Goal: Task Accomplishment & Management: Use online tool/utility

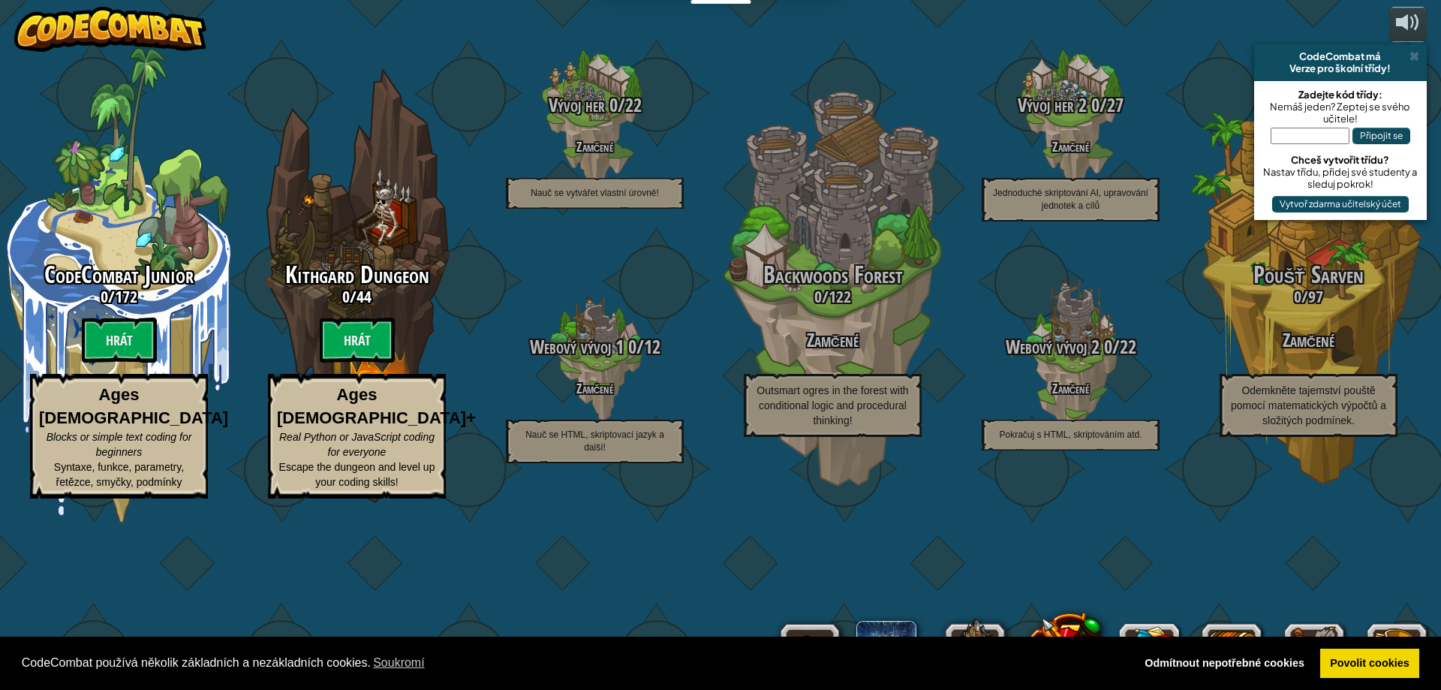
select select "cs"
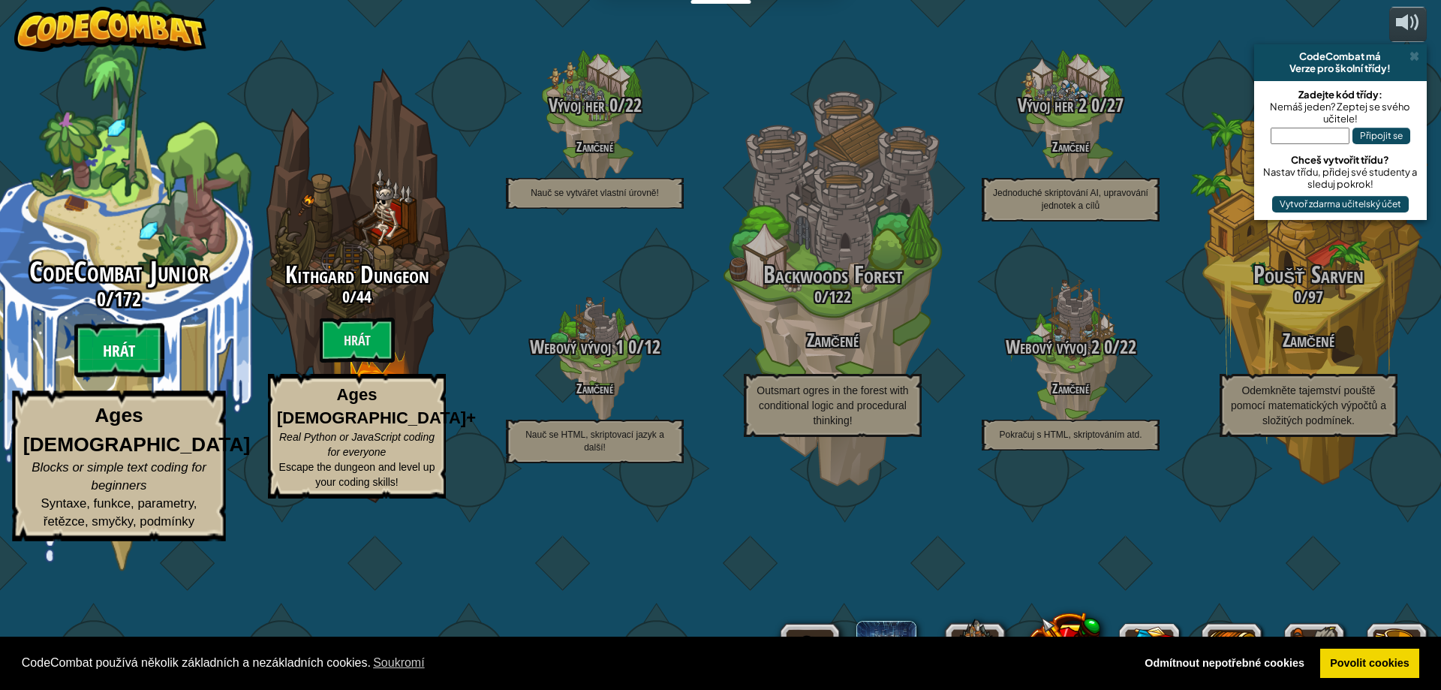
click at [105, 378] on btn "Hrát" at bounding box center [119, 351] width 90 height 54
select select "cs"
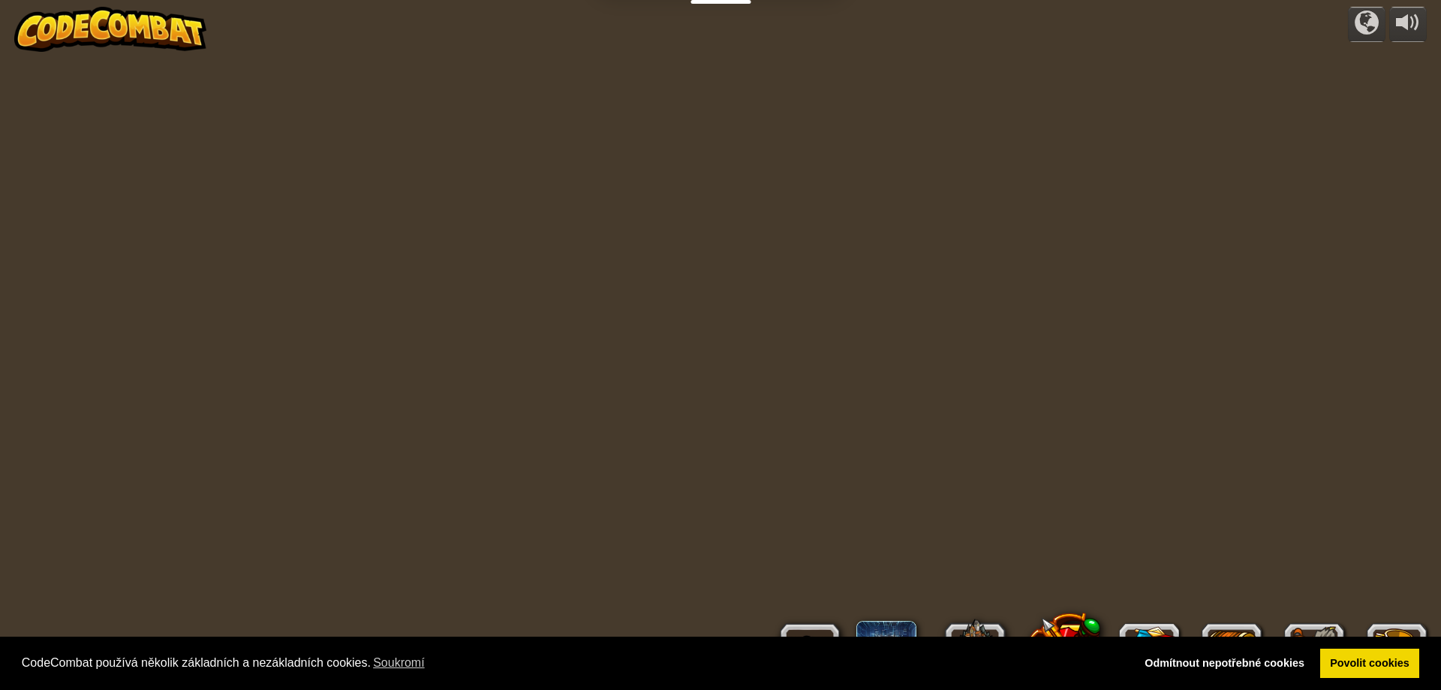
select select "cs"
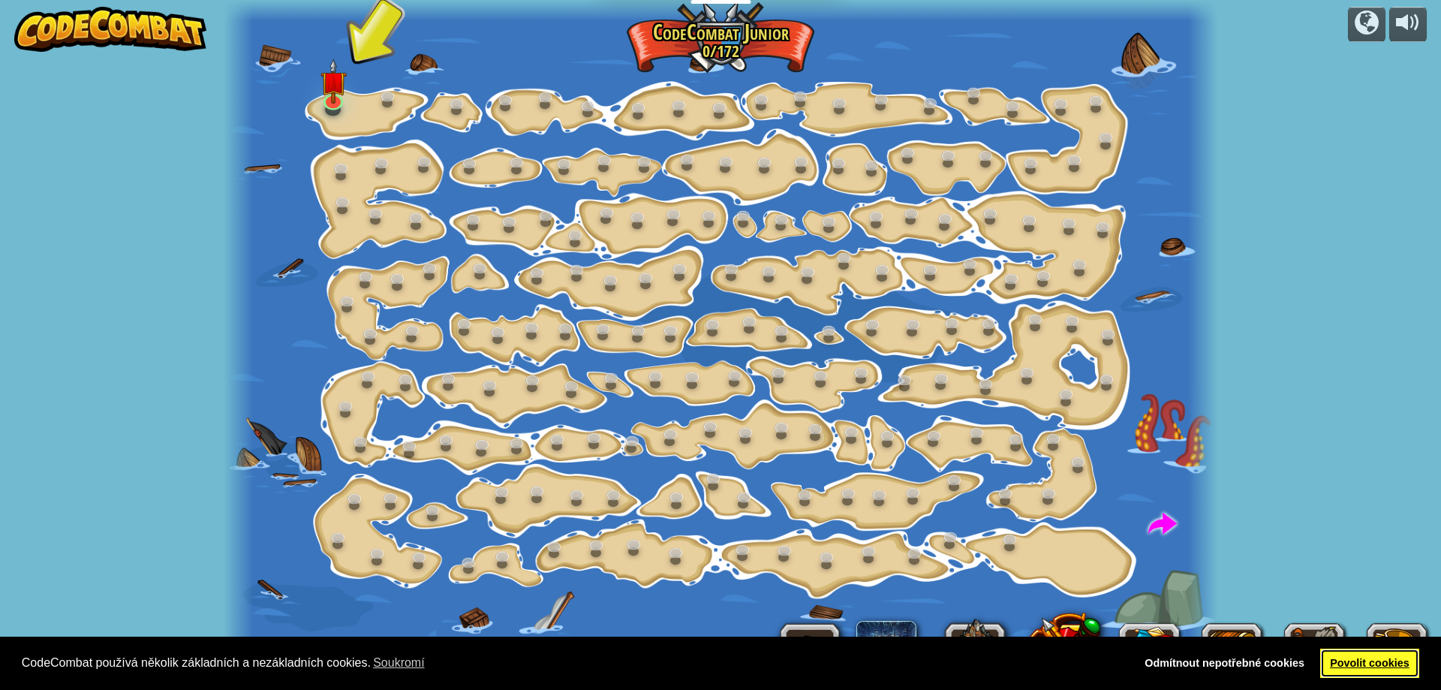
click at [1403, 673] on link "Povolit cookies" at bounding box center [1370, 664] width 100 height 30
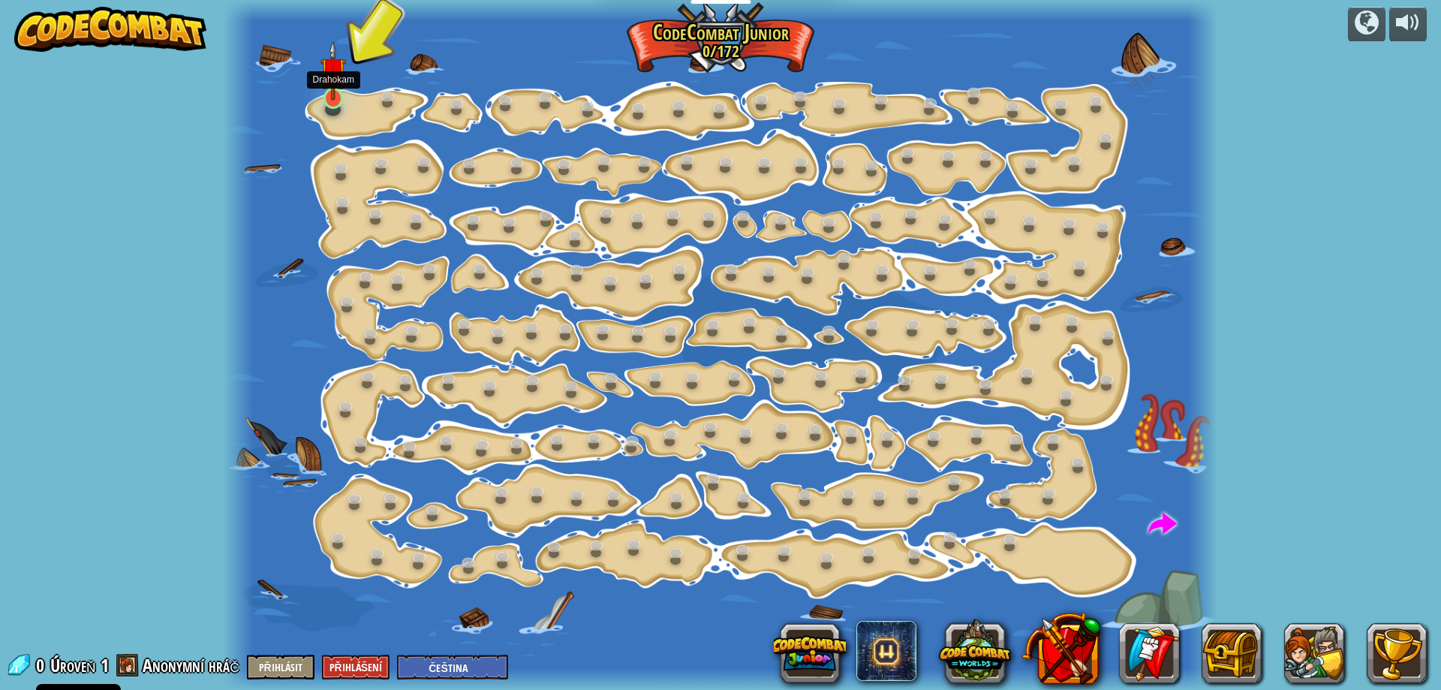
click at [324, 95] on img at bounding box center [334, 71] width 26 height 60
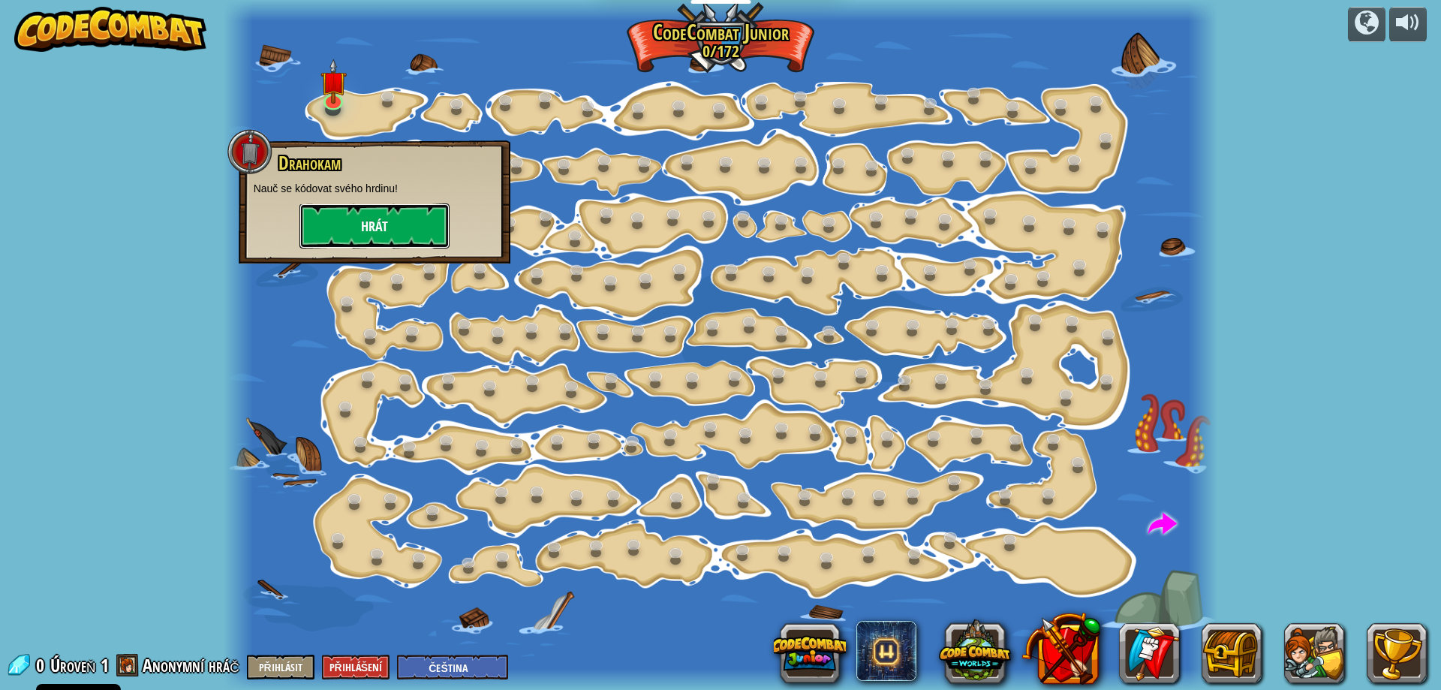
click at [356, 210] on button "Hrát" at bounding box center [375, 225] width 150 height 45
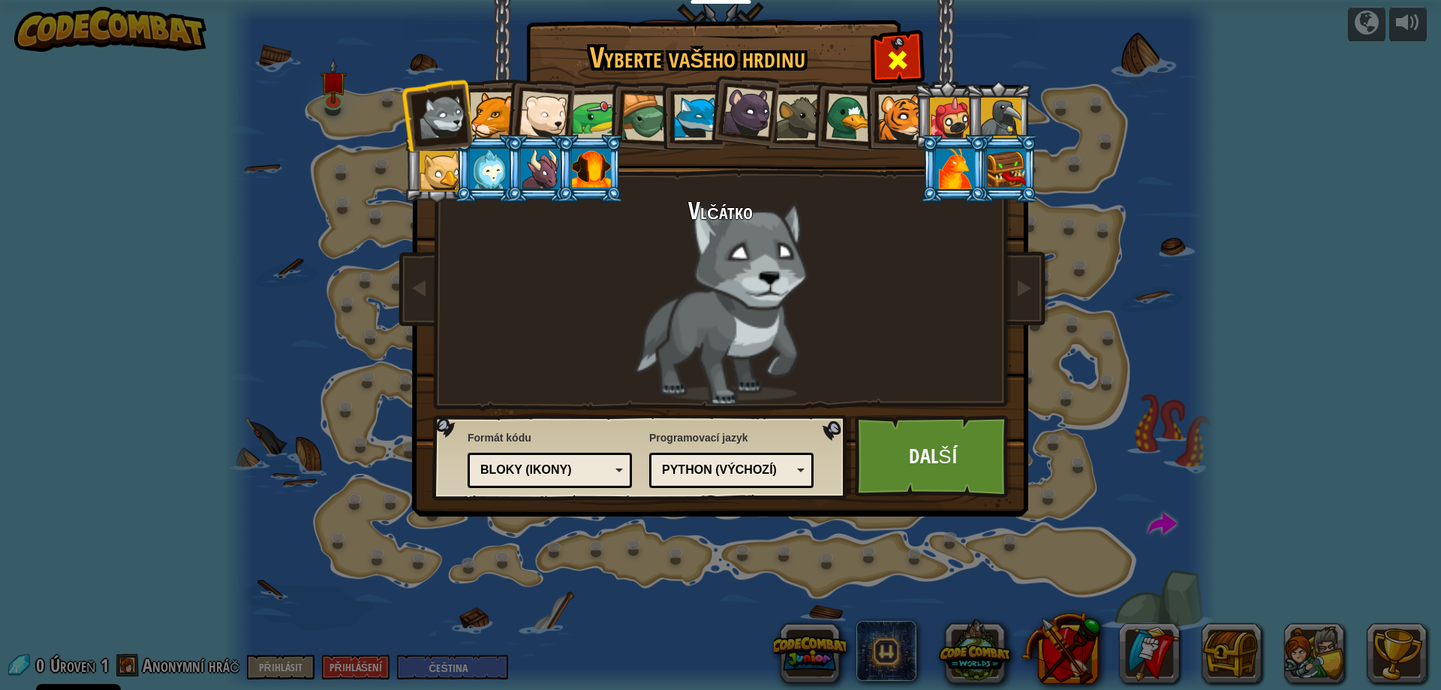
click at [882, 56] on div at bounding box center [897, 58] width 47 height 47
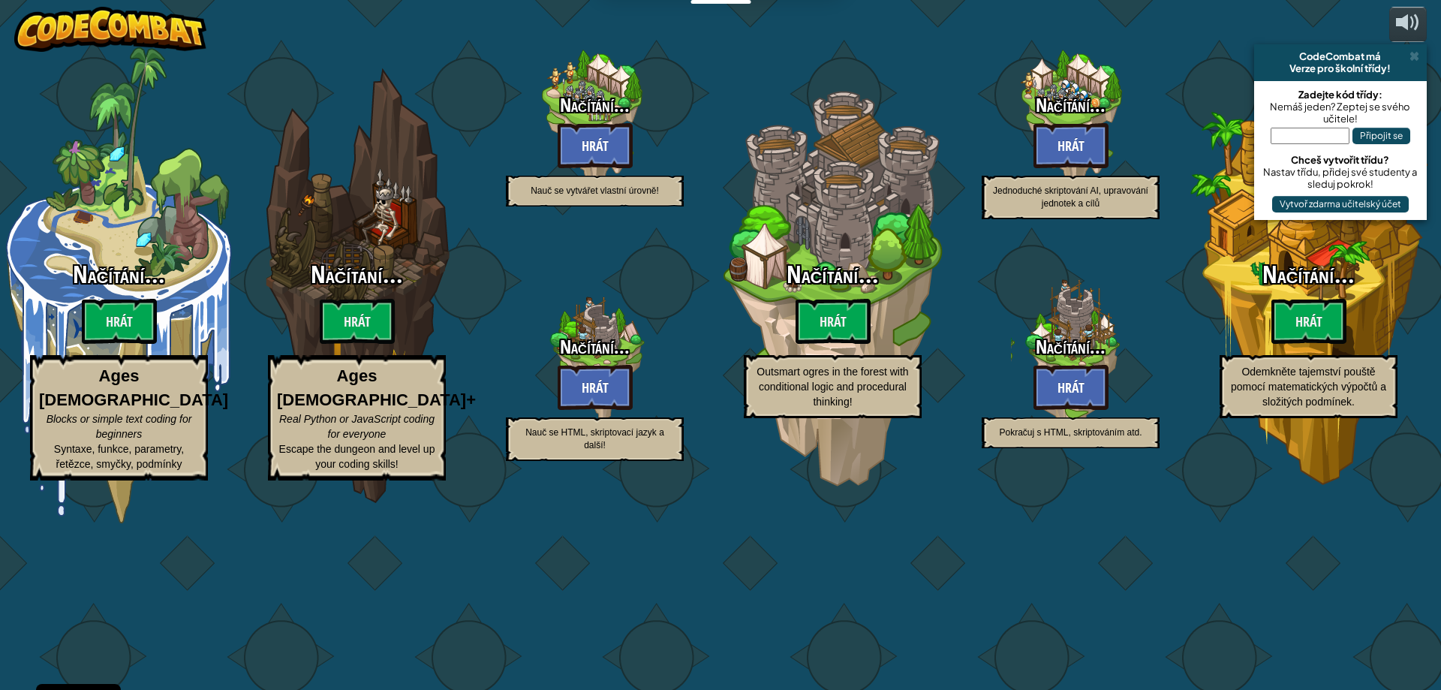
select select "cs"
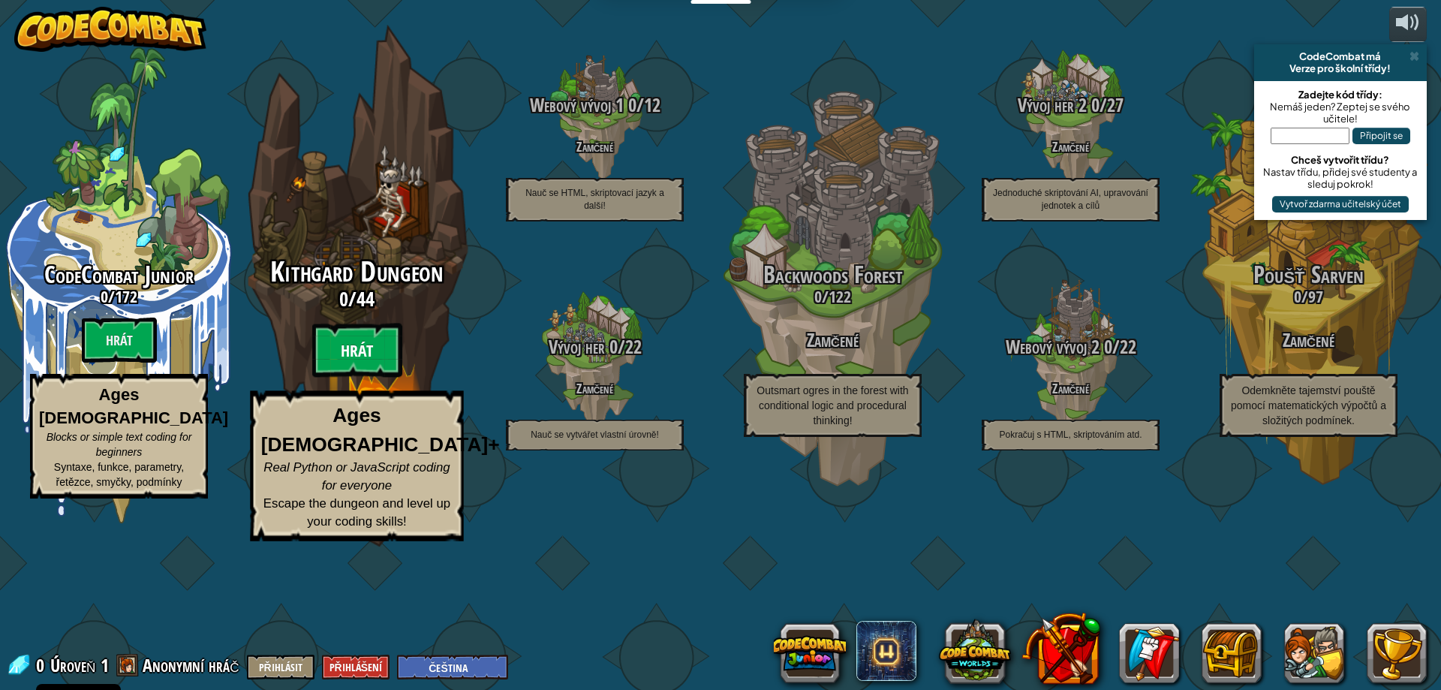
click at [366, 378] on btn "Hrát" at bounding box center [357, 351] width 90 height 54
select select "cs"
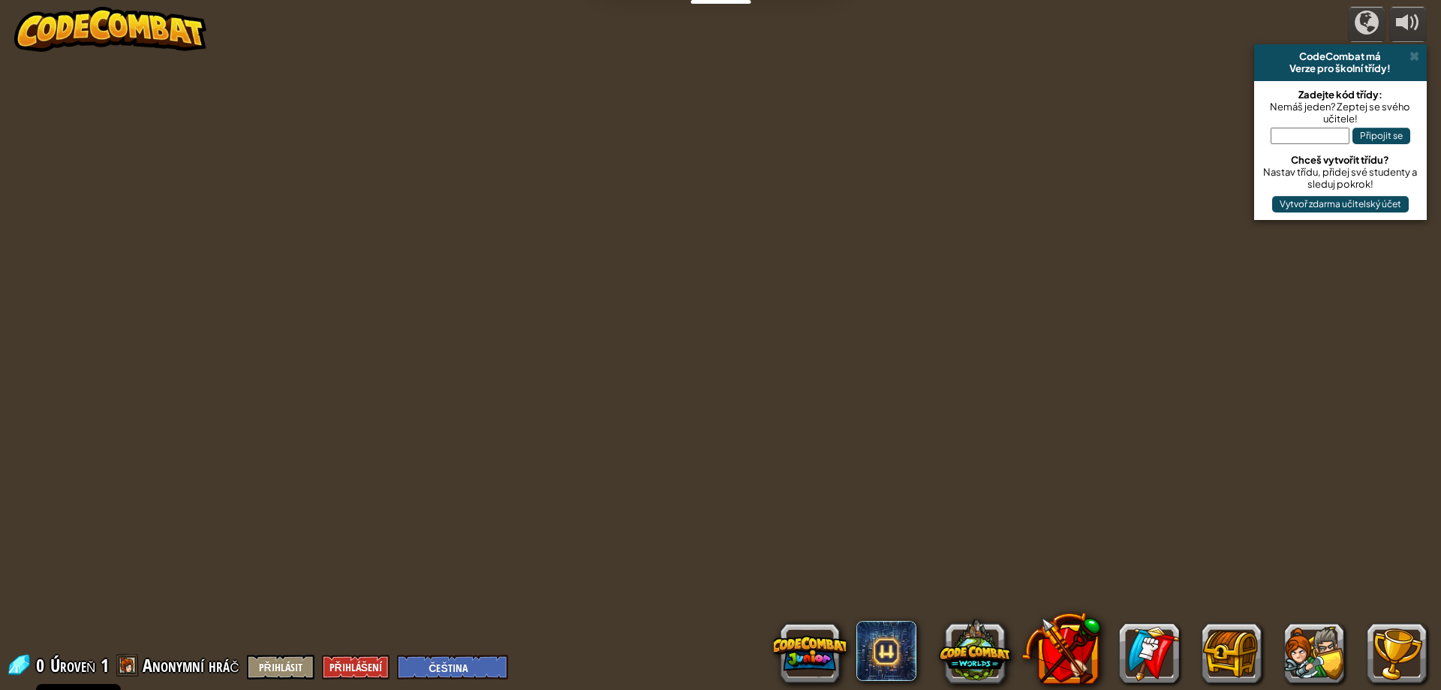
select select "cs"
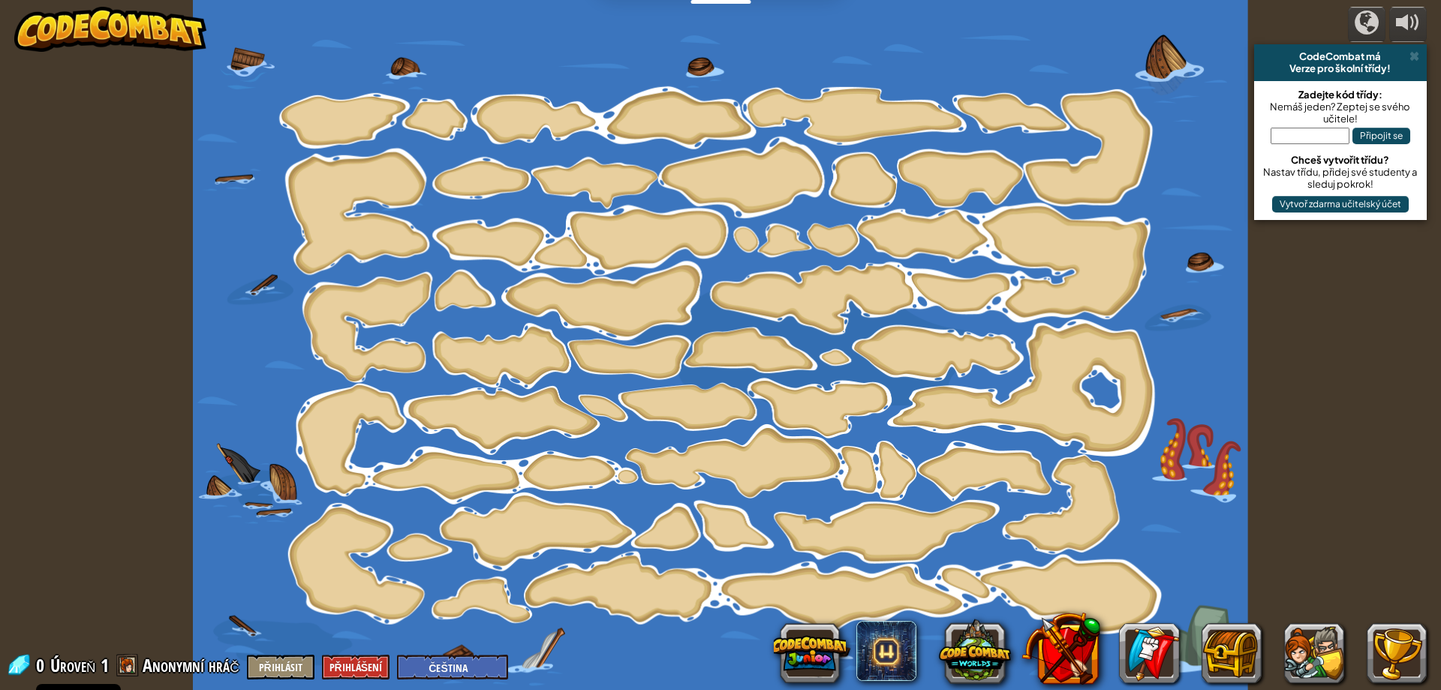
select select "cs"
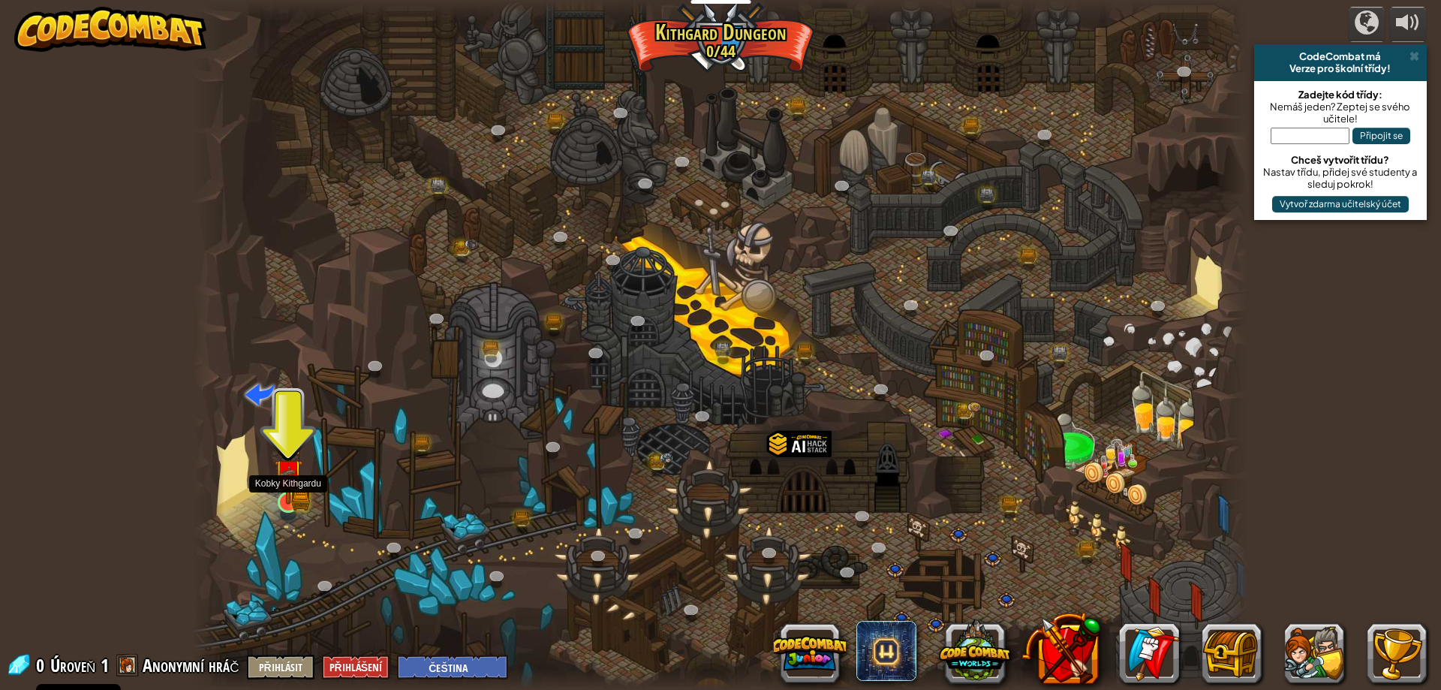
click at [285, 500] on img at bounding box center [288, 473] width 29 height 62
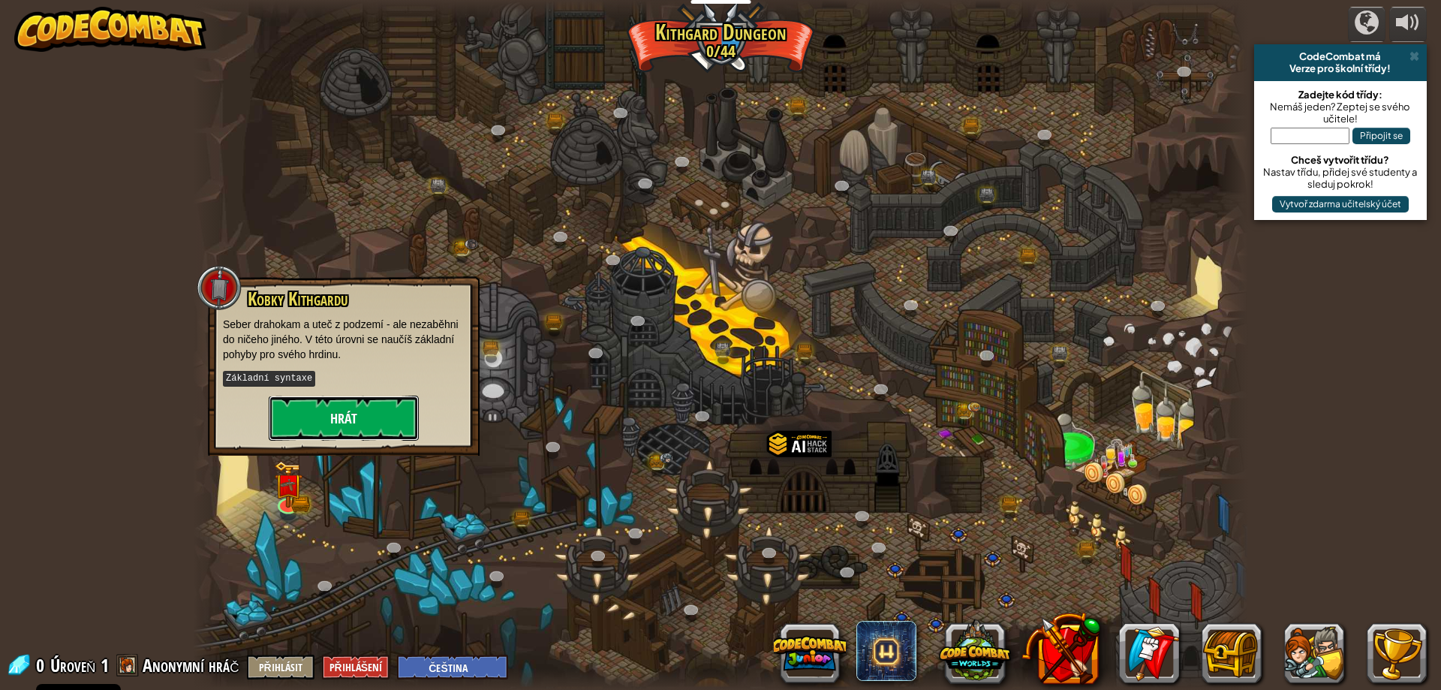
click at [359, 427] on button "Hrát" at bounding box center [344, 418] width 150 height 45
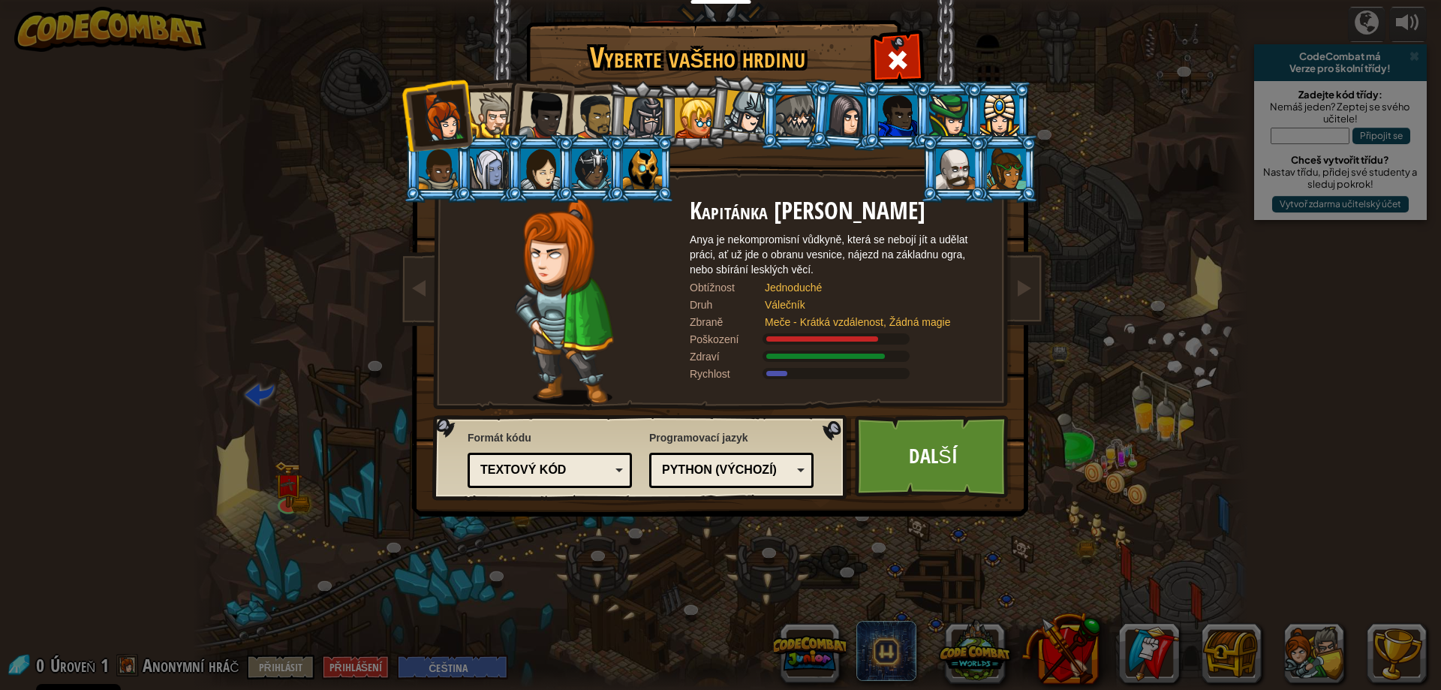
click at [498, 94] on div at bounding box center [493, 115] width 46 height 46
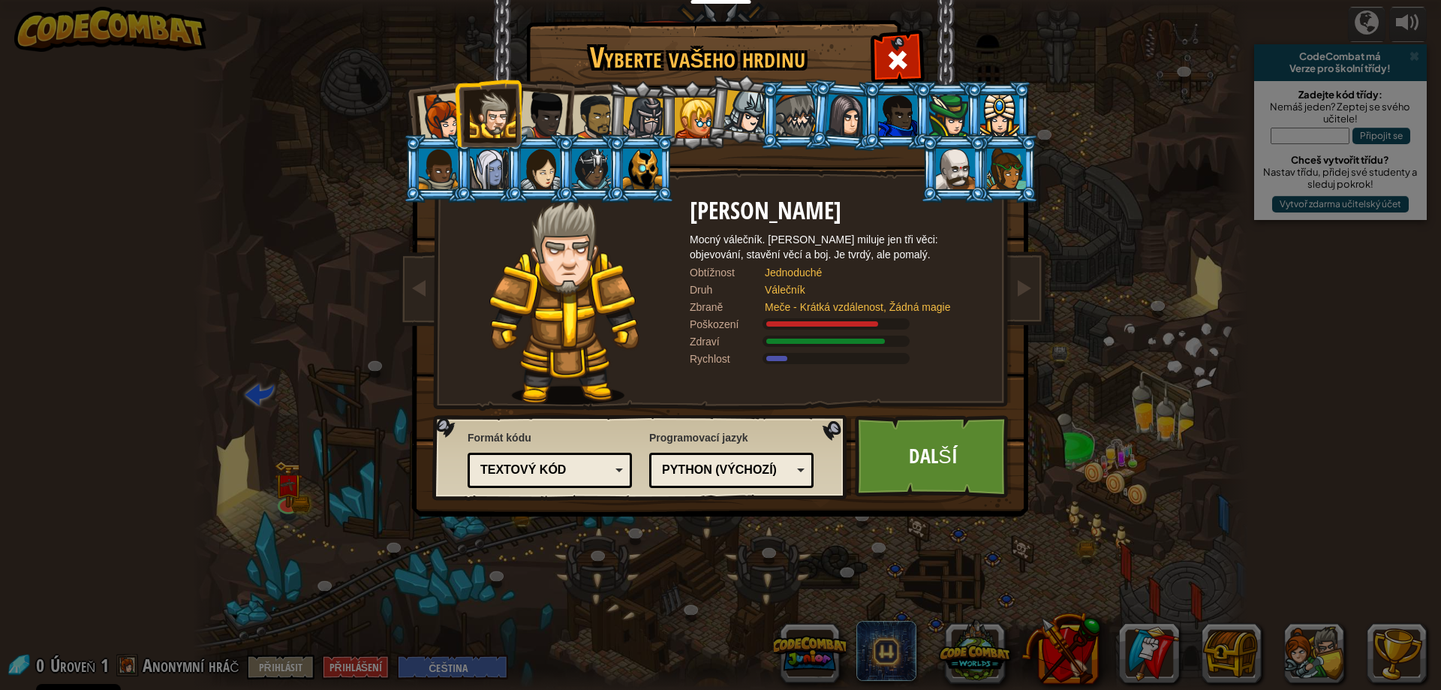
click at [546, 101] on div at bounding box center [544, 116] width 50 height 50
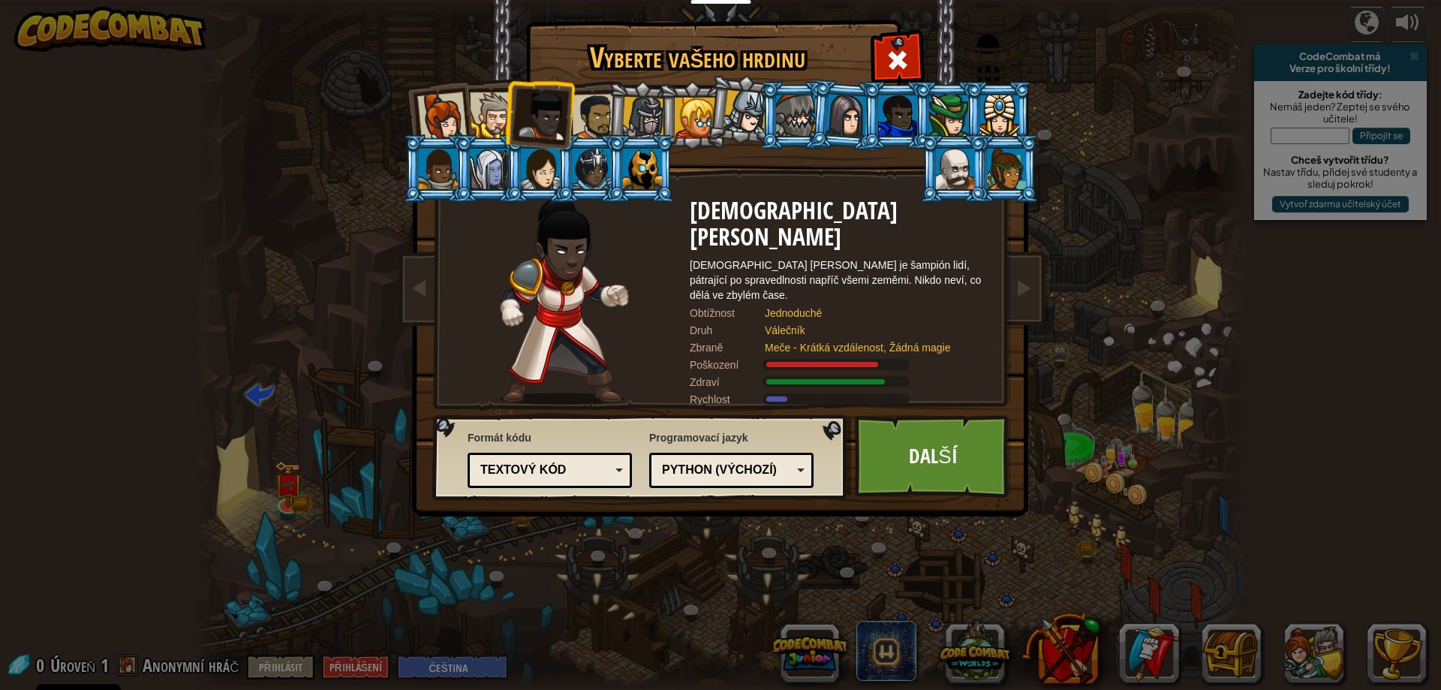
click at [613, 117] on li at bounding box center [641, 116] width 71 height 72
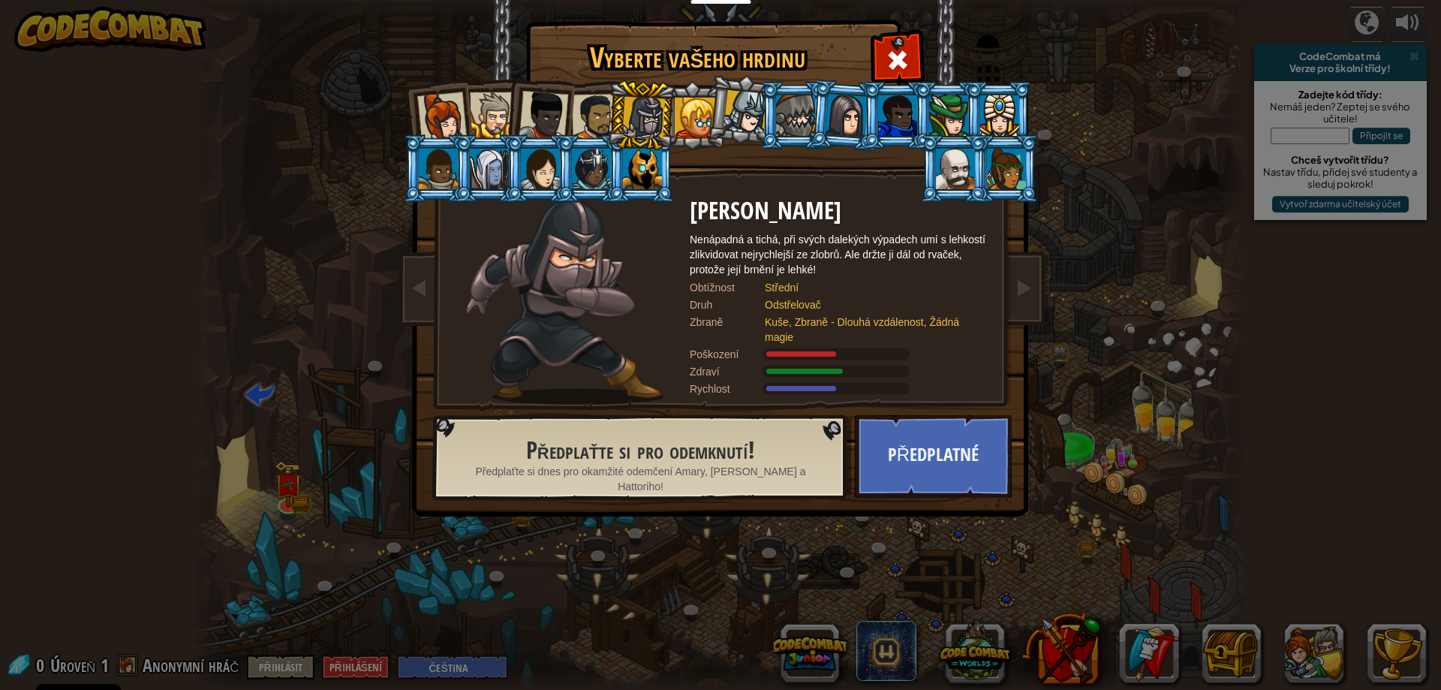
click at [634, 115] on div at bounding box center [643, 118] width 43 height 43
click at [697, 119] on div at bounding box center [695, 118] width 41 height 41
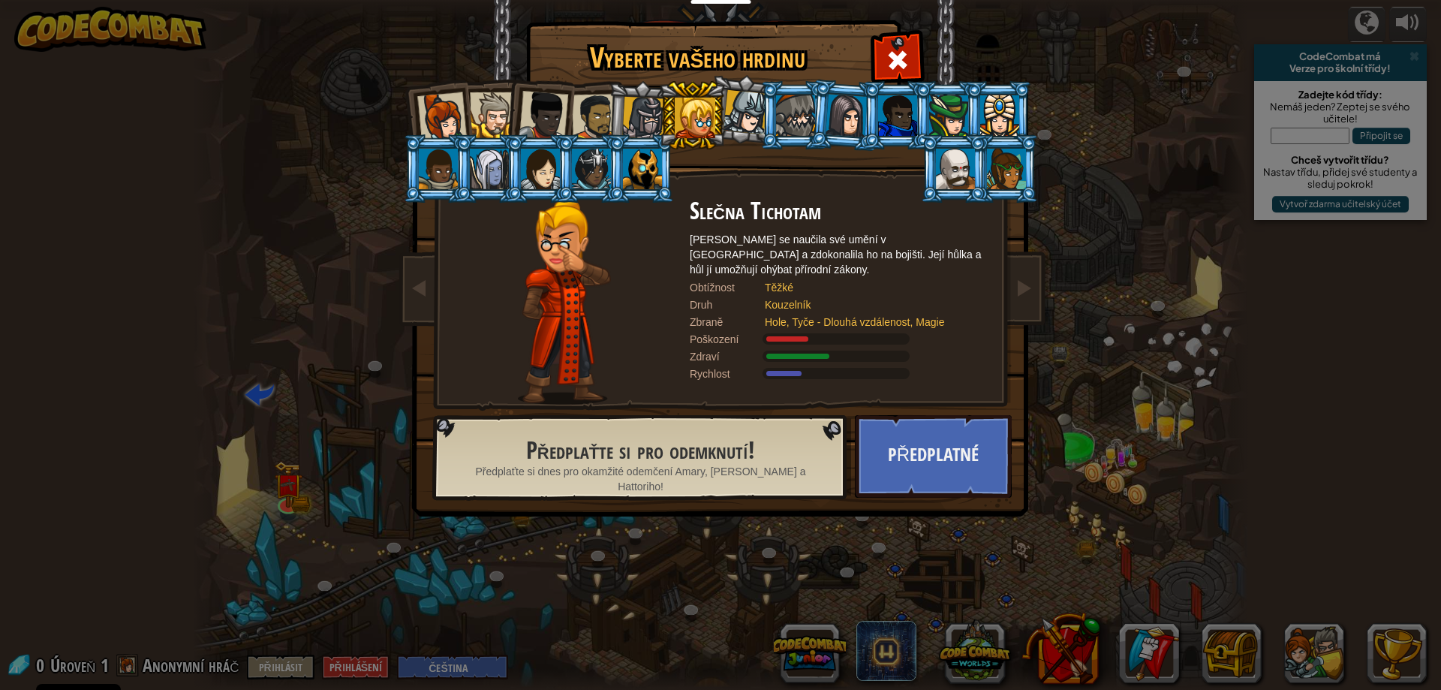
drag, startPoint x: 725, startPoint y: 119, endPoint x: 730, endPoint y: 107, distance: 13.1
click at [730, 81] on ol at bounding box center [720, 81] width 619 height 0
click at [582, 116] on div at bounding box center [595, 117] width 47 height 47
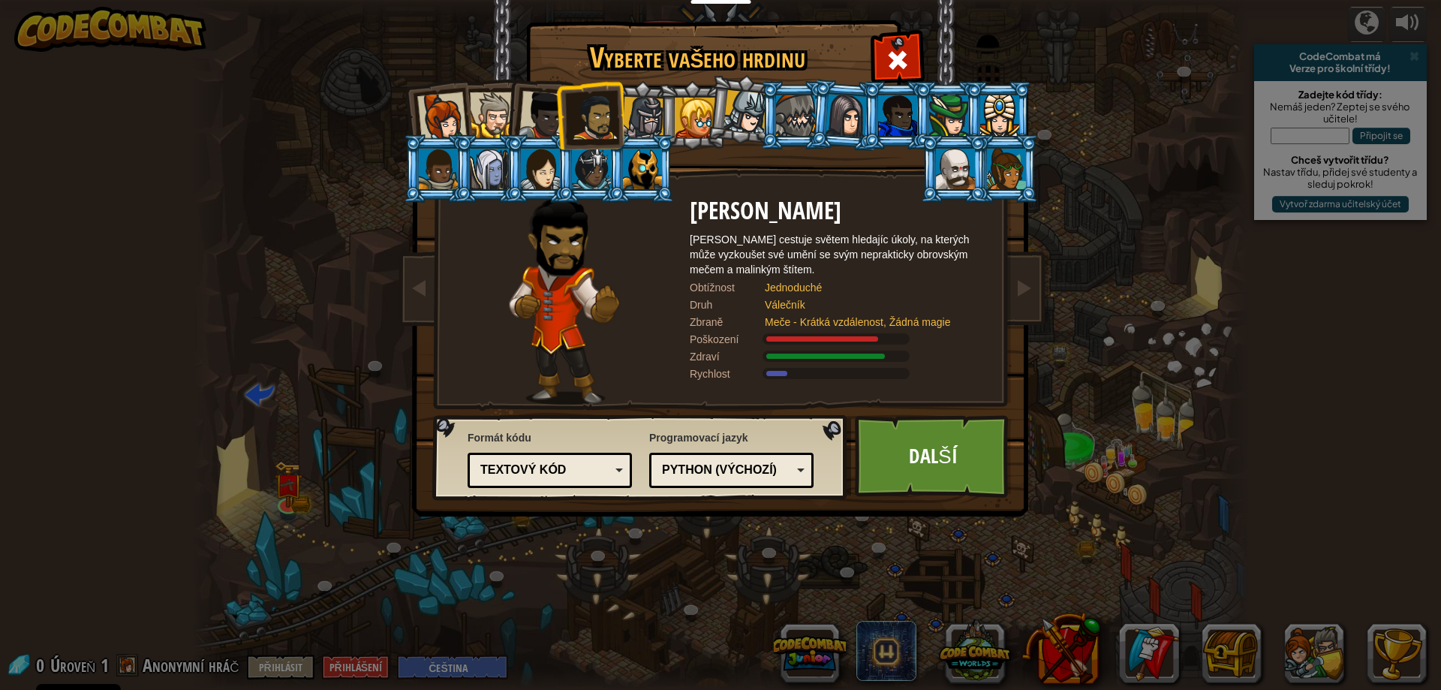
click at [533, 109] on div at bounding box center [544, 116] width 50 height 50
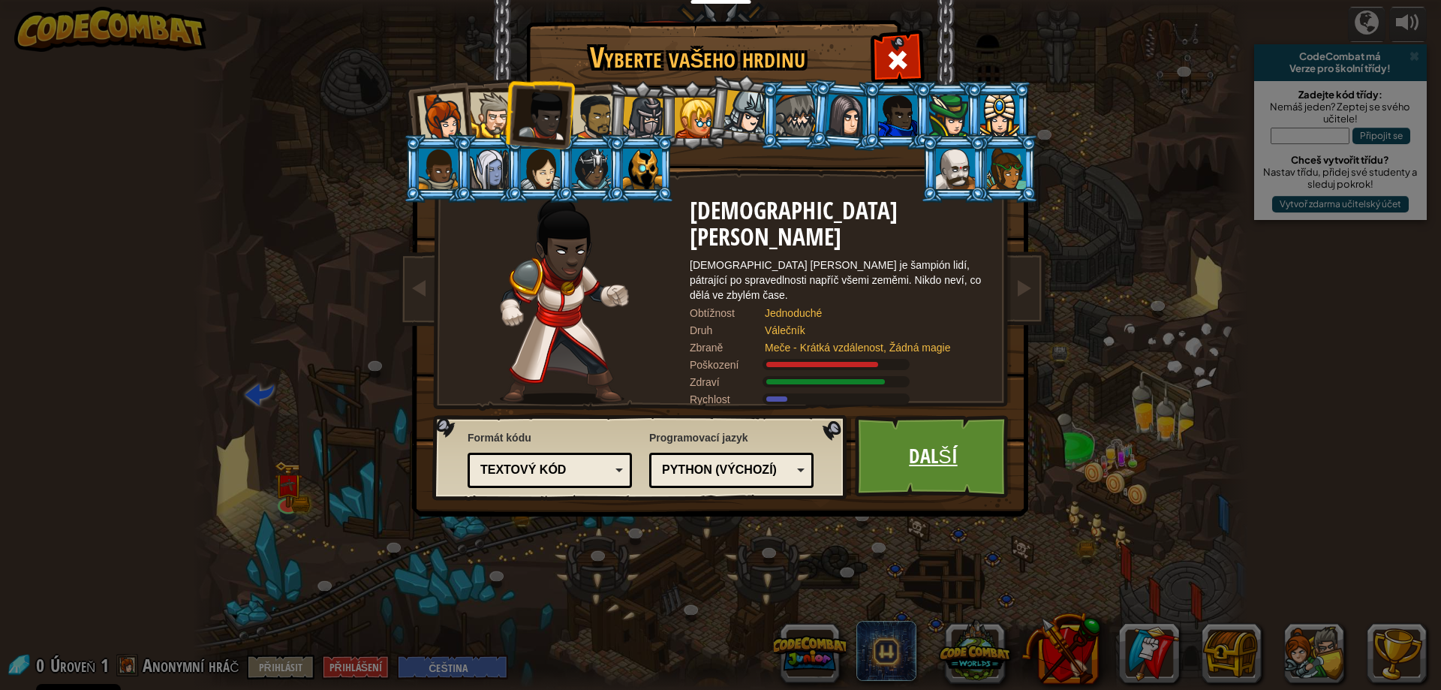
click at [908, 456] on link "Další" at bounding box center [933, 456] width 157 height 83
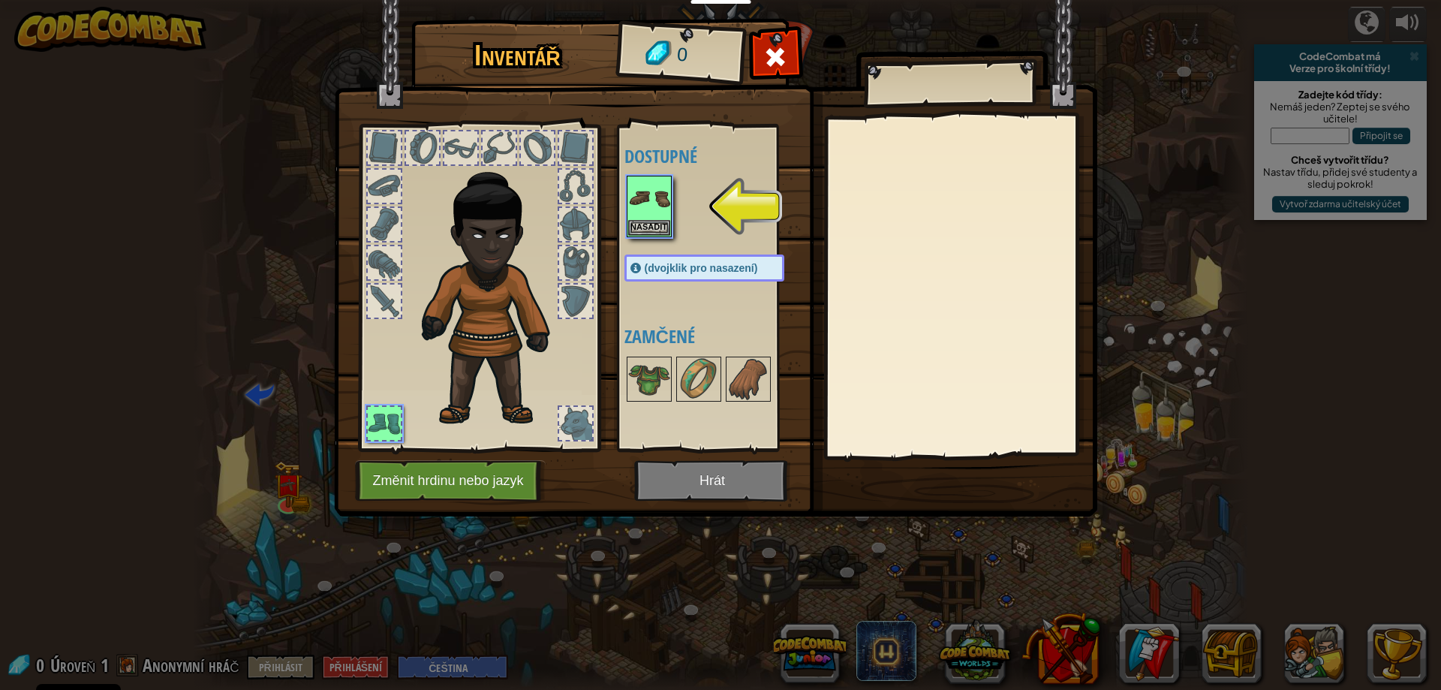
drag, startPoint x: 643, startPoint y: 381, endPoint x: 609, endPoint y: 339, distance: 54.4
click at [609, 339] on div "Inventář 0 Dostupné Nasadit (dvojklik pro nasazení) Zamčené Nasadit Sundat Před…" at bounding box center [720, 270] width 763 height 495
click at [649, 384] on img at bounding box center [649, 379] width 42 height 42
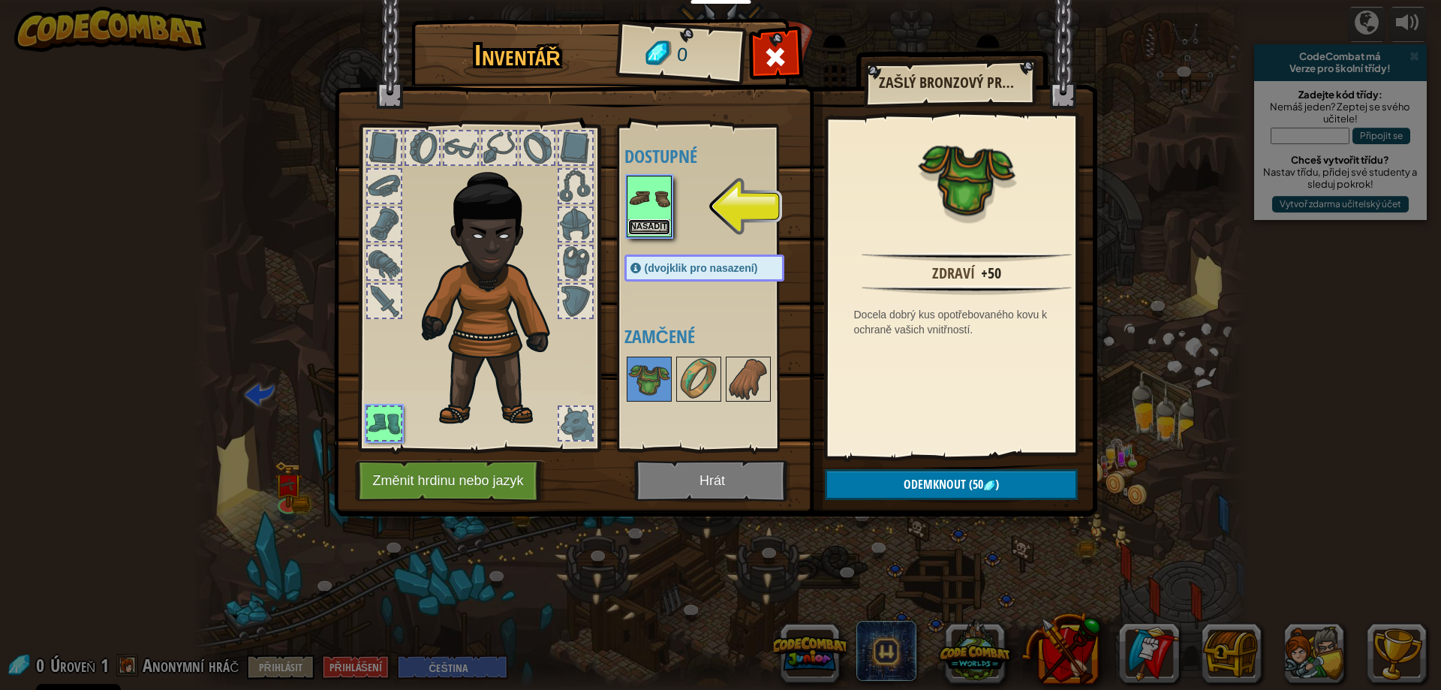
click at [651, 225] on button "Nasadit" at bounding box center [649, 227] width 42 height 16
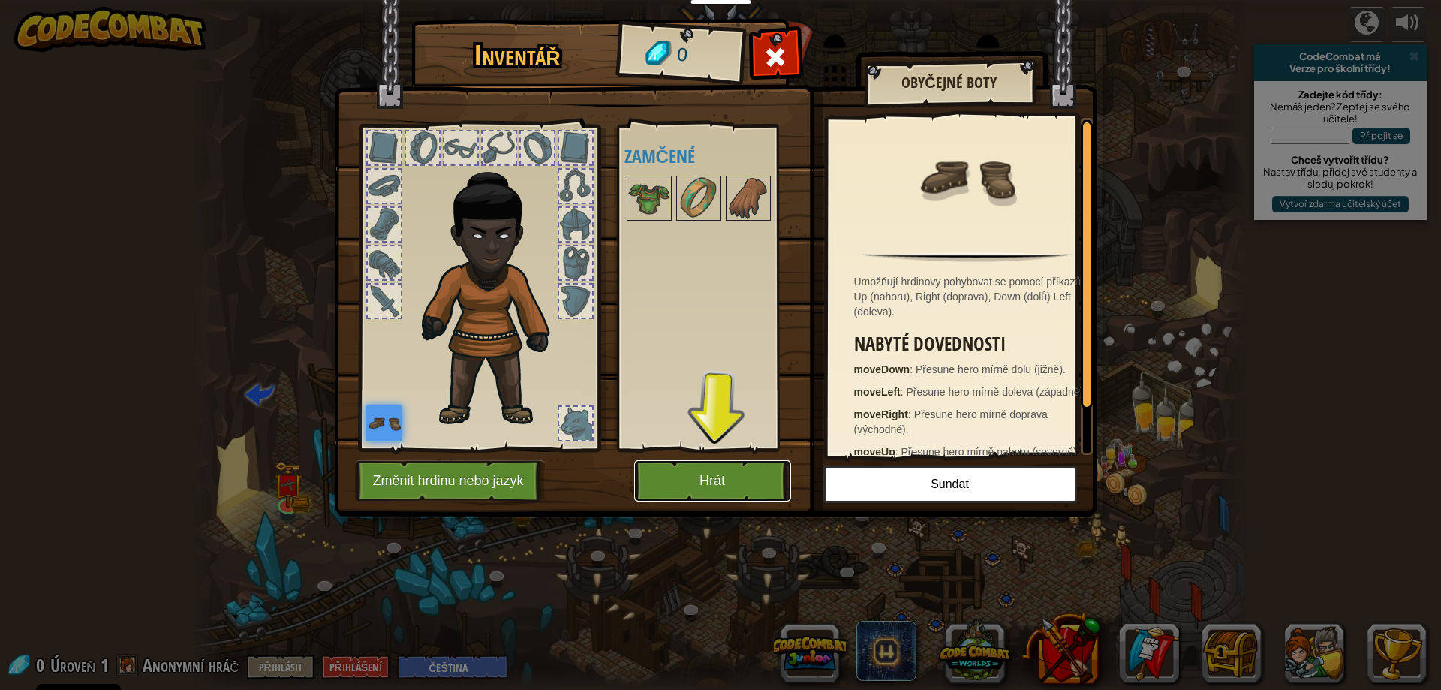
click at [714, 474] on button "Hrát" at bounding box center [712, 480] width 157 height 41
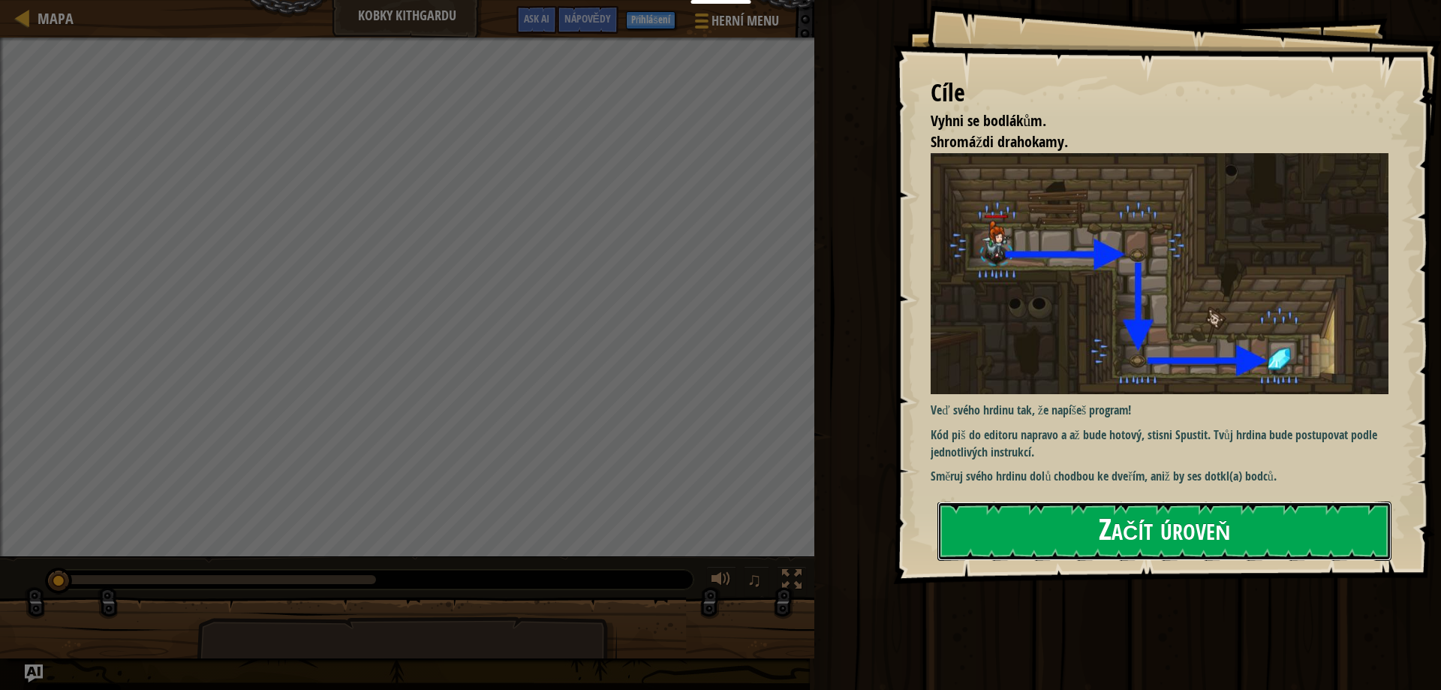
click at [1086, 537] on button "Začít úroveň" at bounding box center [1165, 530] width 454 height 59
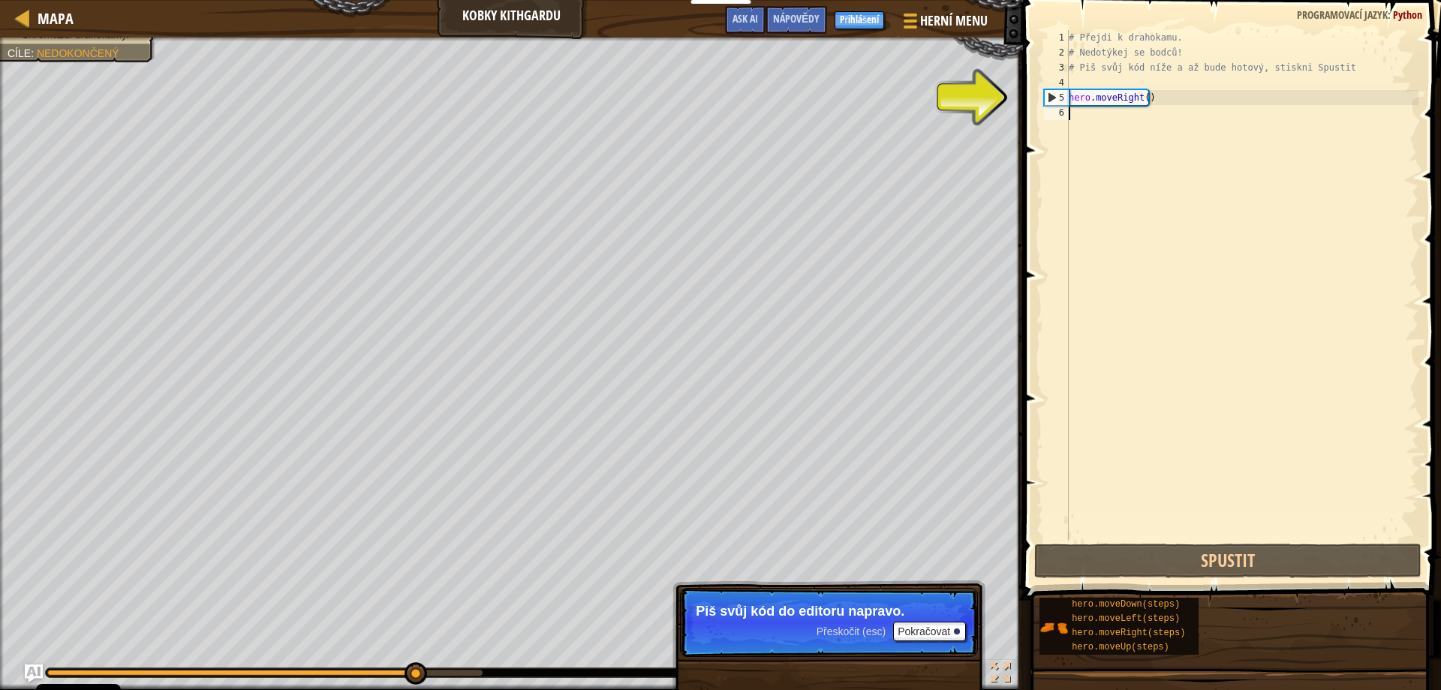
click at [1079, 119] on div "# Přejdi k drahokamu. # Nedotýkej se bodců! # Piš svůj kód níže a až bude hotov…" at bounding box center [1242, 300] width 353 height 540
click at [1068, 115] on div "6" at bounding box center [1056, 112] width 25 height 15
click at [1049, 99] on div "5" at bounding box center [1057, 97] width 24 height 15
type textarea "hero.moveRight()"
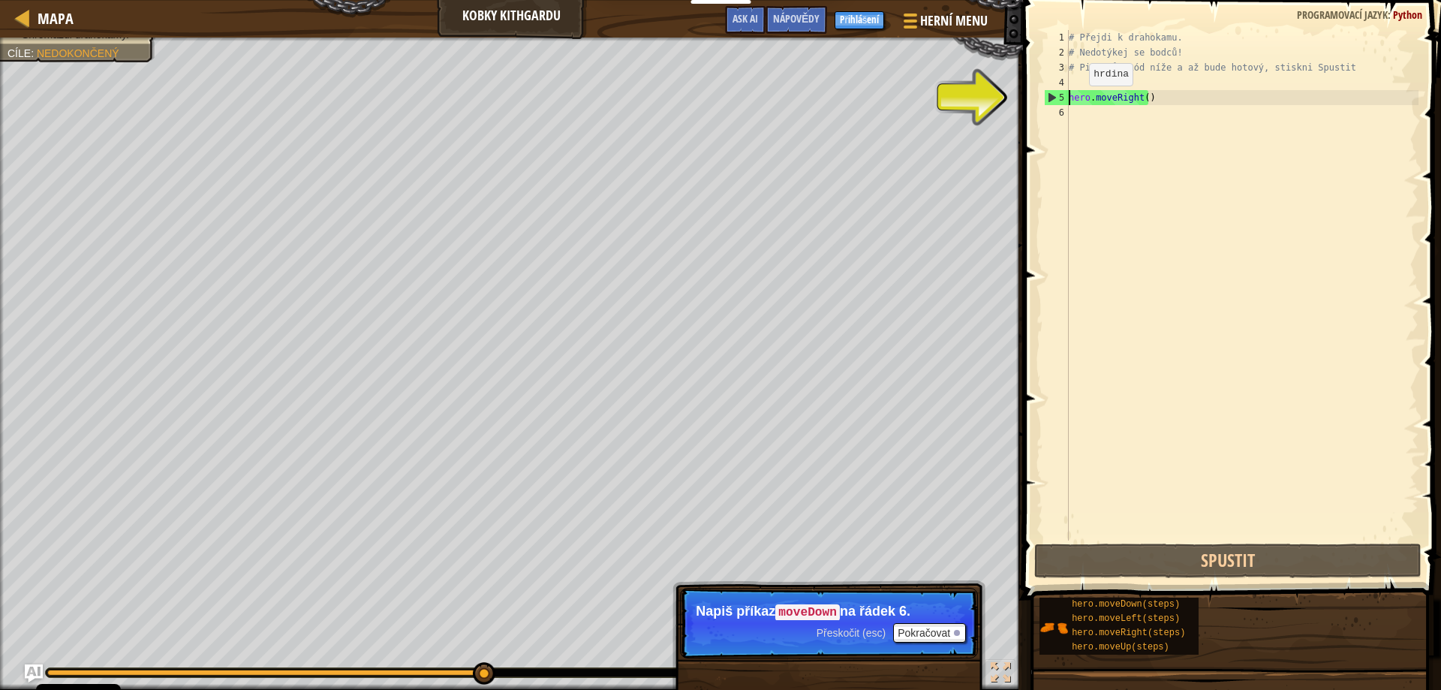
click at [1079, 101] on div "# Přejdi k drahokamu. # Nedotýkej se bodců! # Piš svůj kód níže a až bude hotov…" at bounding box center [1242, 300] width 353 height 540
click at [1101, 104] on div "# Přejdi k drahokamu. # Nedotýkej se bodců! # Piš svůj kód níže a až bude hotov…" at bounding box center [1242, 300] width 353 height 540
click at [1118, 111] on div "# Přejdi k drahokamu. # Nedotýkej se bodců! # Piš svůj kód níže a až bude hotov…" at bounding box center [1242, 300] width 353 height 540
click at [1050, 96] on div "5" at bounding box center [1057, 97] width 24 height 15
type textarea "hero.moveRight()"
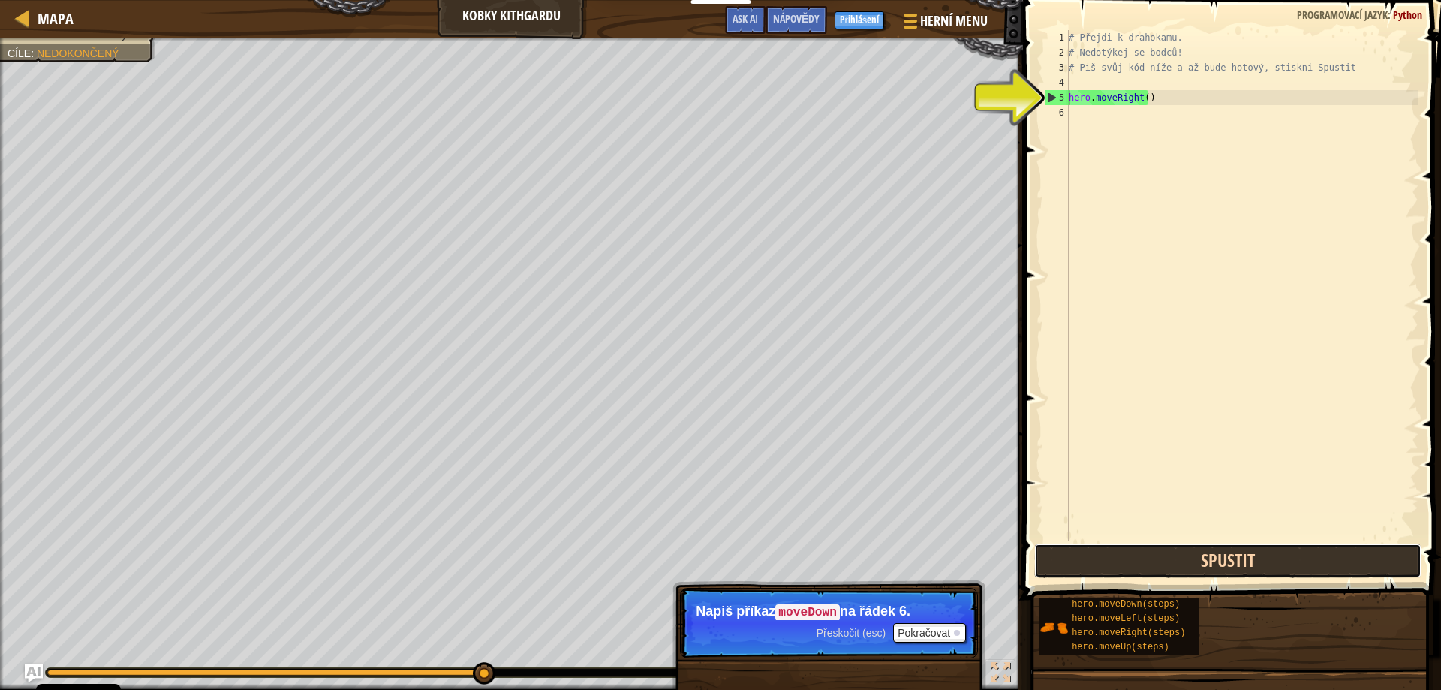
click at [1220, 560] on button "Spustit" at bounding box center [1228, 560] width 388 height 35
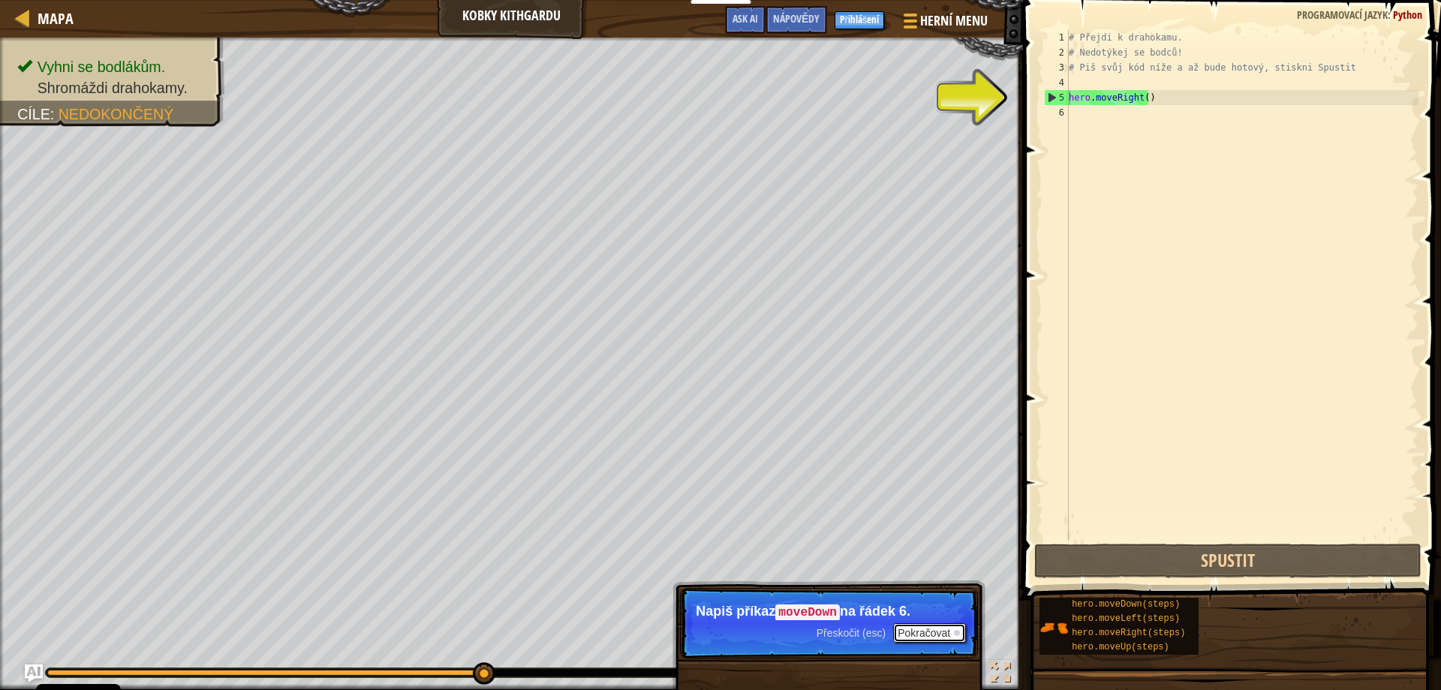
click at [938, 634] on button "Pokračovat" at bounding box center [929, 633] width 73 height 20
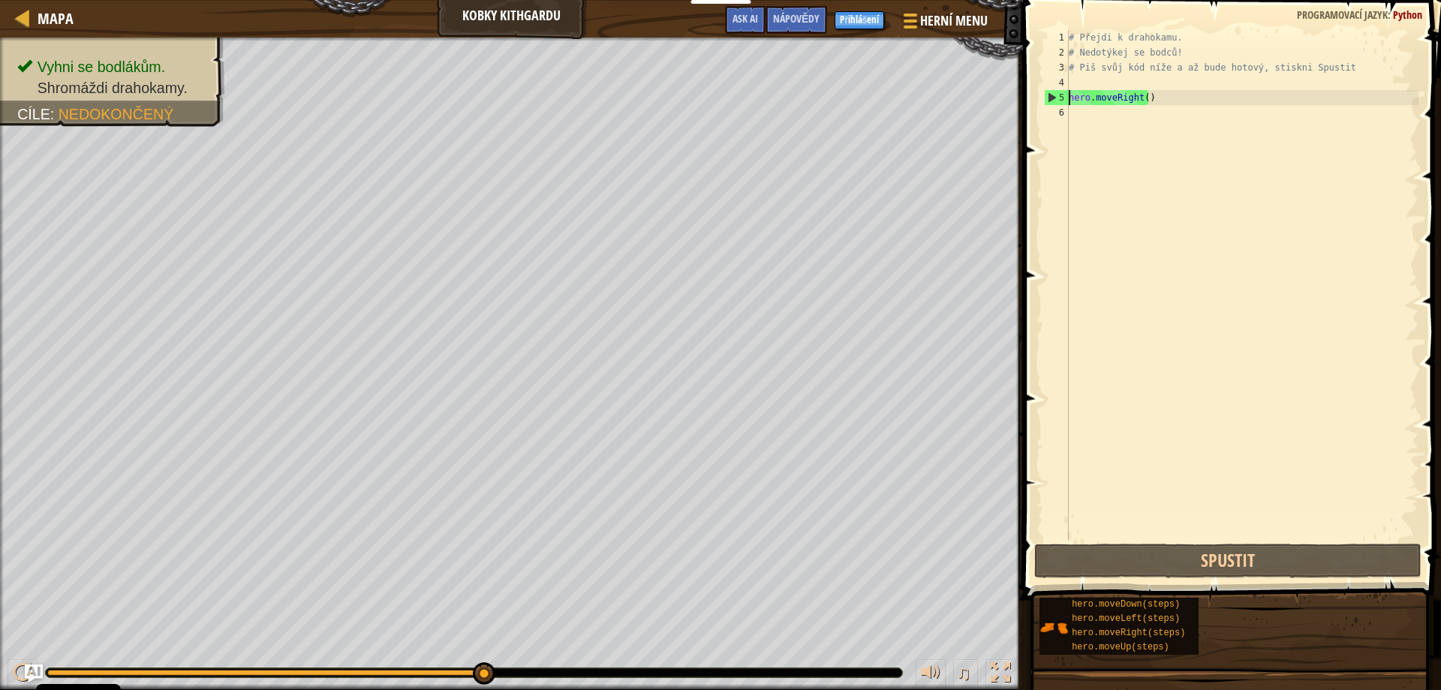
click at [1072, 112] on div "# Přejdi k drahokamu. # Nedotýkej se bodců! # Piš svůj kód níže a až bude hotov…" at bounding box center [1242, 300] width 353 height 540
click at [794, 22] on span "Nápovědy" at bounding box center [796, 18] width 47 height 14
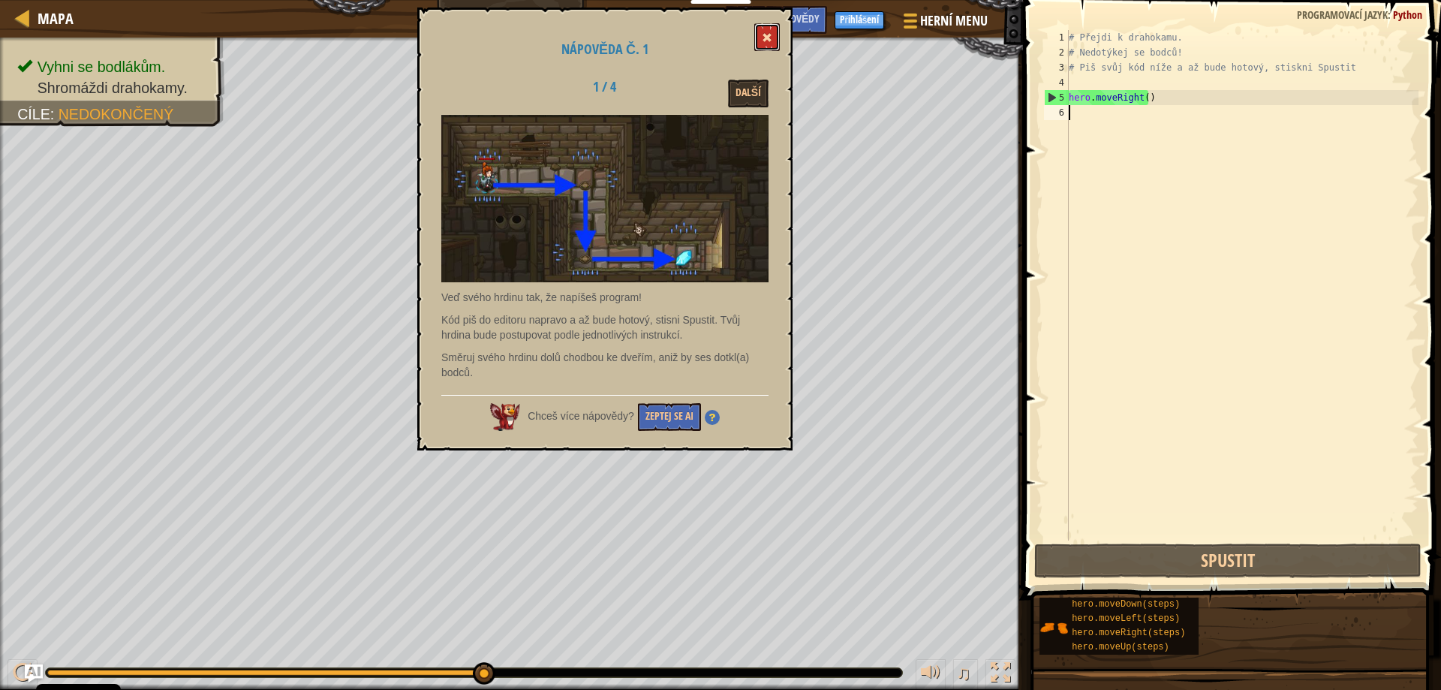
click at [766, 41] on span at bounding box center [767, 37] width 11 height 11
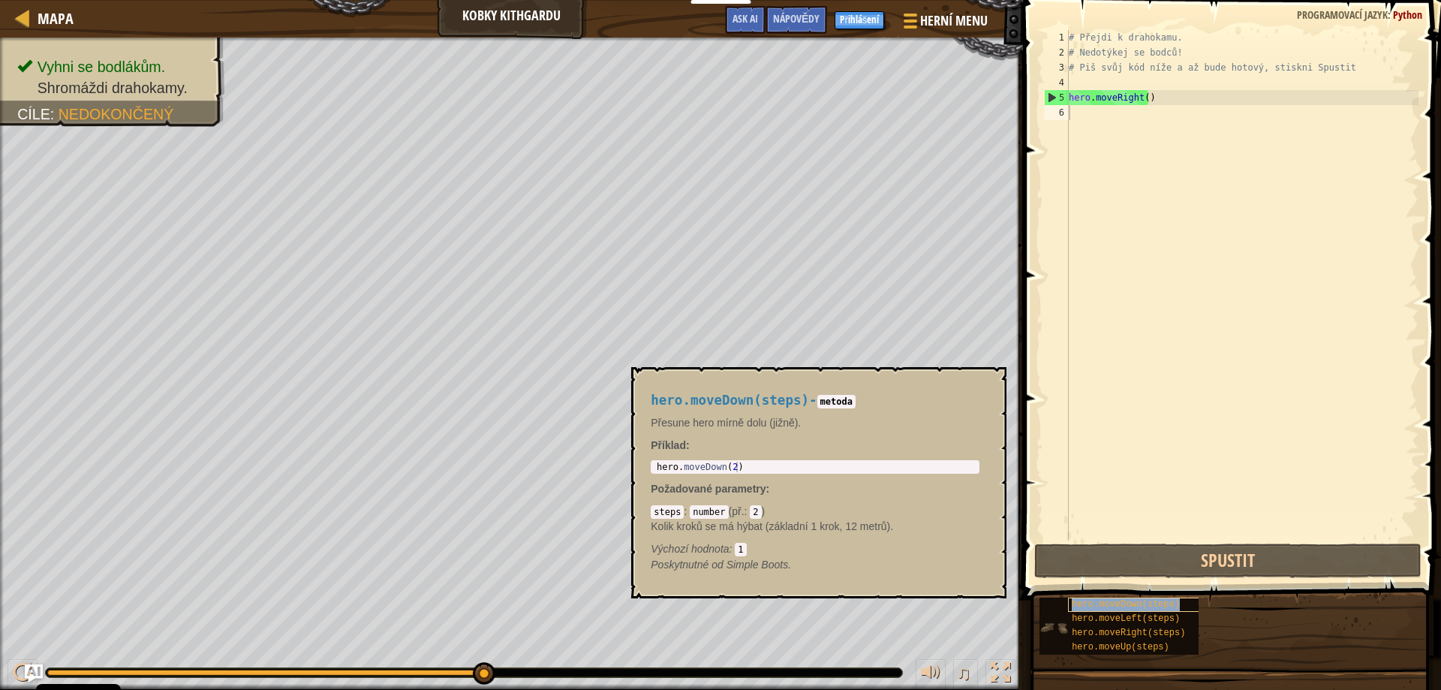
click at [1107, 599] on span "hero.moveDown(steps)" at bounding box center [1126, 604] width 108 height 11
type textarea "hero.moveDown(2)"
click at [730, 464] on div "hero . moveDown ( 2 )" at bounding box center [815, 478] width 323 height 32
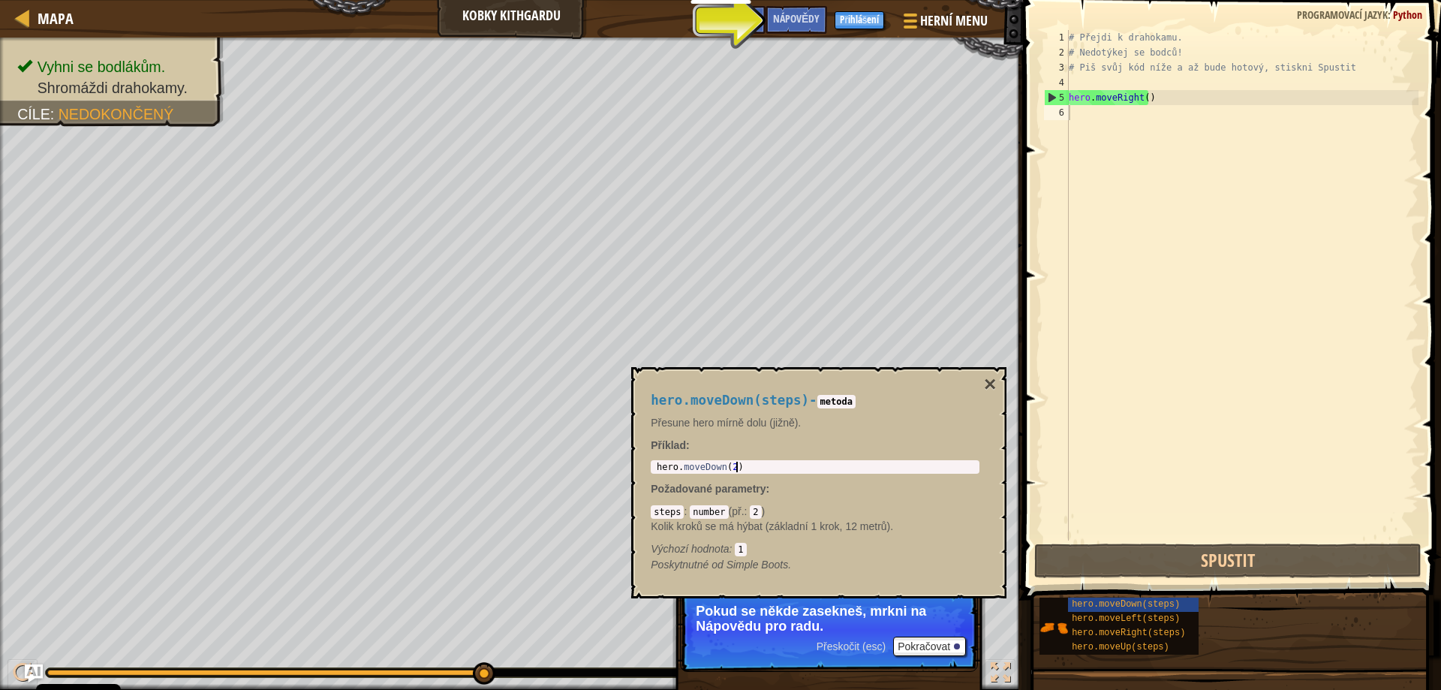
click at [788, 466] on div "hero . moveDown ( 2 )" at bounding box center [815, 478] width 323 height 32
drag, startPoint x: 703, startPoint y: 403, endPoint x: 751, endPoint y: 405, distance: 48.1
click at [755, 409] on div "hero.moveDown(steps) - metoda Přesune hero mírně dolu (jižně). Příklad : hero.m…" at bounding box center [815, 482] width 350 height 207
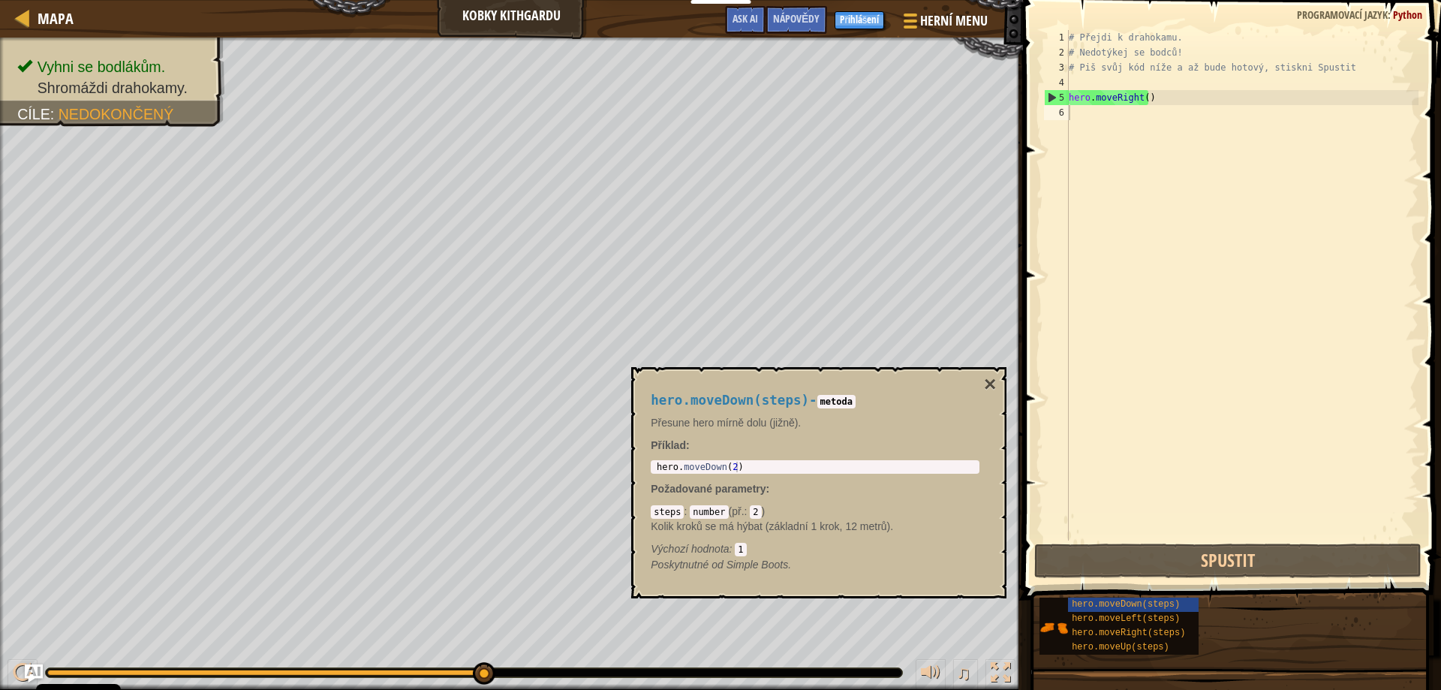
click at [842, 443] on p "Příklad :" at bounding box center [815, 445] width 329 height 15
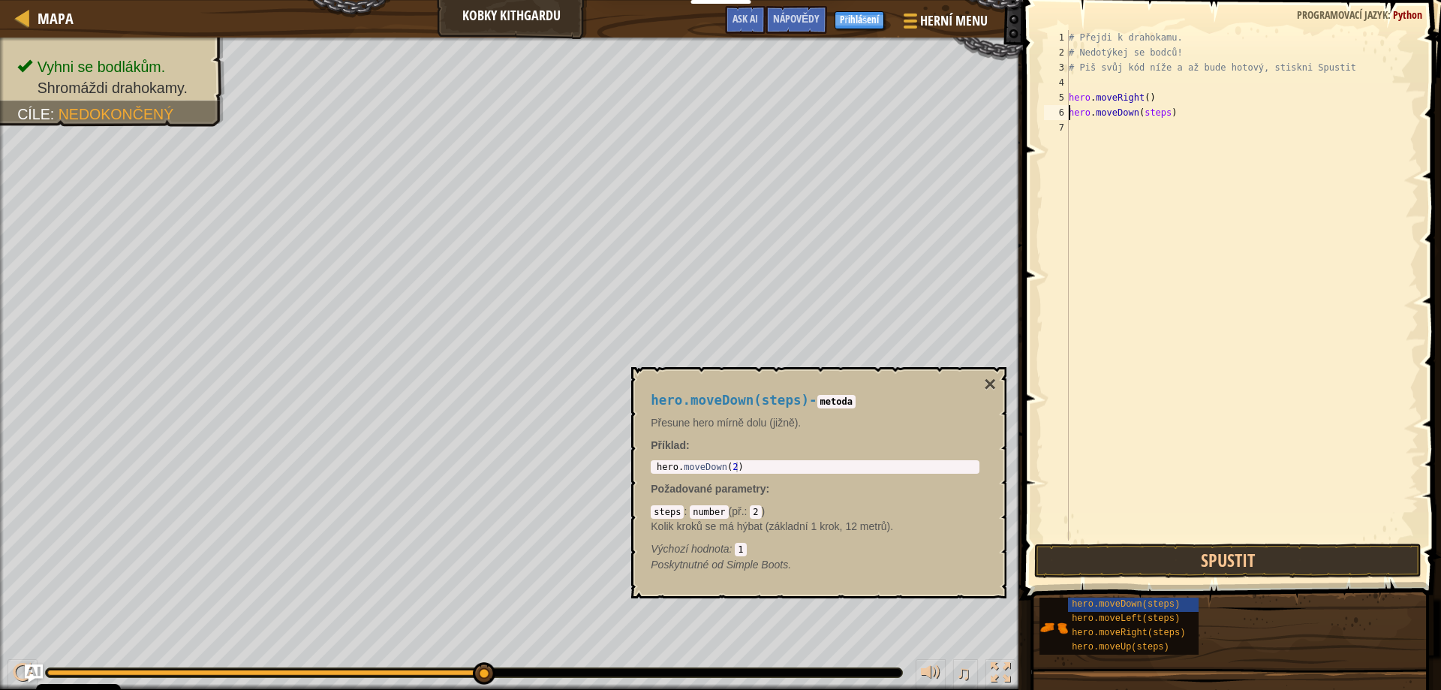
click at [1159, 110] on div "# Přejdi k drahokamu. # Nedotýkej se bodců! # Piš svůj kód níže a až bude hotov…" at bounding box center [1242, 300] width 353 height 540
click at [1164, 116] on div "# Přejdi k drahokamu. # Nedotýkej se bodců! # Piš svůj kód níže a až bude hotov…" at bounding box center [1242, 300] width 353 height 540
type textarea "hero.moveDown(2)"
click at [1072, 125] on div "# Přejdi k drahokamu. # Nedotýkej se bodců! # Piš svůj kód níže a až bude hotov…" at bounding box center [1242, 300] width 353 height 540
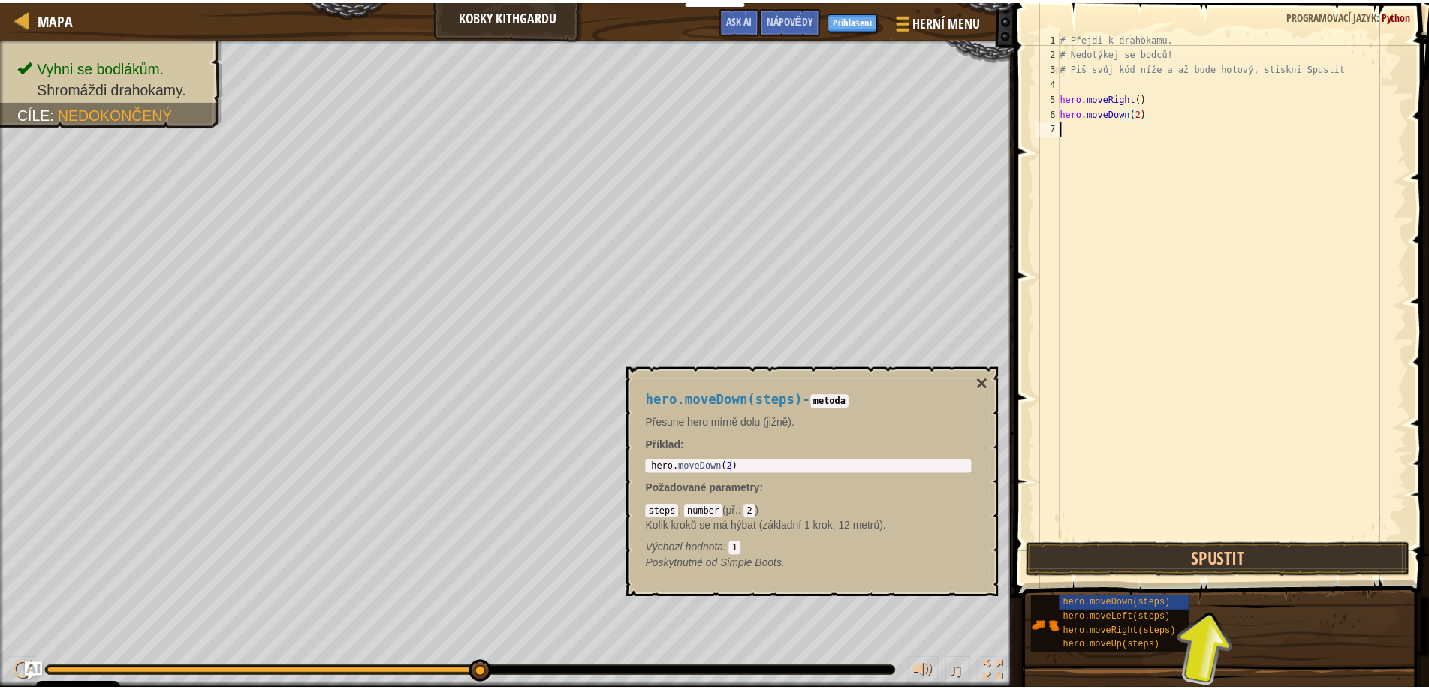
scroll to position [7, 0]
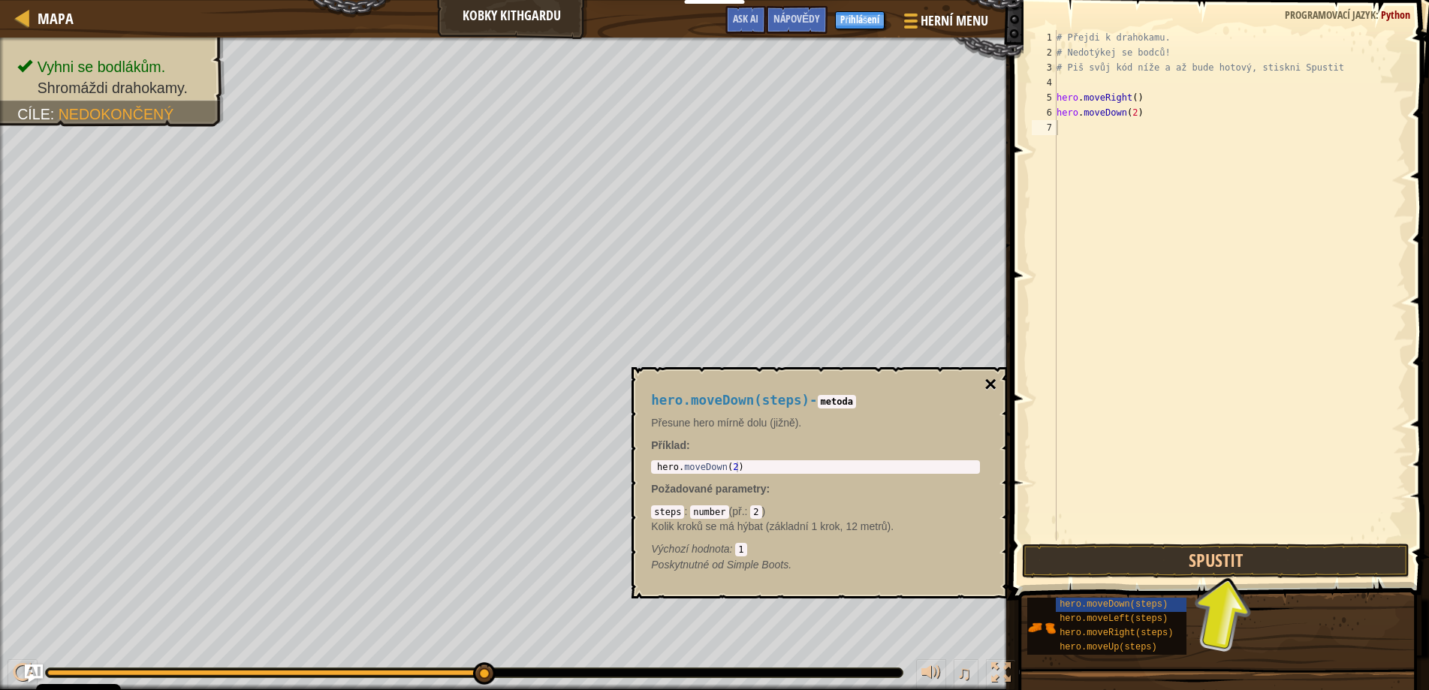
click at [991, 381] on button "×" at bounding box center [990, 384] width 12 height 21
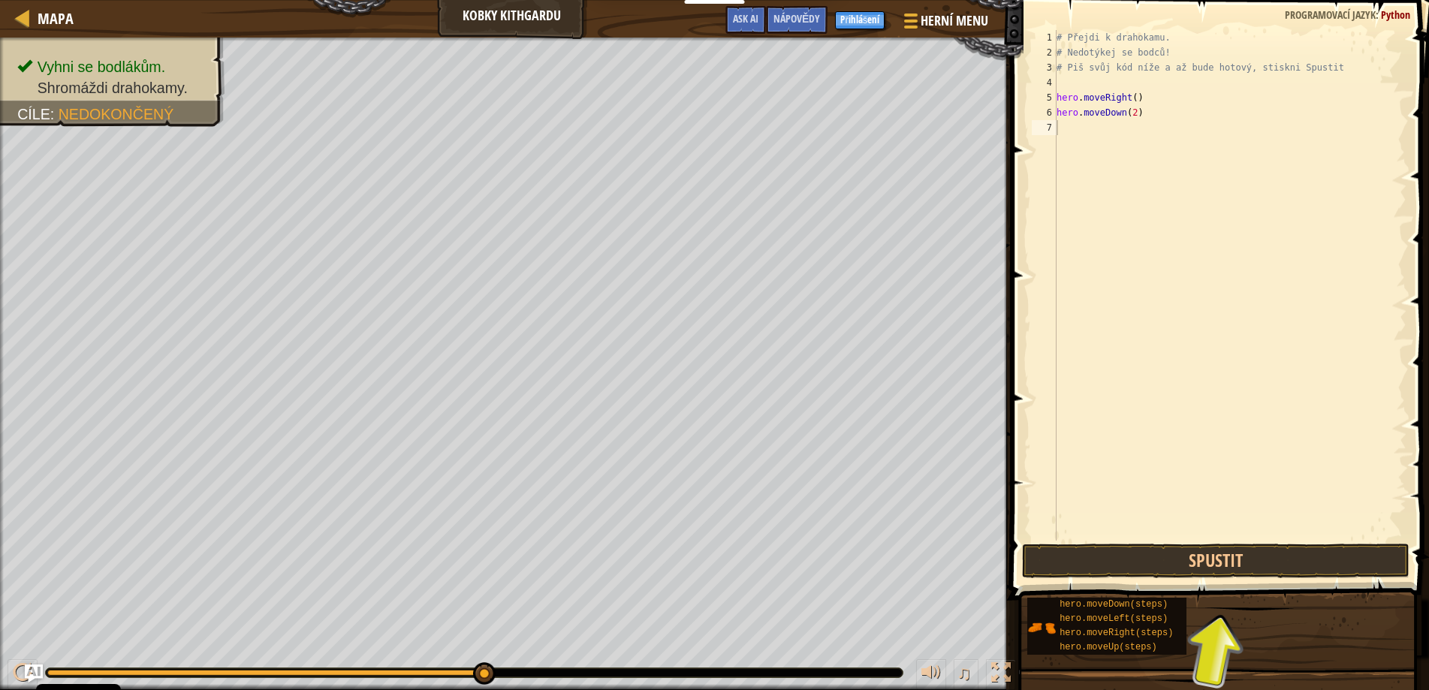
click at [1097, 142] on div "# Přejdi k drahokamu. # Nedotýkej se bodců! # Piš svůj kód níže a až bude hotov…" at bounding box center [1229, 300] width 353 height 540
type textarea "he"
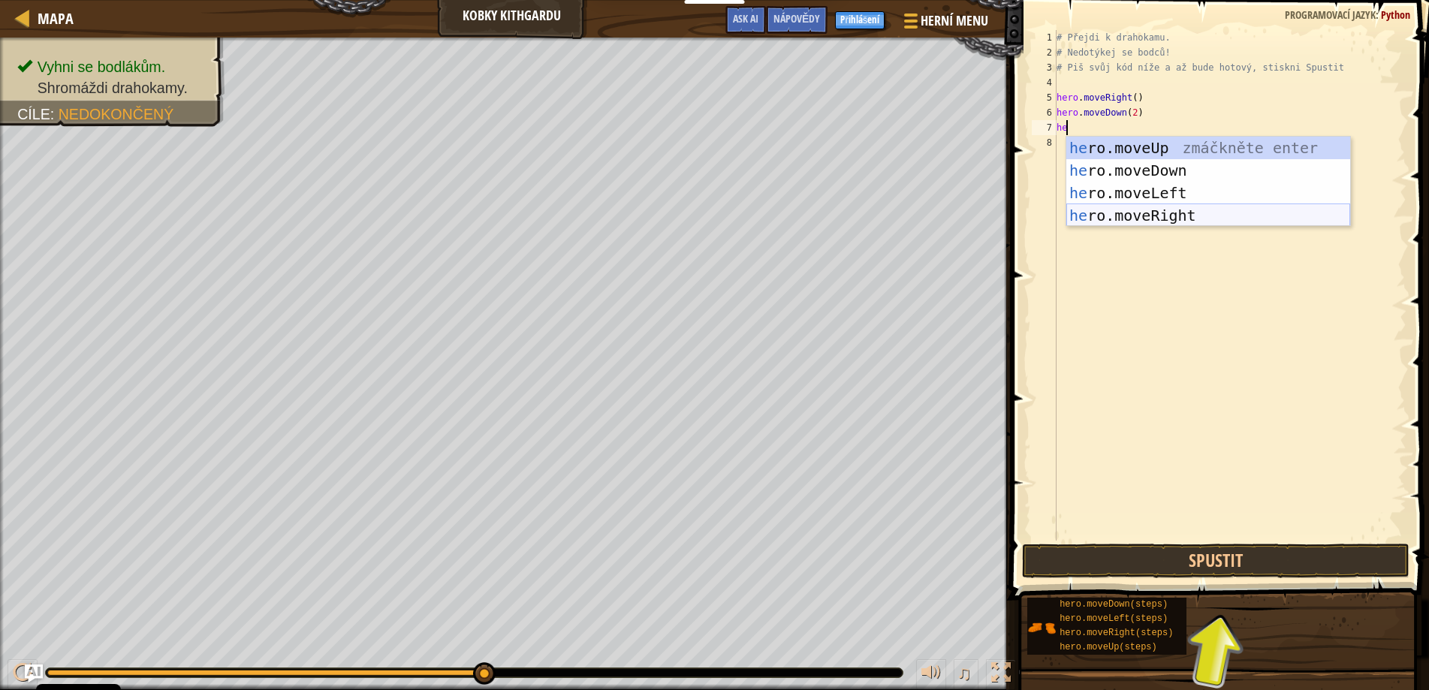
click at [1156, 216] on div "he ro.moveUp zmáčkněte enter he ro.moveDown zmáčkněte enter he ro.moveLeft zmáč…" at bounding box center [1208, 204] width 284 height 135
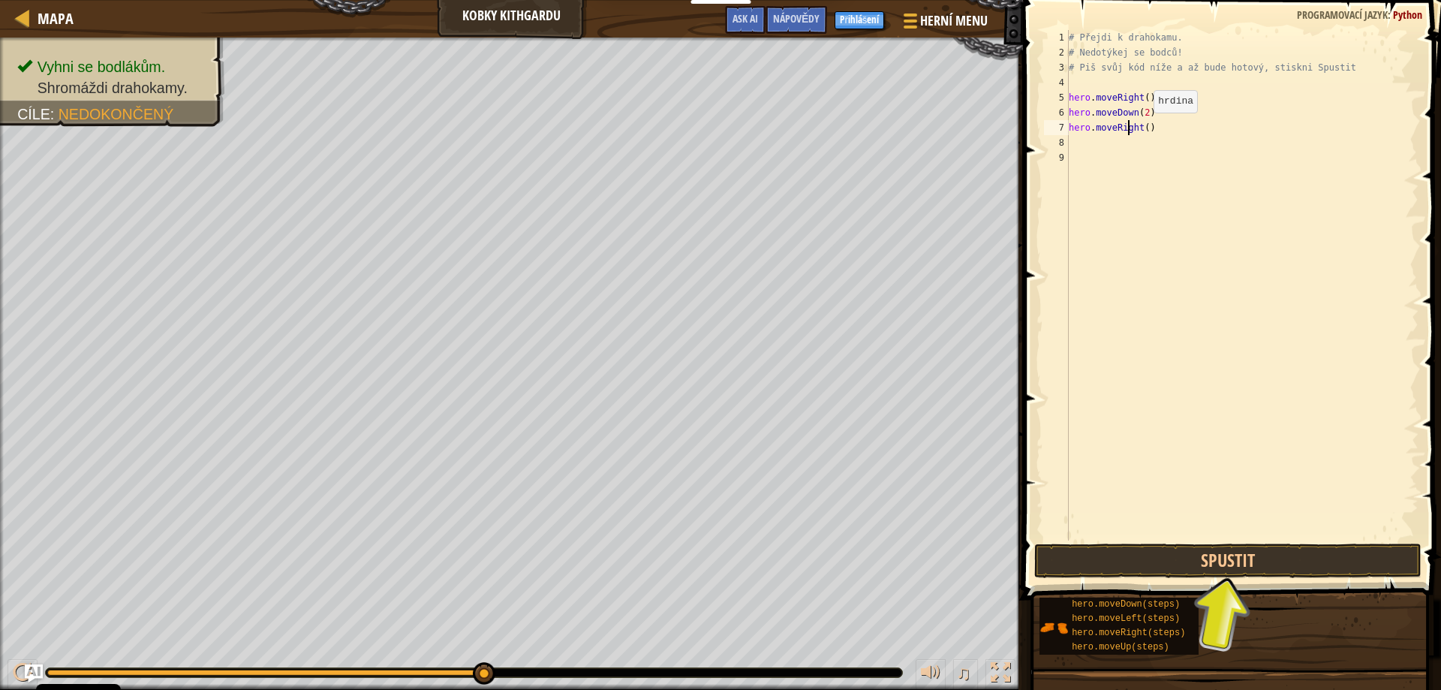
click at [1128, 128] on div "# Přejdi k drahokamu. # Nedotýkej se bodců! # Piš svůj kód níže a až bude hotov…" at bounding box center [1242, 300] width 353 height 540
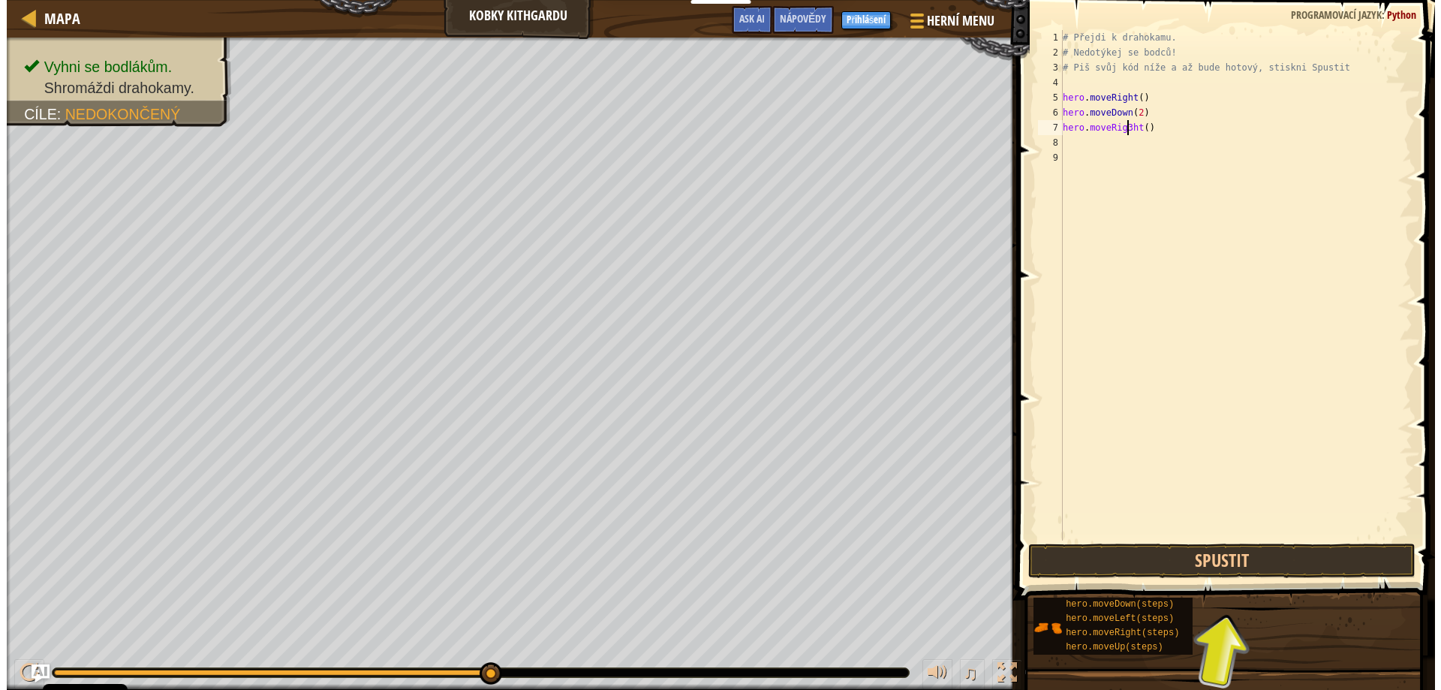
scroll to position [7, 6]
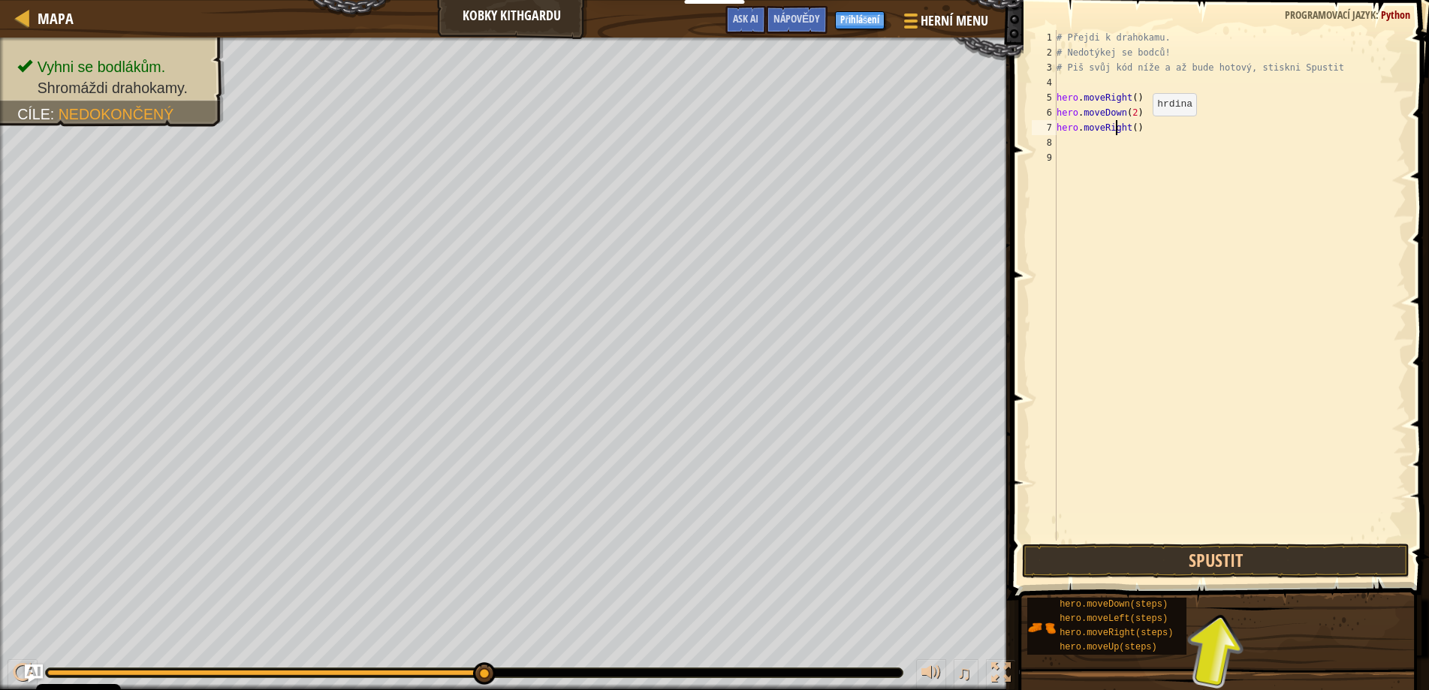
click at [1140, 131] on div "# Přejdi k drahokamu. # Nedotýkej se bodců! # Piš svůj kód níže a až bude hotov…" at bounding box center [1229, 300] width 353 height 540
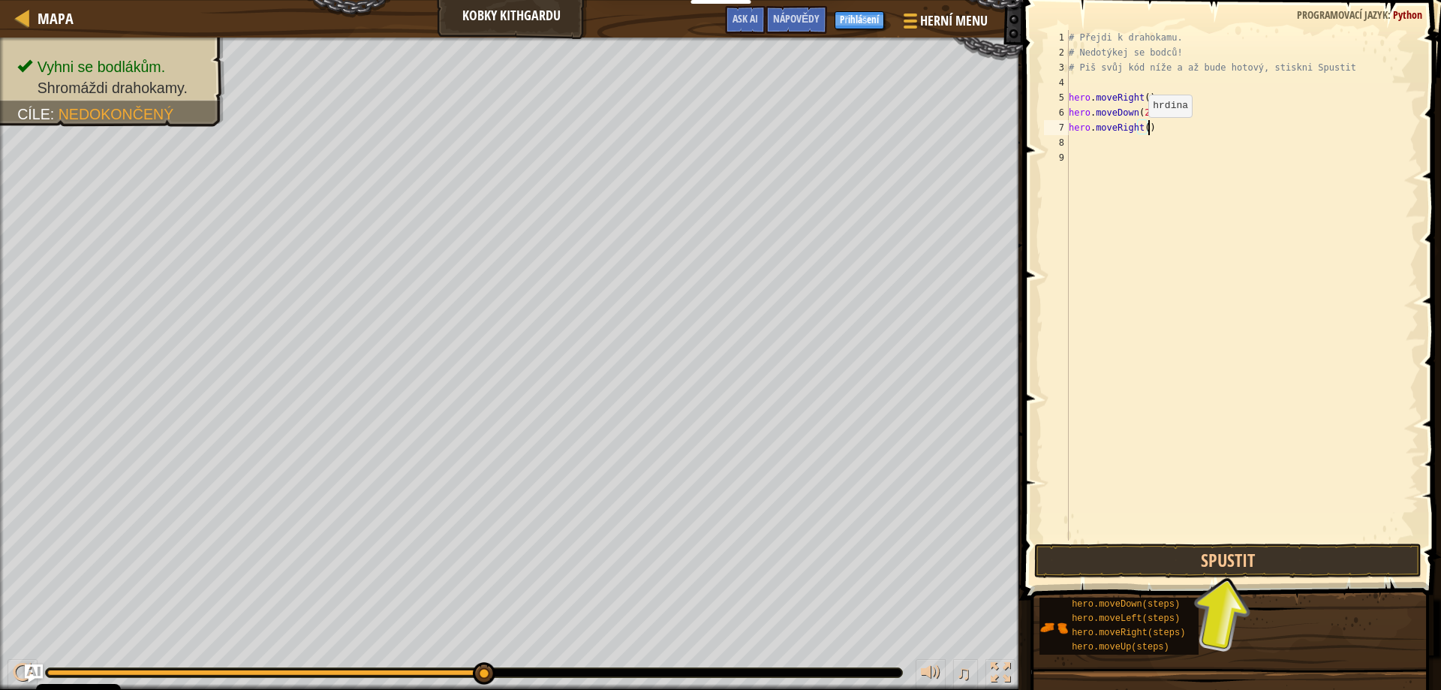
click at [1136, 132] on div "# Přejdi k drahokamu. # Nedotýkej se bodců! # Piš svůj kód níže a až bude hotov…" at bounding box center [1242, 300] width 353 height 540
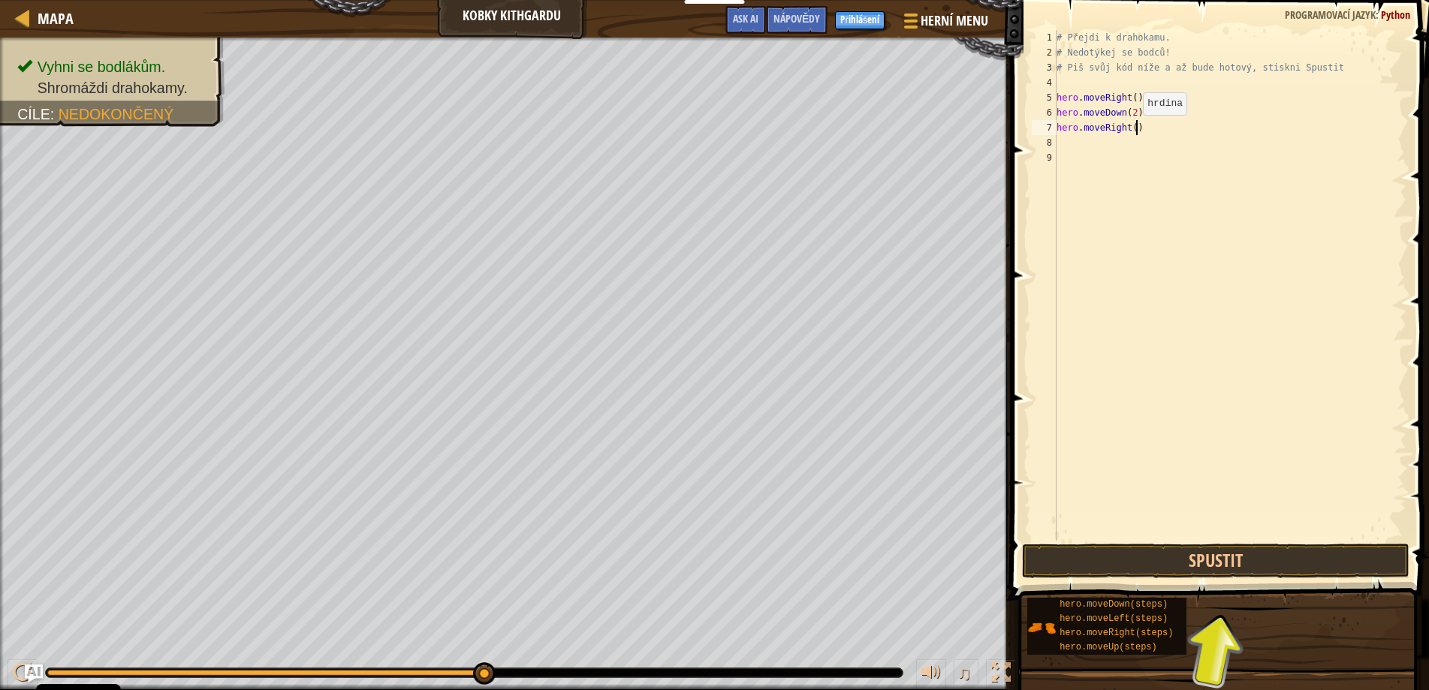
click at [1143, 130] on div "# Přejdi k drahokamu. # Nedotýkej se bodců! # Piš svůj kód níže a až bude hotov…" at bounding box center [1229, 300] width 353 height 540
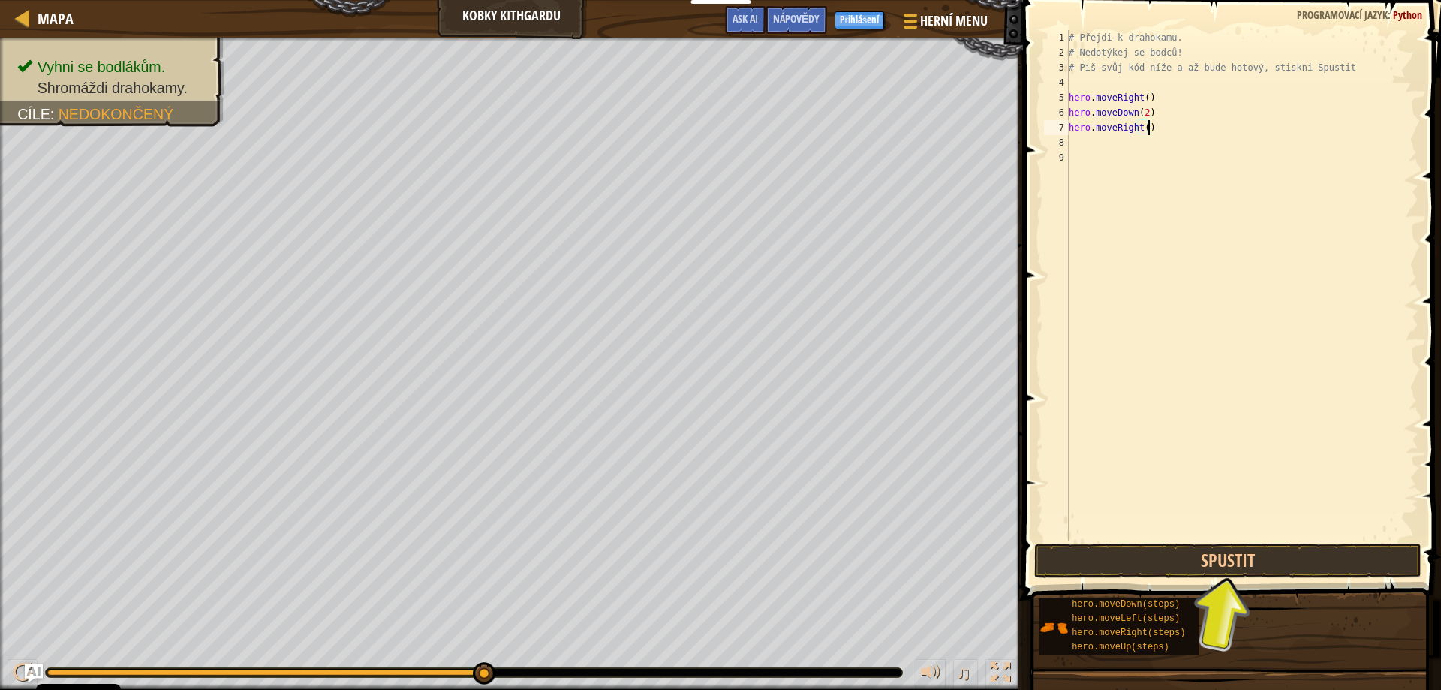
click at [1136, 131] on div "# Přejdi k drahokamu. # Nedotýkej se bodců! # Piš svůj kód níže a až bude hotov…" at bounding box center [1242, 300] width 353 height 540
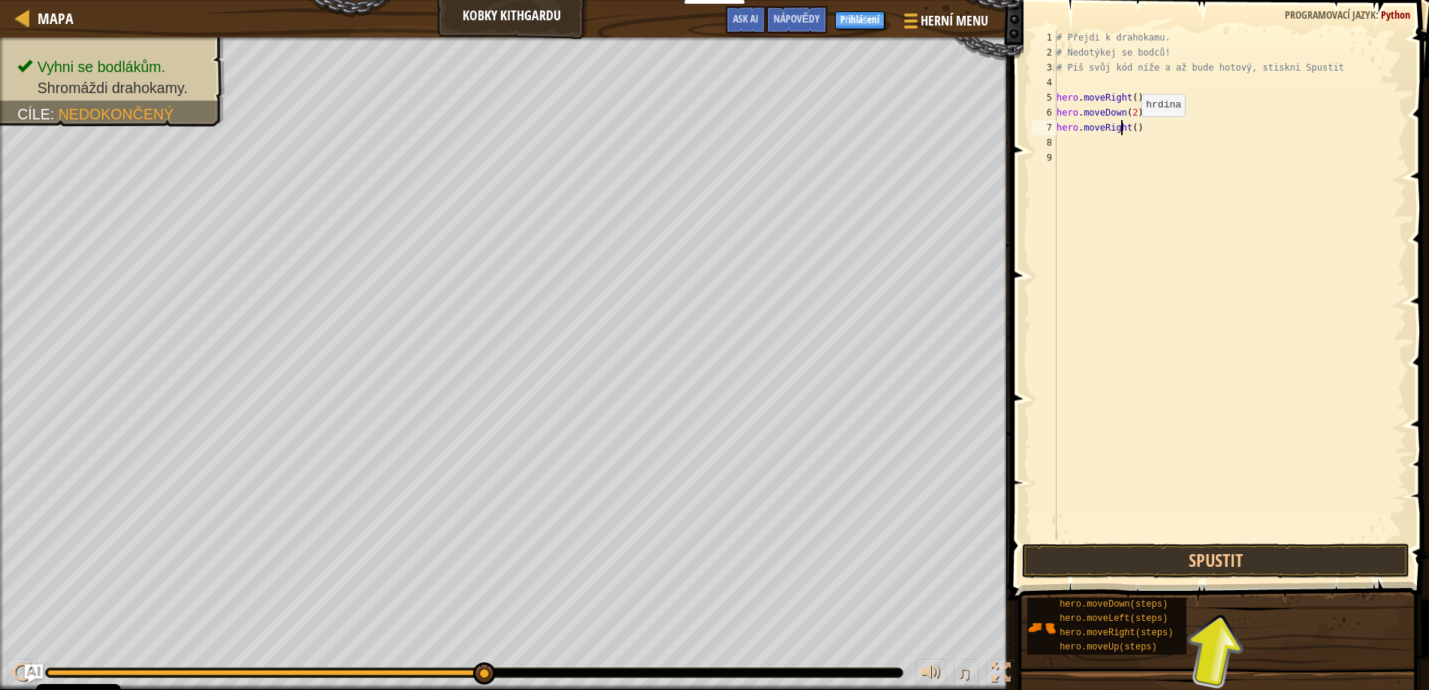
drag, startPoint x: 1128, startPoint y: 131, endPoint x: 1136, endPoint y: 131, distance: 8.3
click at [1131, 131] on div "# Přejdi k drahokamu. # Nedotýkej se bodců! # Piš svůj kód níže a až bude hotov…" at bounding box center [1229, 300] width 353 height 540
click at [1141, 129] on div "# Přejdi k drahokamu. # Nedotýkej se bodců! # Piš svůj kód níže a až bude hotov…" at bounding box center [1229, 300] width 353 height 540
click at [1133, 131] on div "# Přejdi k drahokamu. # Nedotýkej se bodců! # Piš svůj kód níže a až bude hotov…" at bounding box center [1229, 300] width 353 height 540
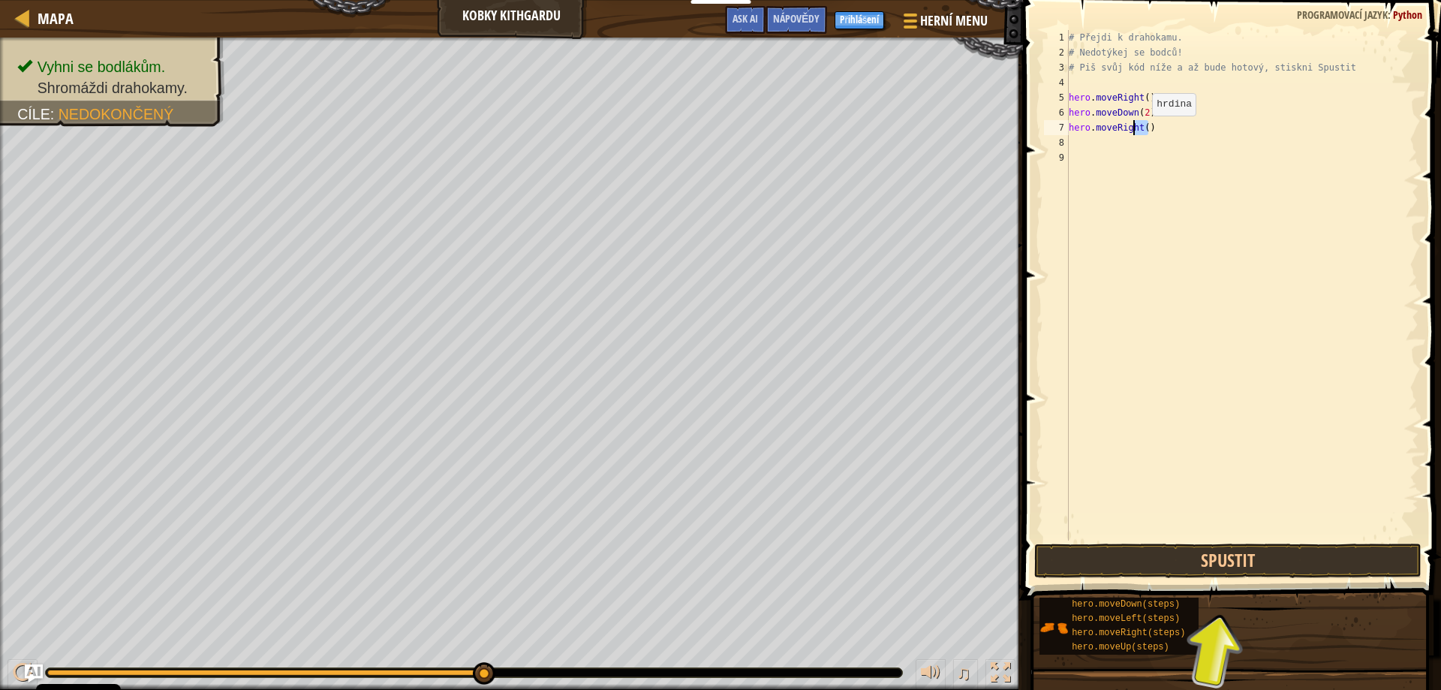
type textarea "hero.moveRight()"
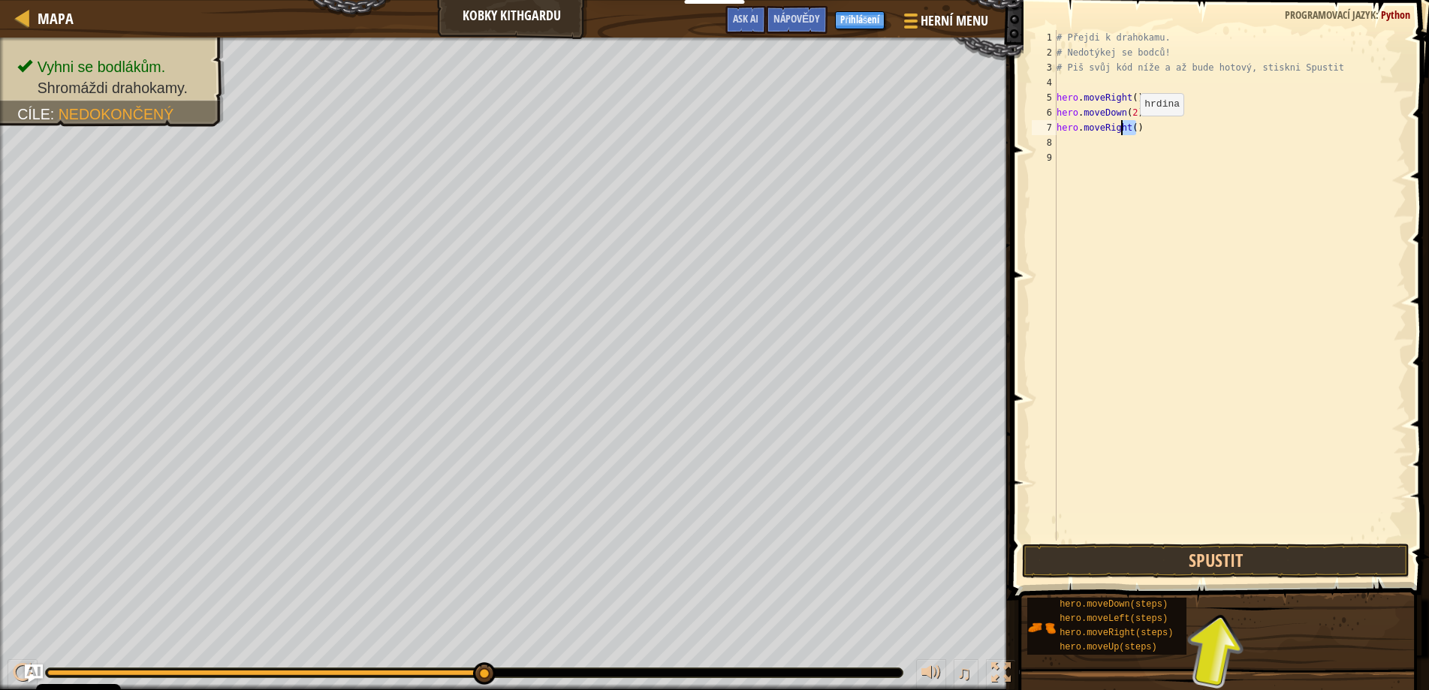
click at [1140, 131] on div "# Přejdi k drahokamu. # Nedotýkej se bodců! # Piš svůj kód níže a až bude hotov…" at bounding box center [1229, 285] width 353 height 510
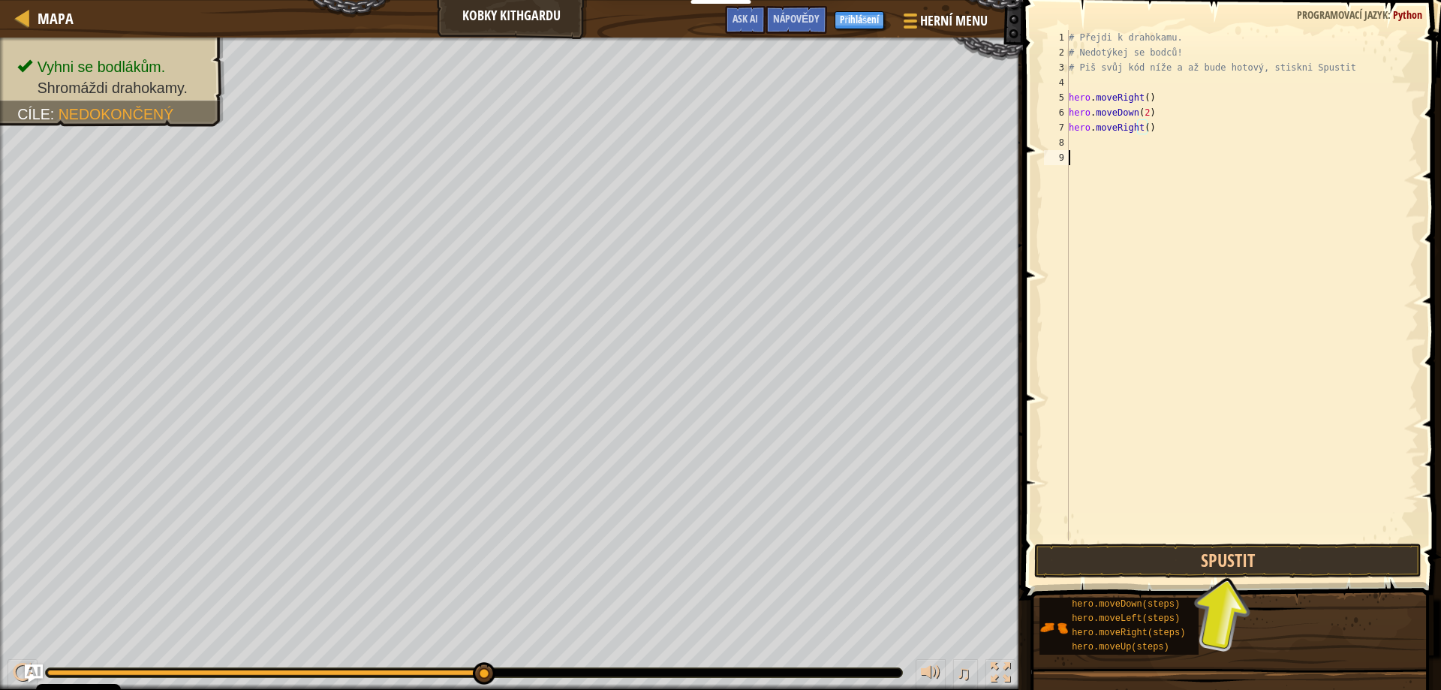
click at [1146, 226] on div "# Přejdi k drahokamu. # Nedotýkej se bodců! # Piš svůj kód níže a až bude hotov…" at bounding box center [1242, 300] width 353 height 540
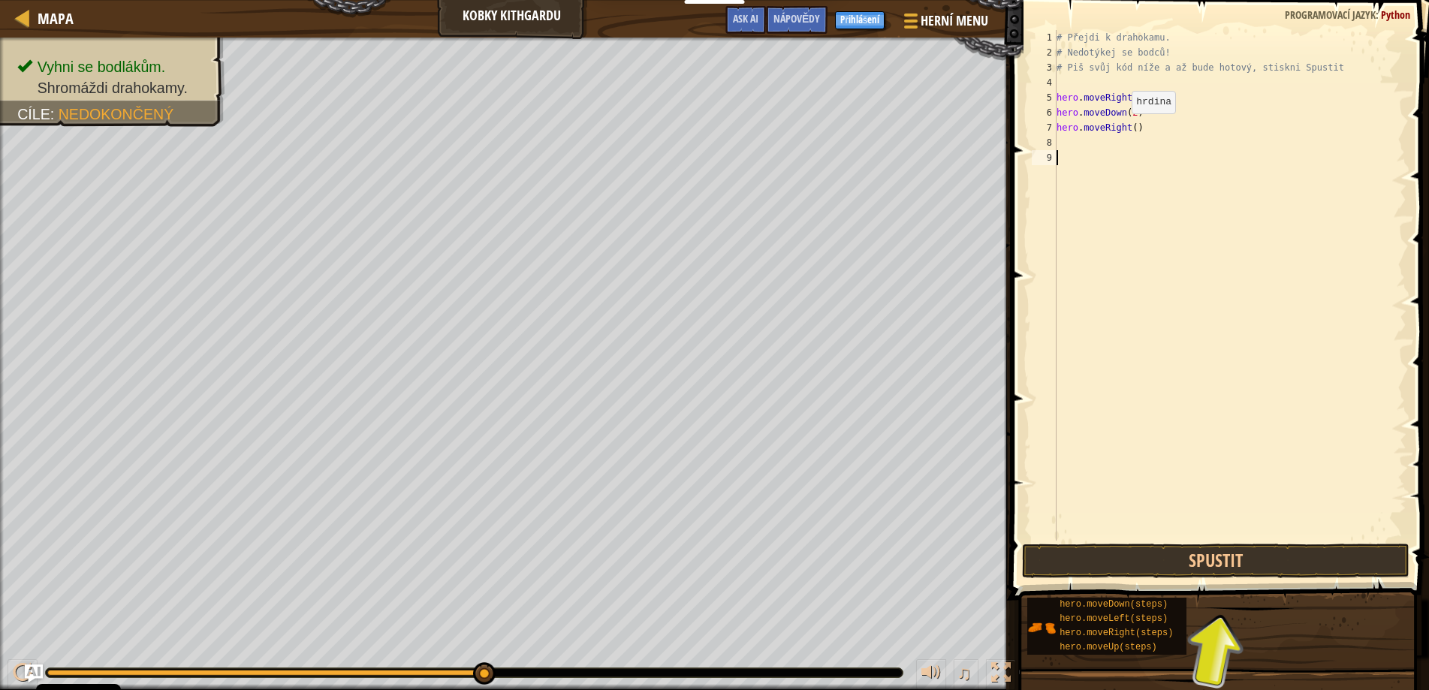
click at [1131, 128] on div "# Přejdi k drahokamu. # Nedotýkej se bodců! # Piš svůj kód níže a až bude hotov…" at bounding box center [1229, 300] width 353 height 540
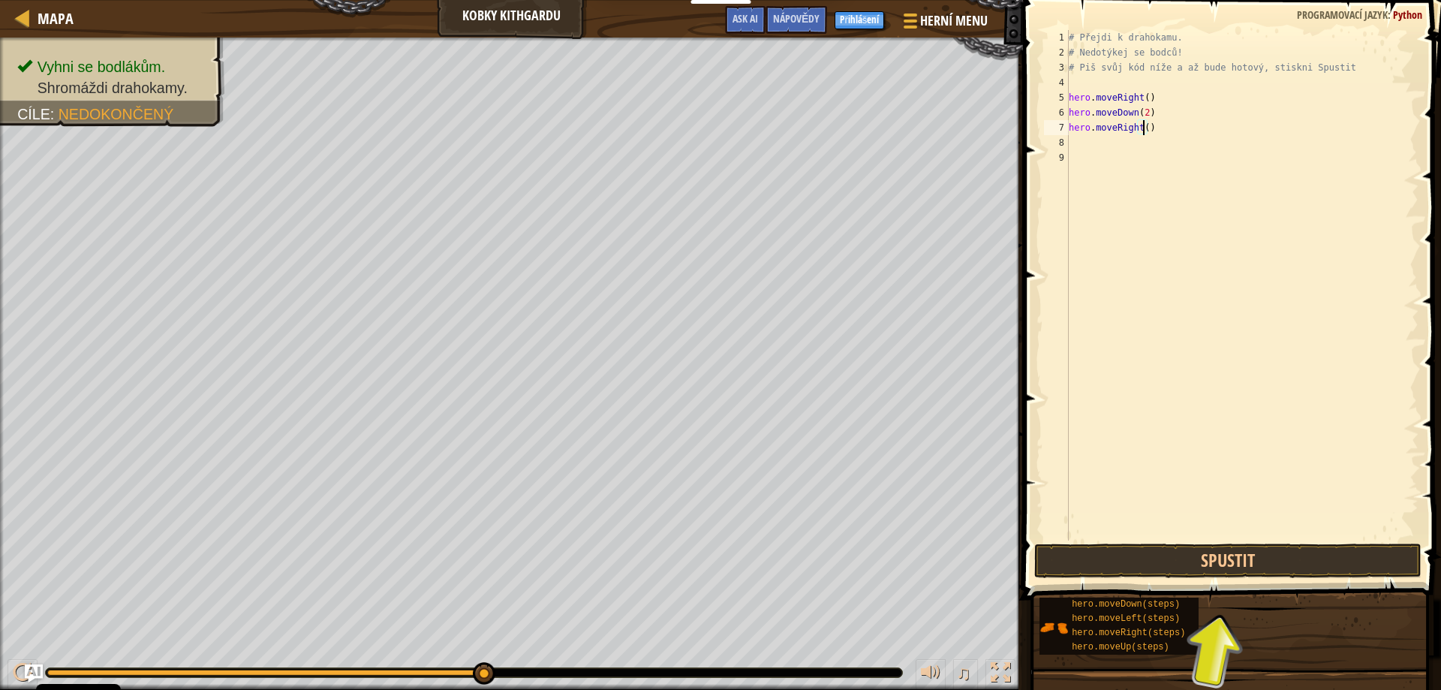
scroll to position [7, 6]
click at [1082, 548] on button "Spustit" at bounding box center [1228, 560] width 388 height 35
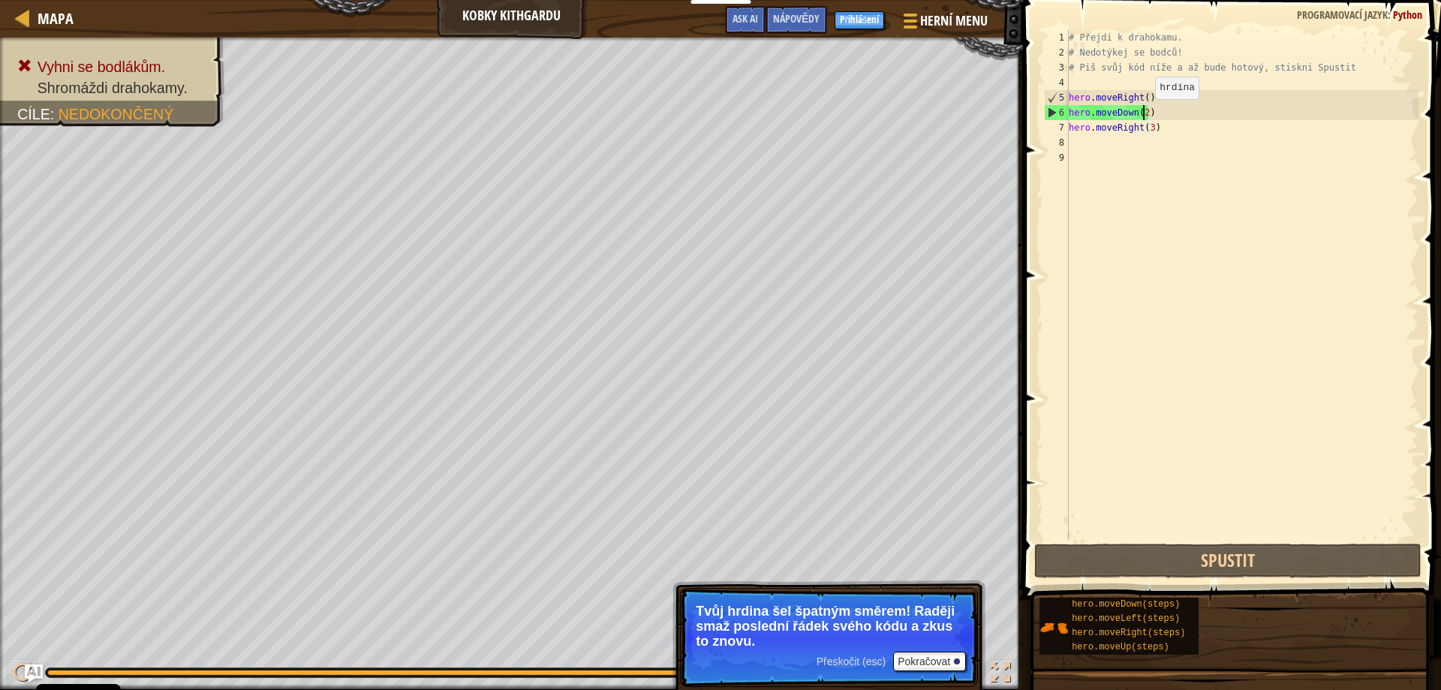
click at [1143, 114] on div "# Přejdi k drahokamu. # Nedotýkej se bodců! # Piš svůj kód níže a až bude hotov…" at bounding box center [1242, 300] width 353 height 540
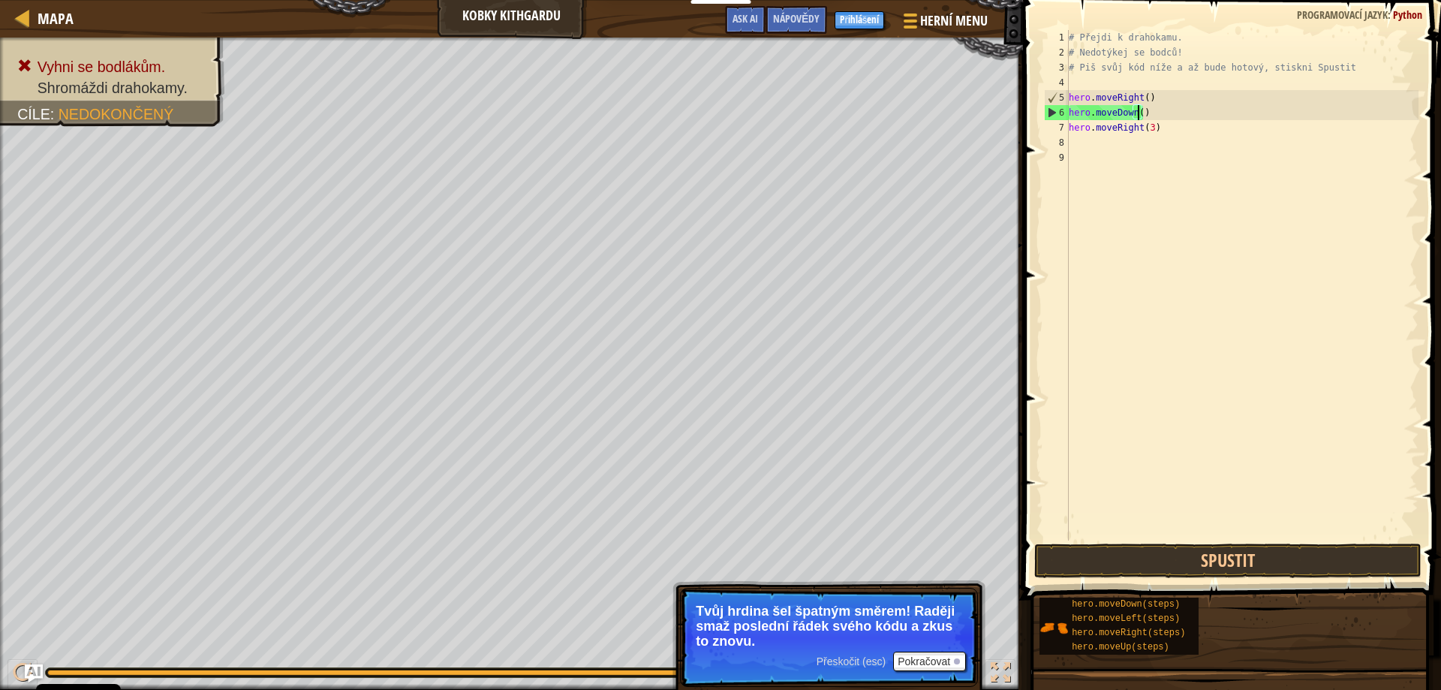
type textarea "hero.moveDown(1)"
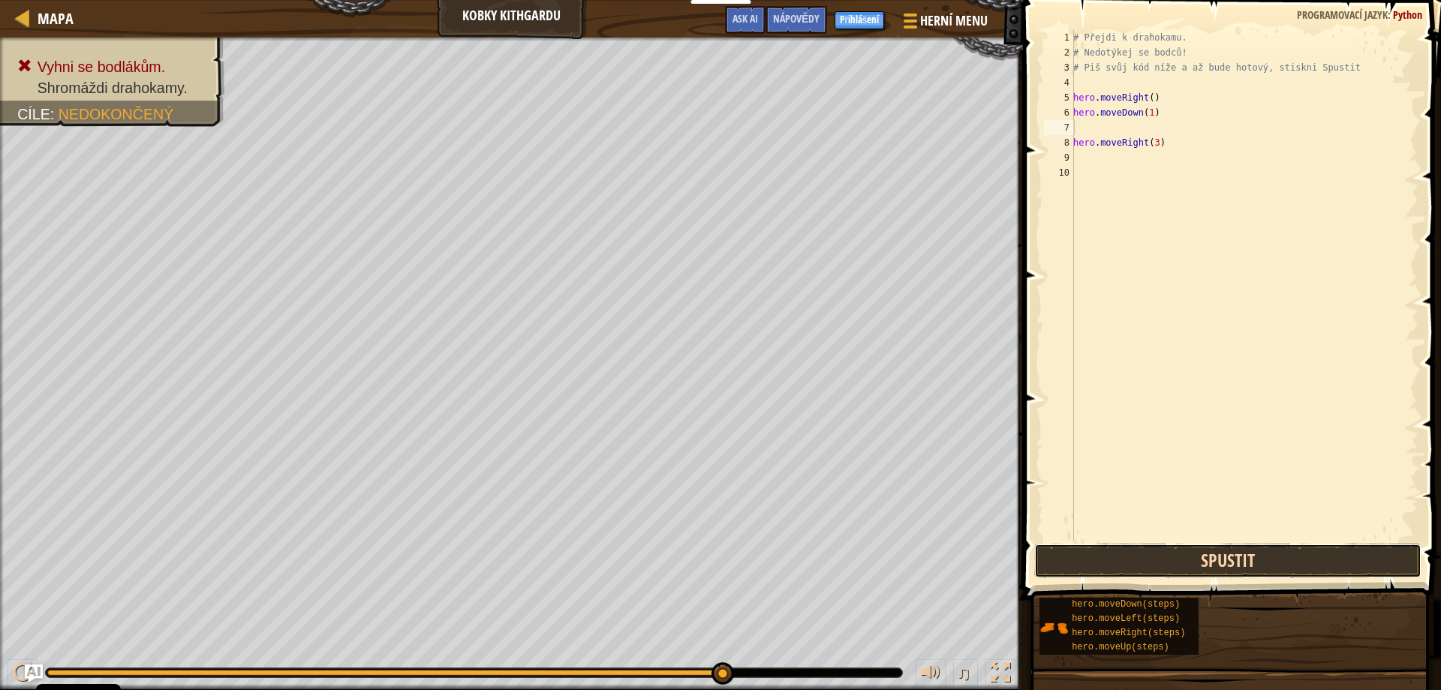
click at [1184, 564] on button "Spustit" at bounding box center [1228, 560] width 388 height 35
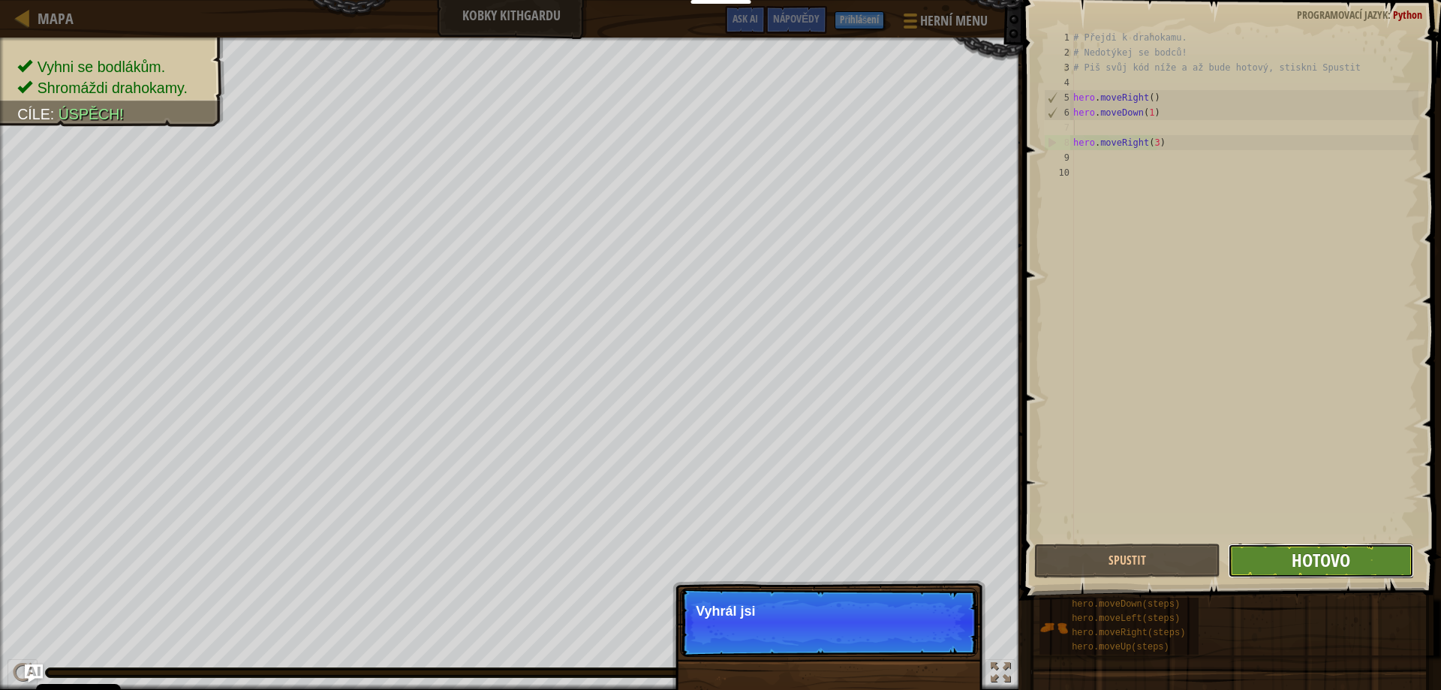
click at [1301, 554] on span "Hotovo" at bounding box center [1321, 560] width 59 height 24
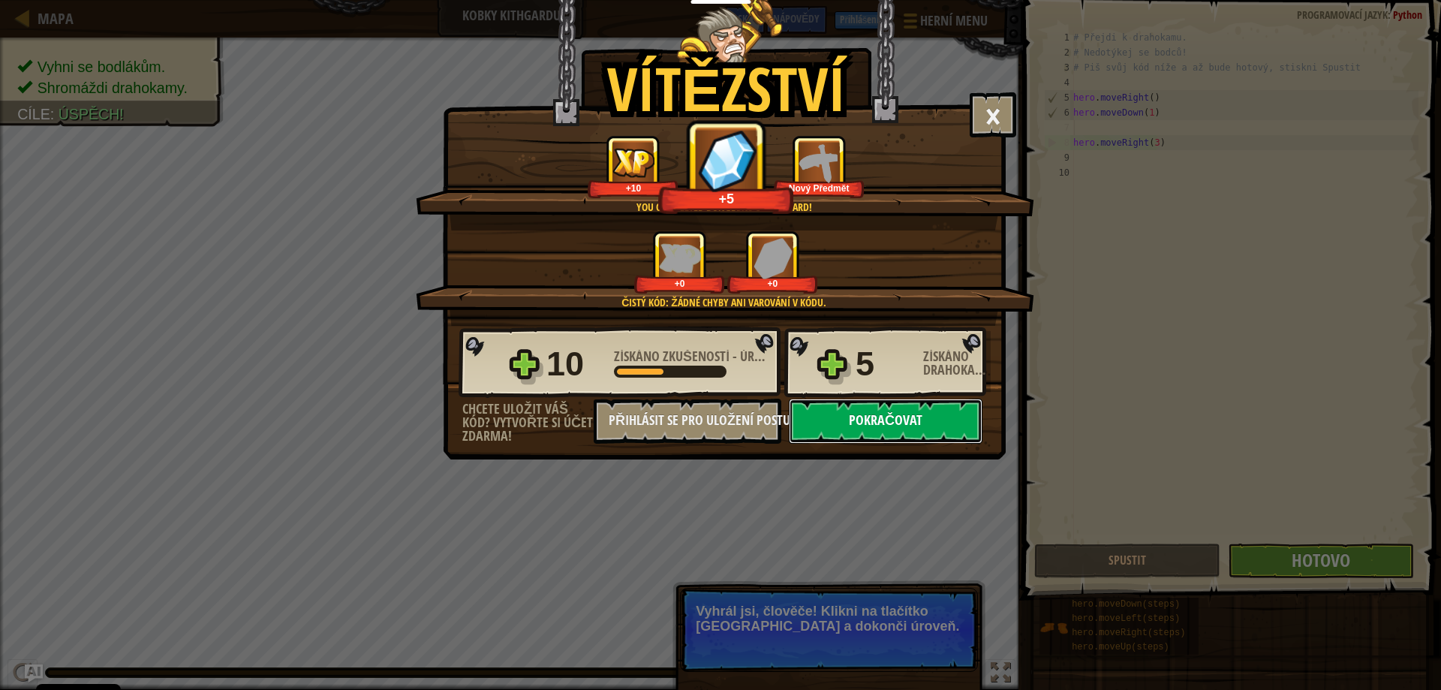
click at [880, 419] on button "Pokračovat" at bounding box center [886, 421] width 194 height 45
select select "cs"
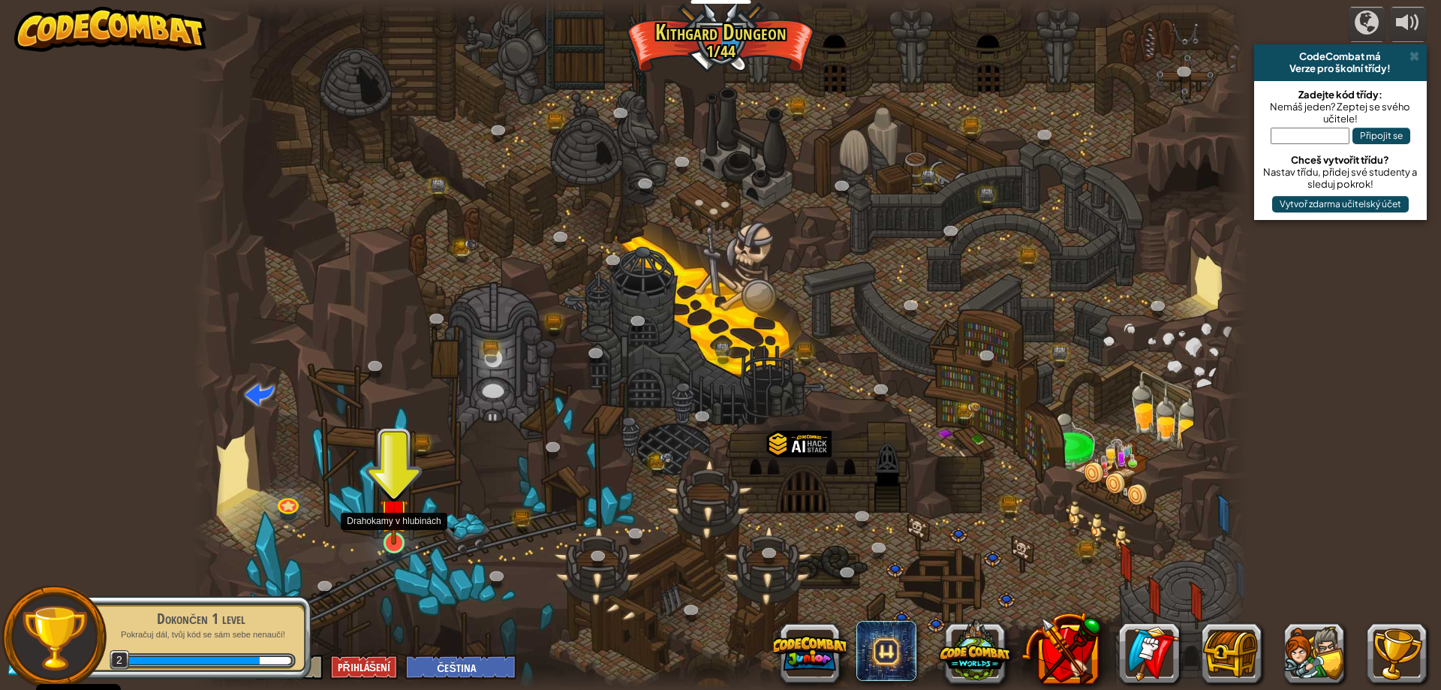
click at [400, 544] on img at bounding box center [394, 512] width 29 height 65
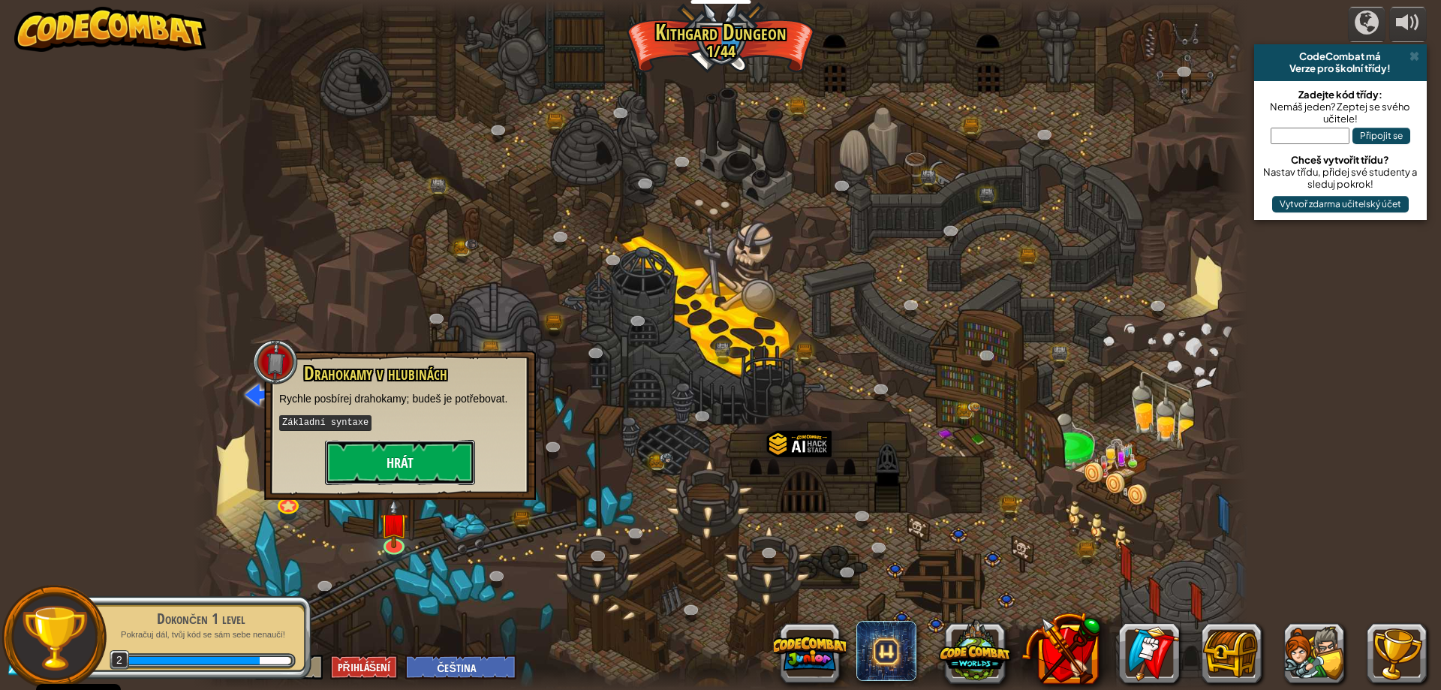
click at [430, 450] on button "Hrát" at bounding box center [400, 462] width 150 height 45
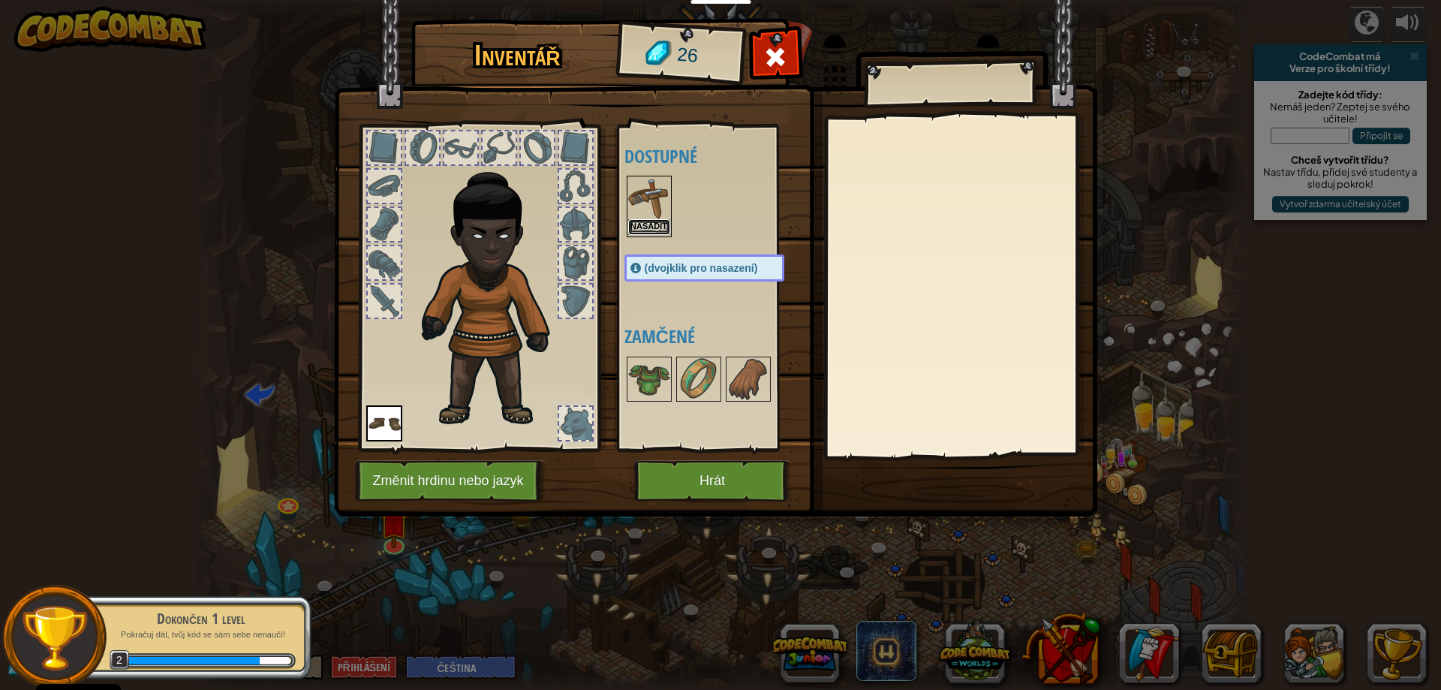
click at [656, 228] on button "Nasadit" at bounding box center [649, 227] width 42 height 16
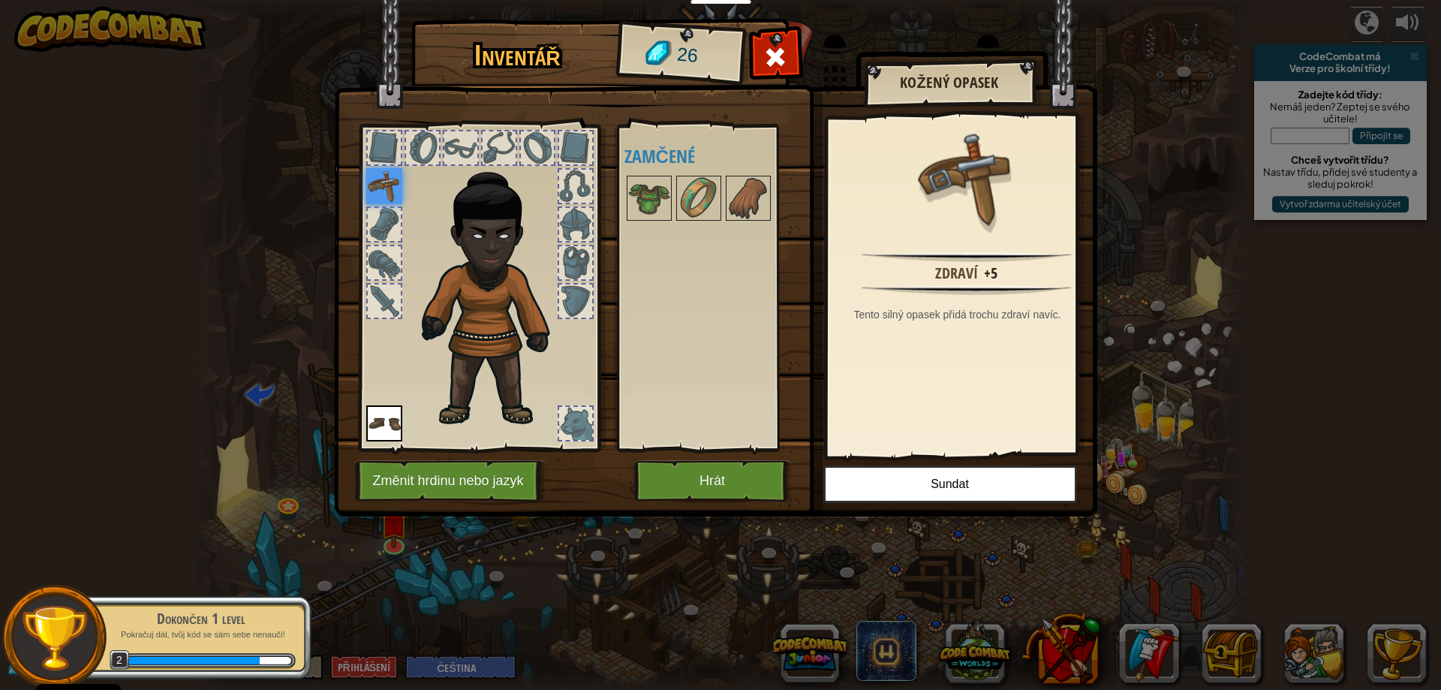
click at [729, 459] on img at bounding box center [715, 243] width 763 height 545
click at [728, 471] on button "Hrát" at bounding box center [712, 480] width 157 height 41
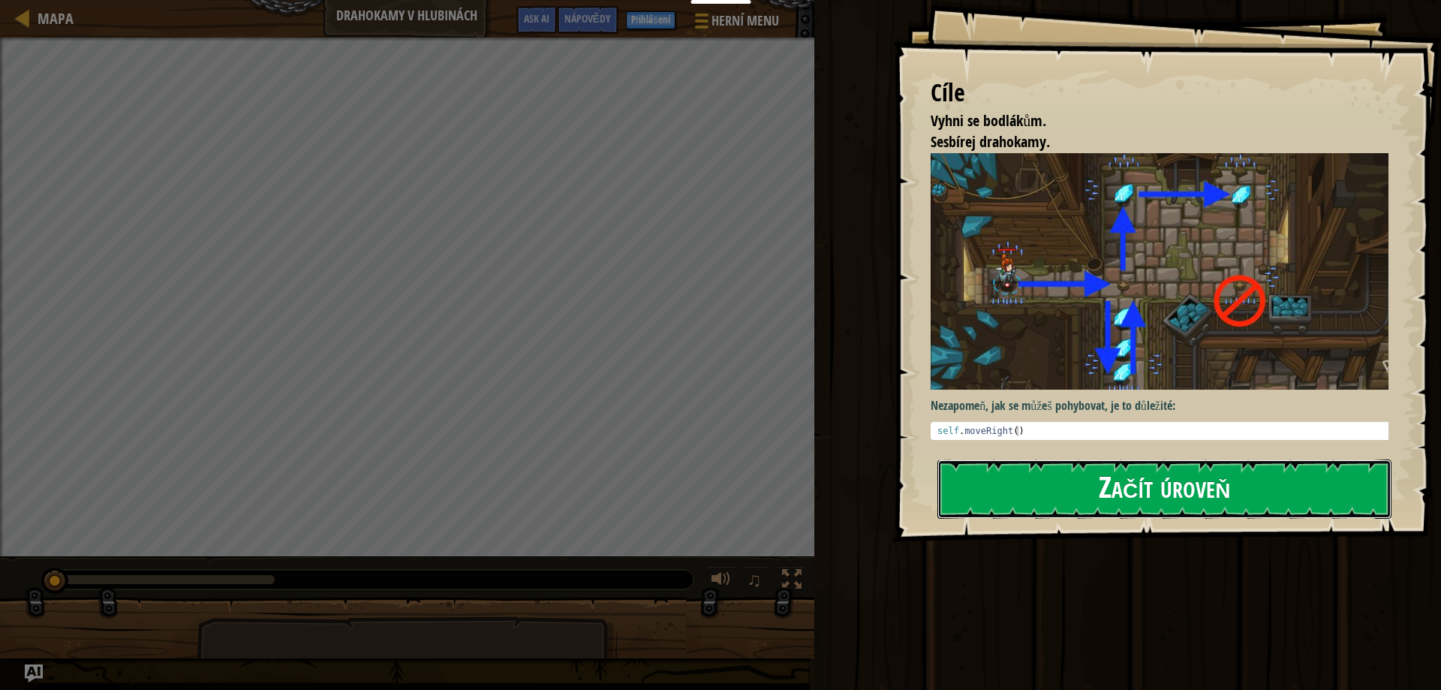
click at [1053, 486] on button "Začít úroveň" at bounding box center [1165, 488] width 454 height 59
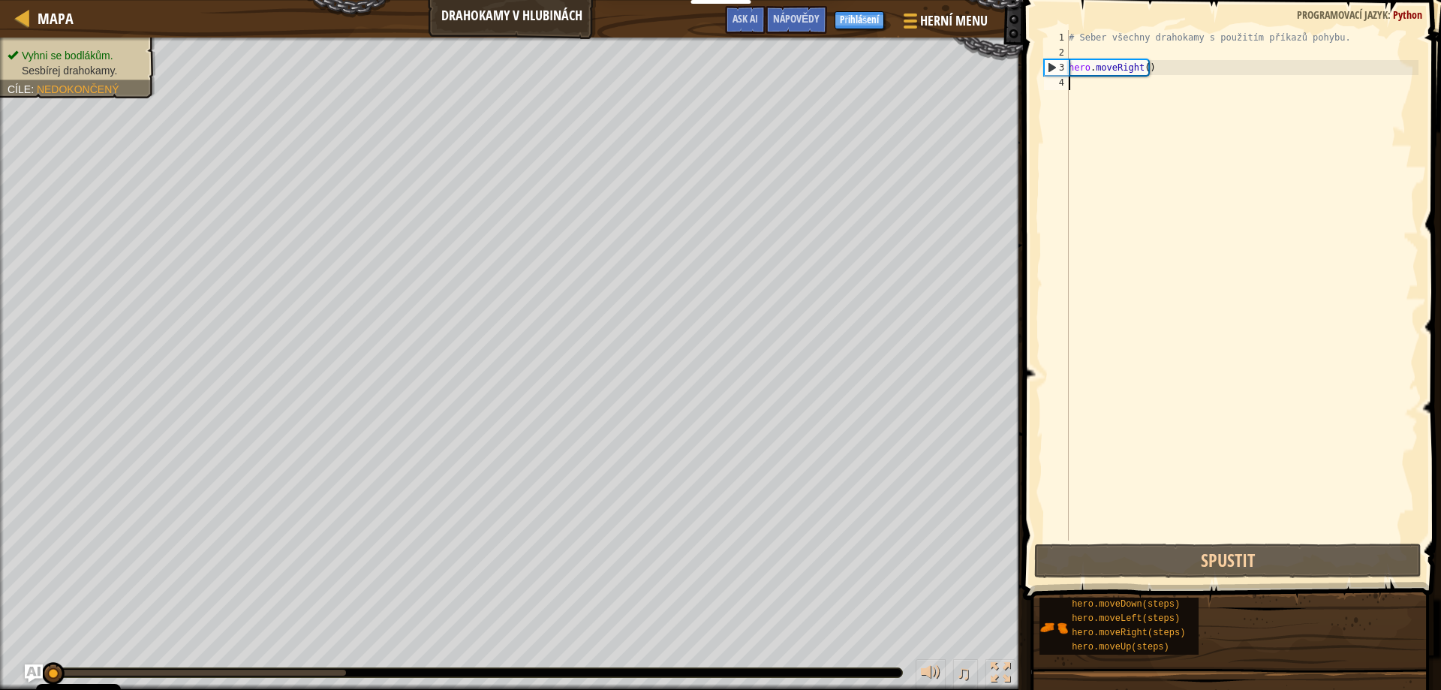
scroll to position [7, 0]
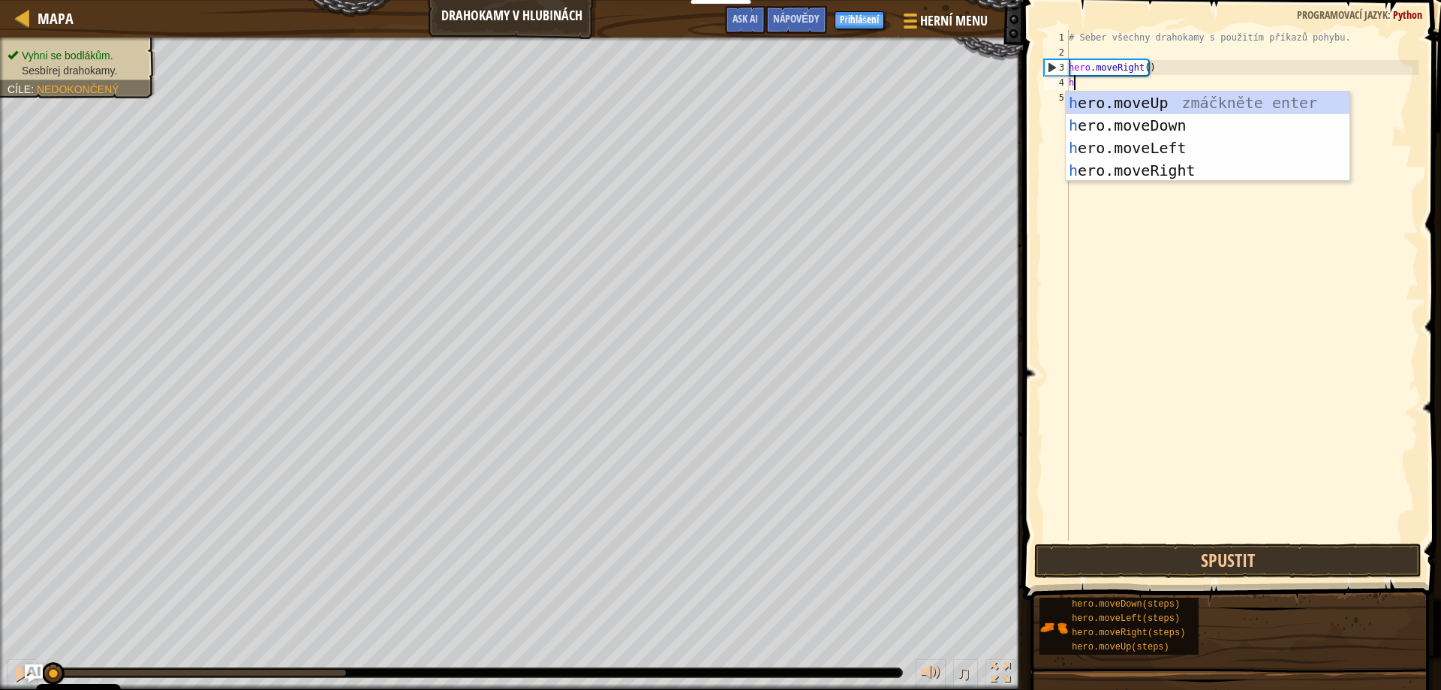
type textarea "he"
click at [1188, 124] on div "he ro.moveUp zmáčkněte enter he ro.moveDown zmáčkněte enter he ro.moveLeft zmáč…" at bounding box center [1208, 159] width 284 height 135
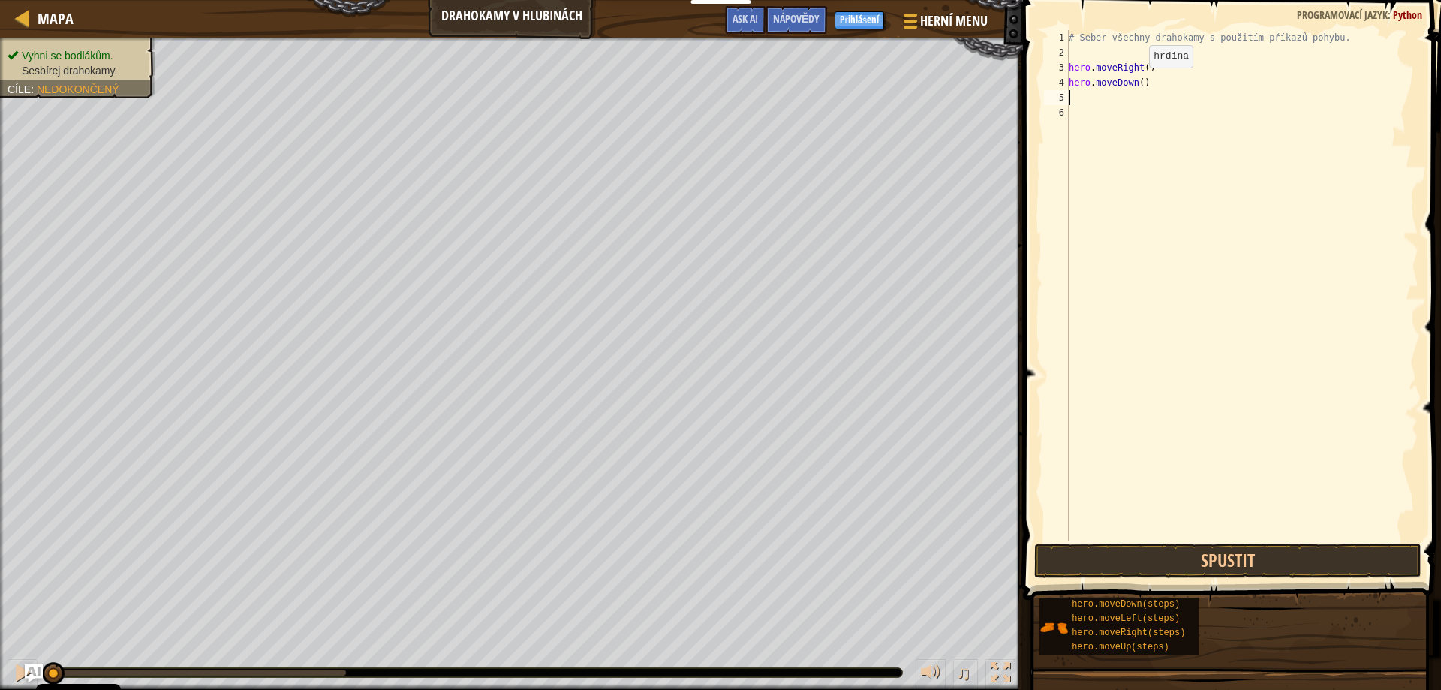
click at [1136, 83] on div "# Seber všechny drahokamy s použitím příkazů pohybu. hero . moveRight ( ) hero …" at bounding box center [1242, 300] width 353 height 540
type textarea "hero.moveDown()"
click at [1074, 100] on div "# Seber všechny drahokamy s použitím příkazů pohybu. hero . moveRight ( ) hero …" at bounding box center [1242, 300] width 353 height 540
type textarea "he"
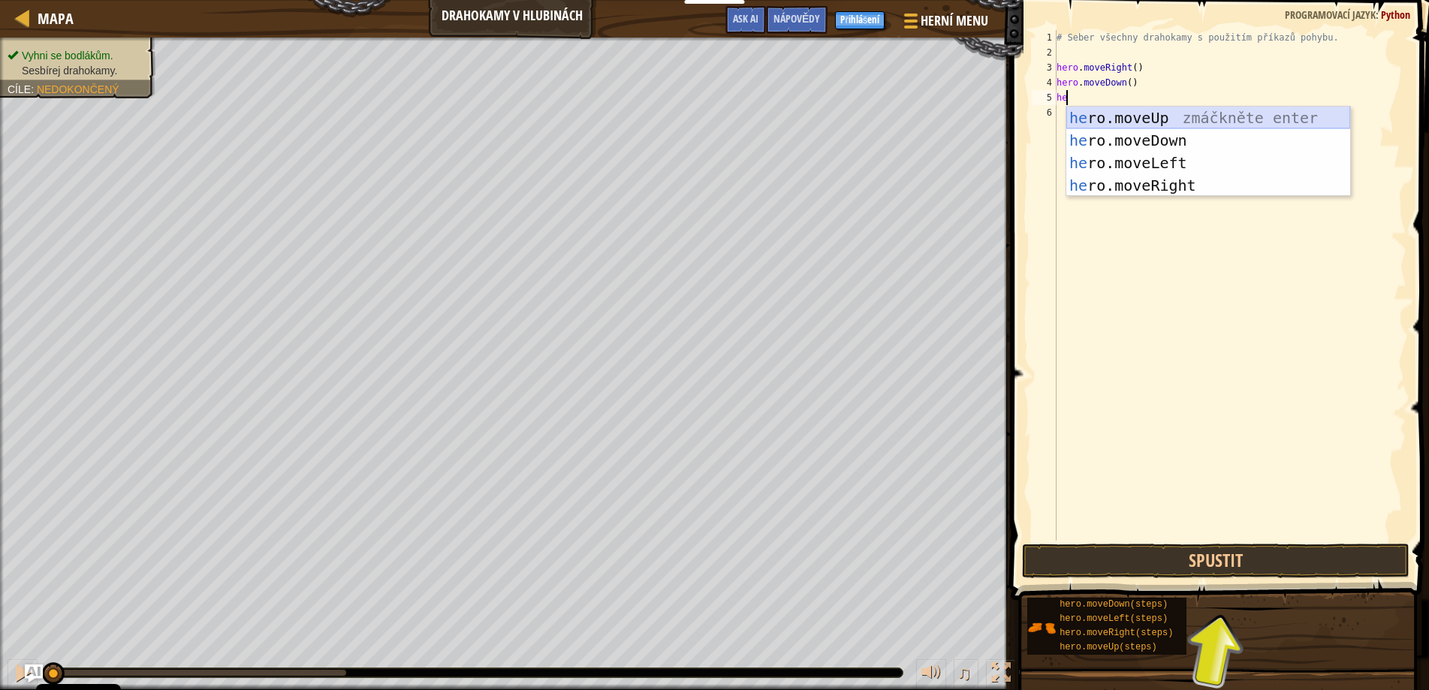
click at [1146, 115] on div "he ro.moveUp zmáčkněte enter he ro.moveDown zmáčkněte enter he ro.moveLeft zmáč…" at bounding box center [1208, 174] width 284 height 135
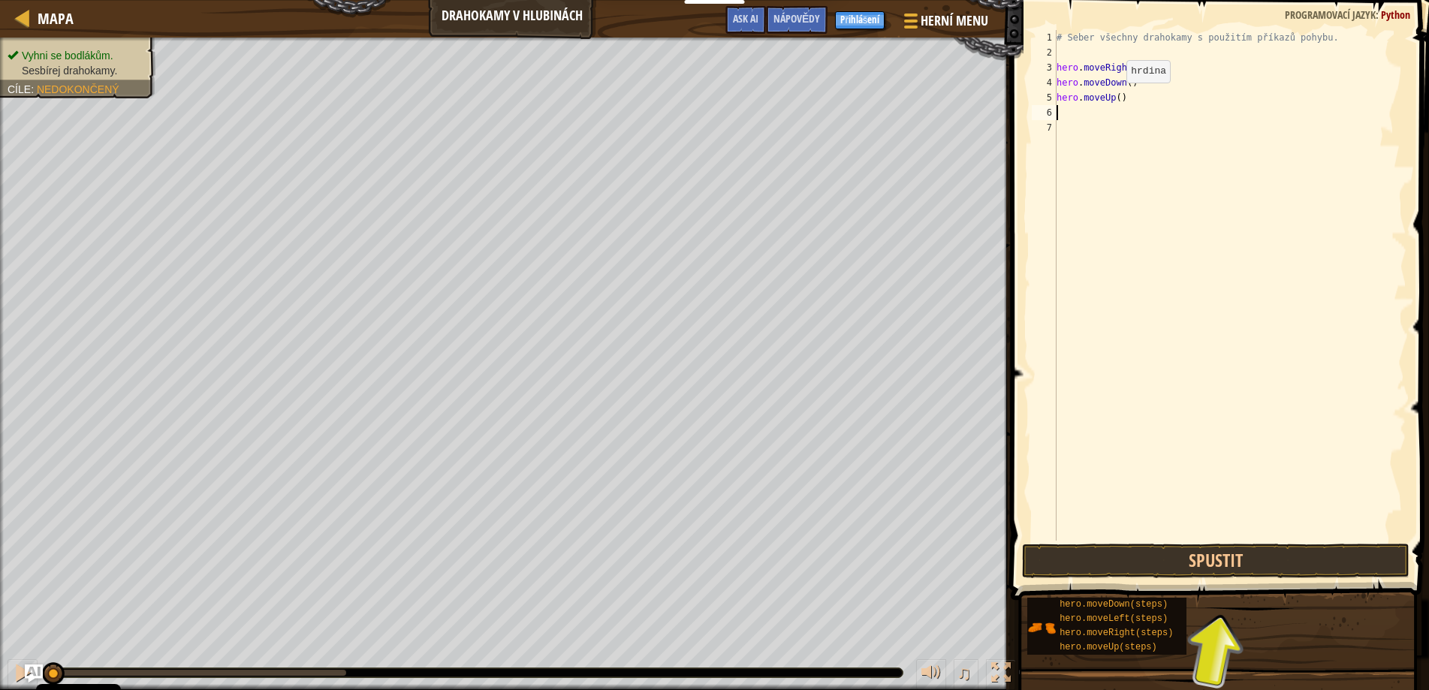
click at [1126, 98] on div "# Seber všechny drahokamy s použitím příkazů pohybu. hero . moveRight ( ) hero …" at bounding box center [1229, 300] width 353 height 540
type textarea "hero.moveUp()"
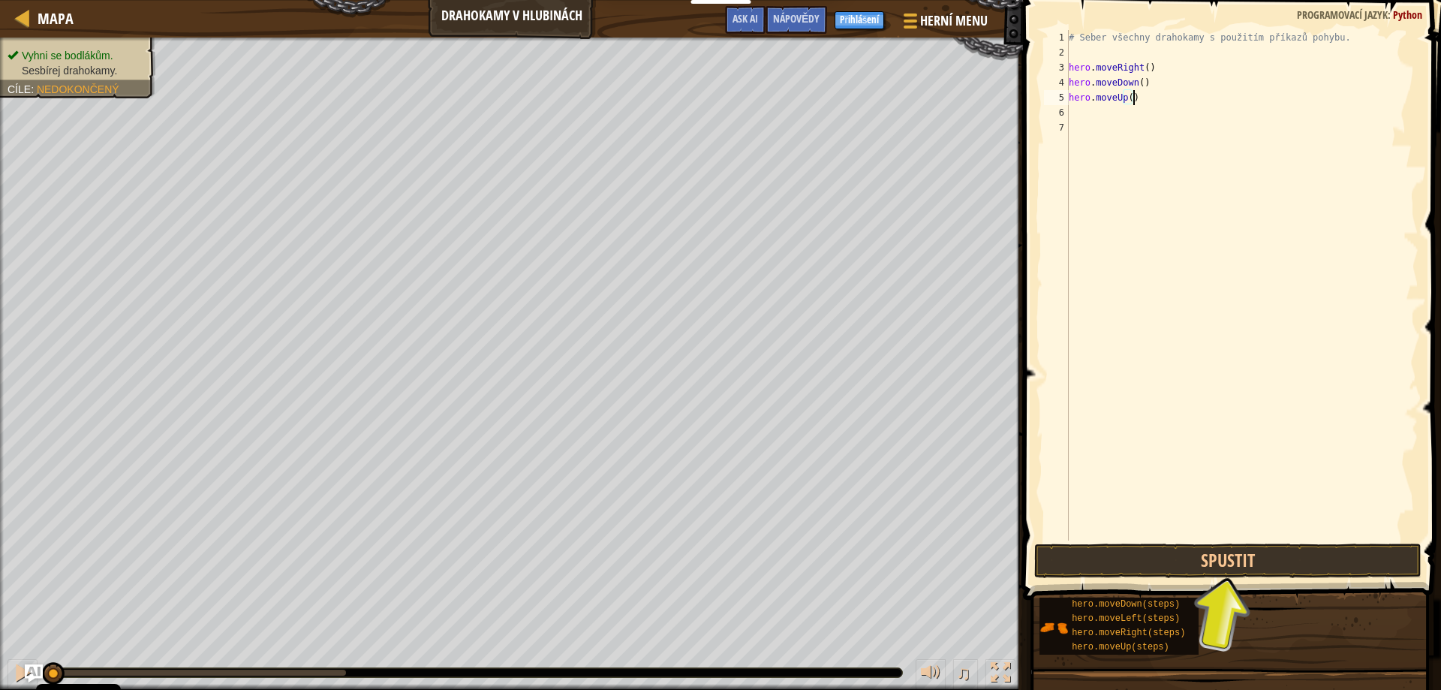
click at [1073, 107] on div "# Seber všechny drahokamy s použitím příkazů pohybu. hero . moveRight ( ) hero …" at bounding box center [1242, 300] width 353 height 540
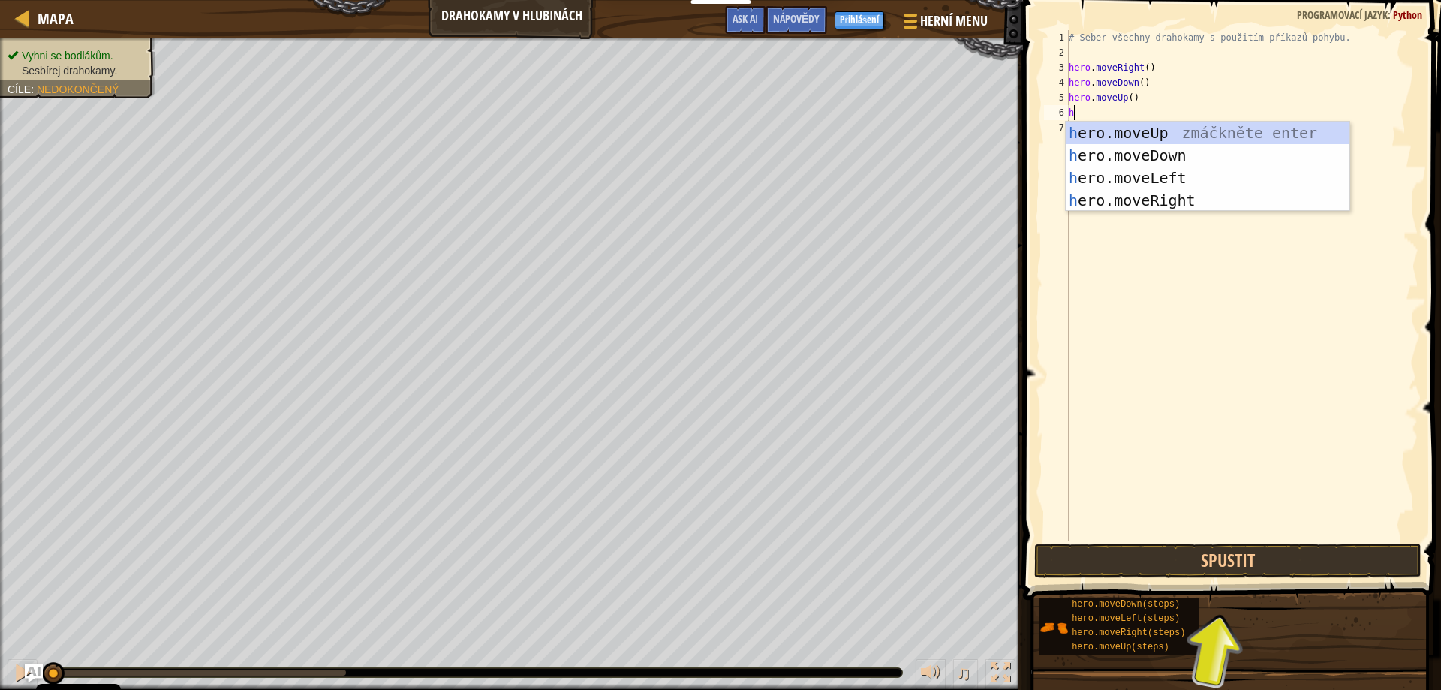
type textarea "he"
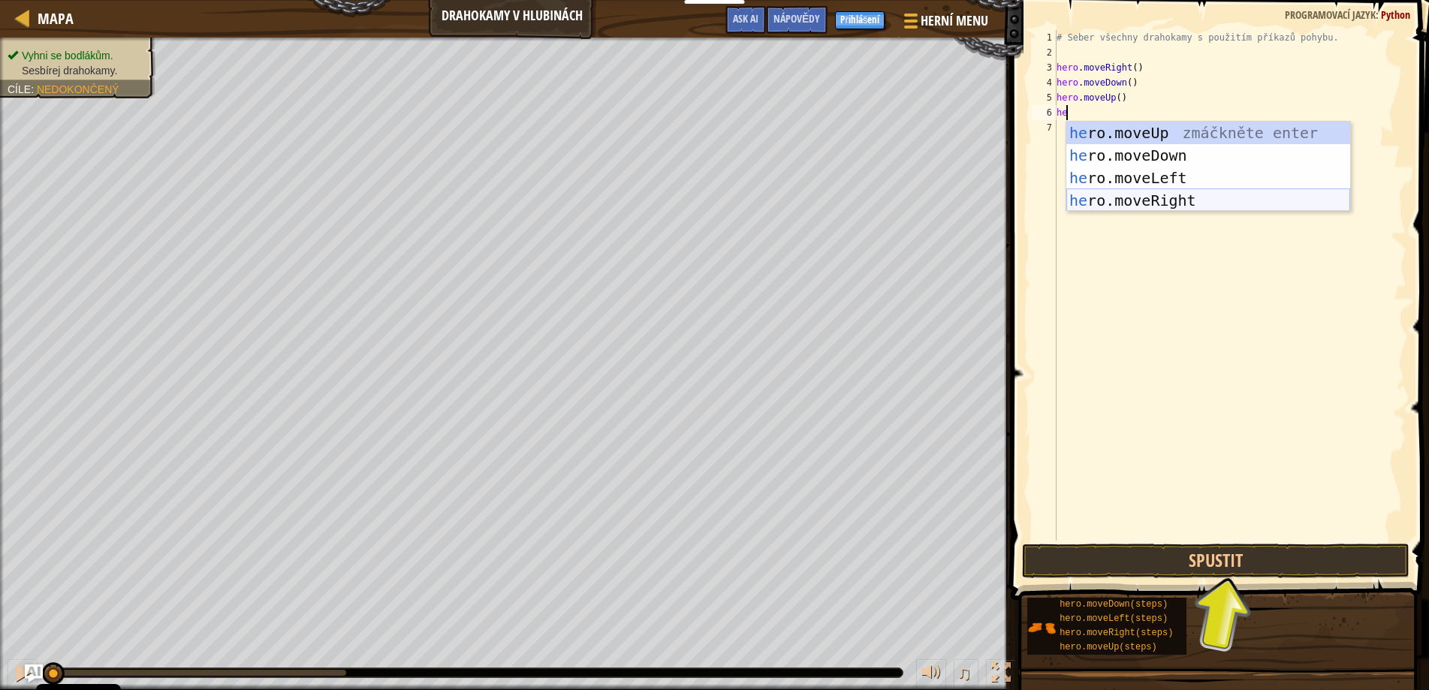
click at [1160, 197] on div "he ro.moveUp zmáčkněte enter he ro.moveDown zmáčkněte enter he ro.moveLeft zmáč…" at bounding box center [1208, 189] width 284 height 135
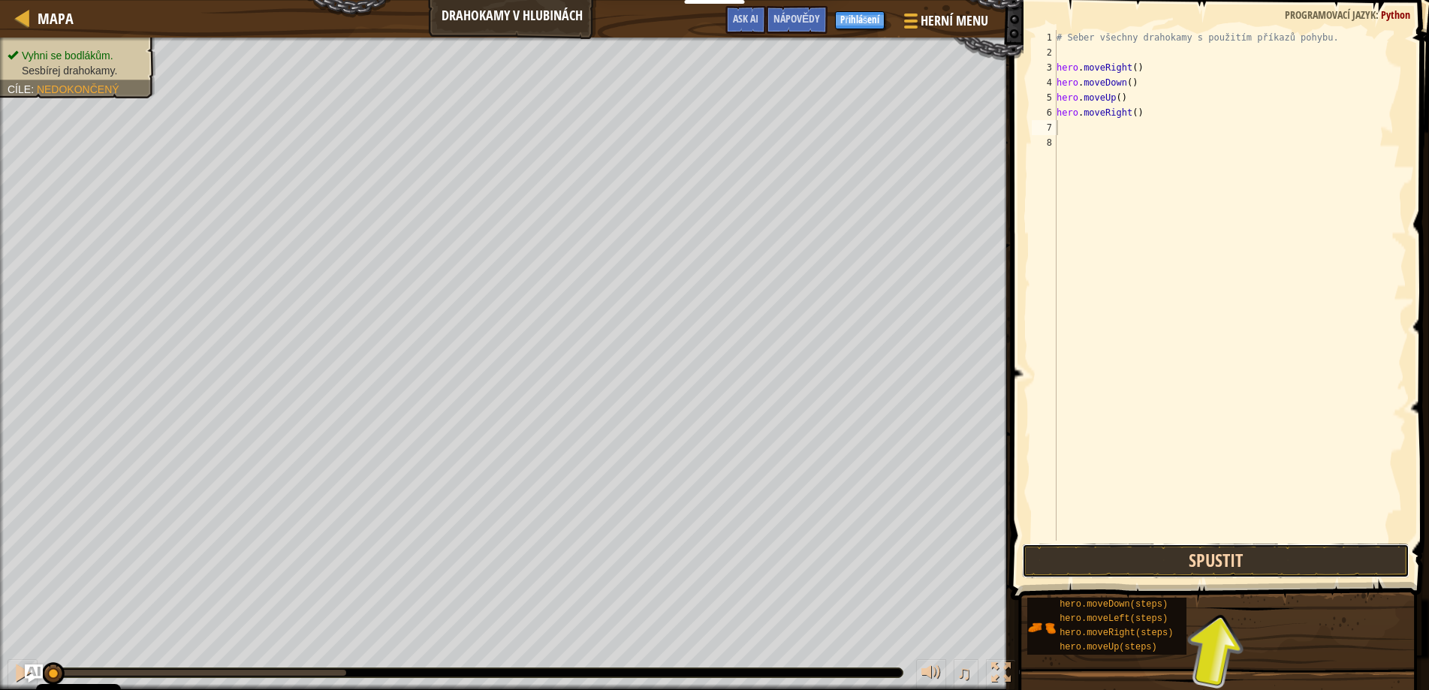
click at [1120, 564] on button "Spustit" at bounding box center [1216, 560] width 388 height 35
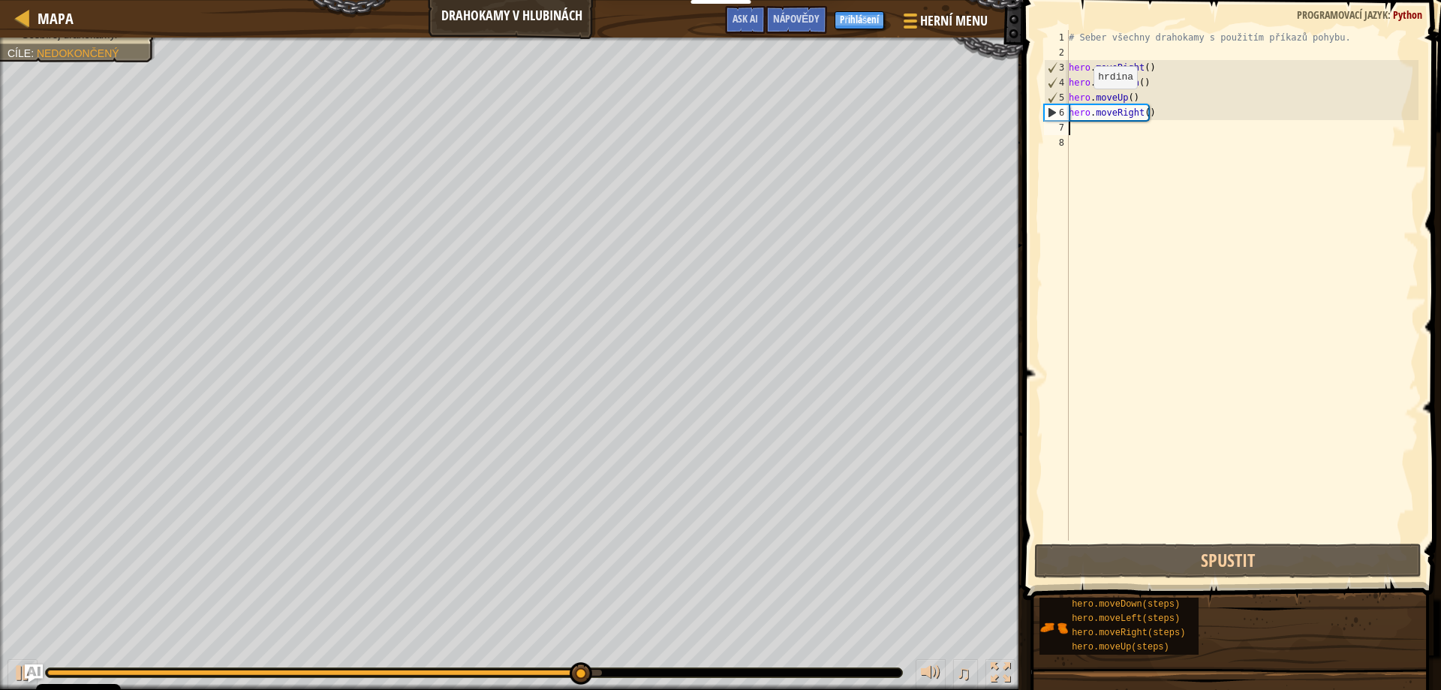
click at [1081, 104] on div "# Seber všechny drahokamy s použitím příkazů pohybu. hero . moveRight ( ) hero …" at bounding box center [1242, 300] width 353 height 540
type textarea "hero.moveUp()"
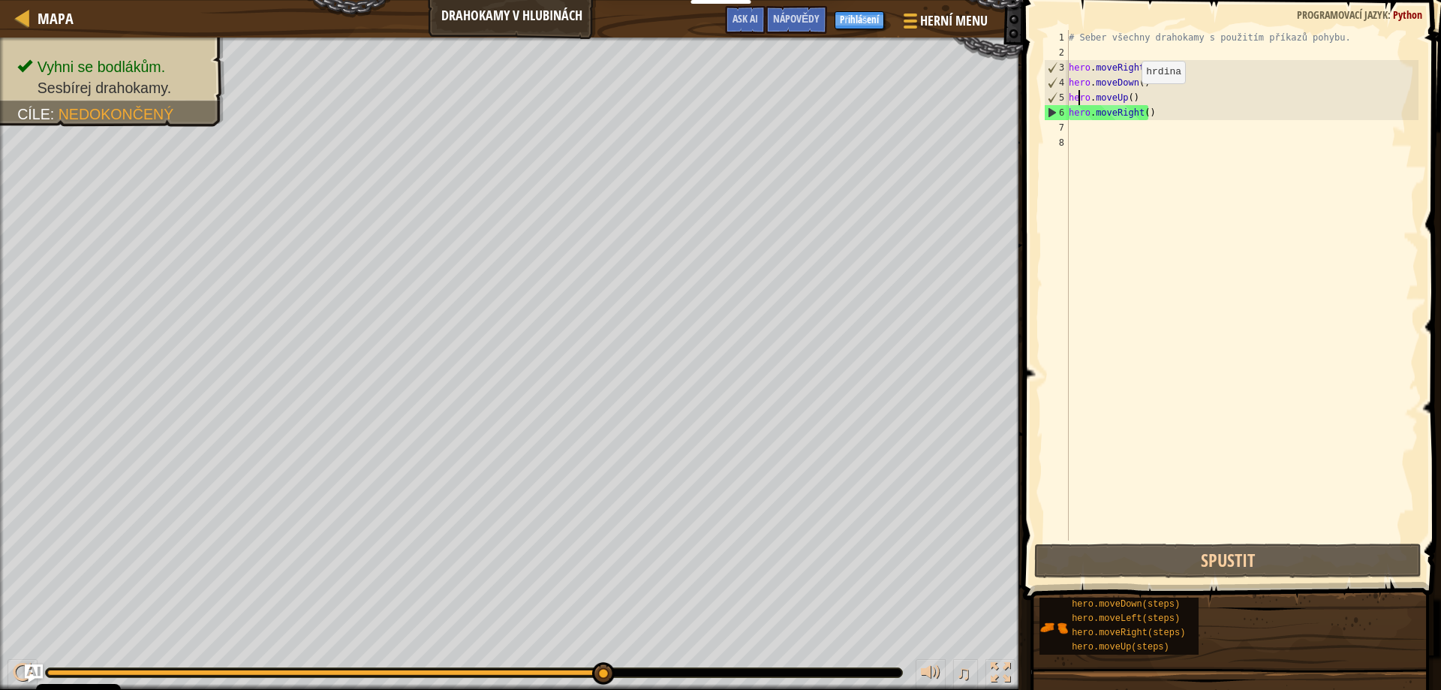
click at [1134, 98] on div "# Seber všechny drahokamy s použitím příkazů pohybu. hero . moveRight ( ) hero …" at bounding box center [1242, 300] width 353 height 540
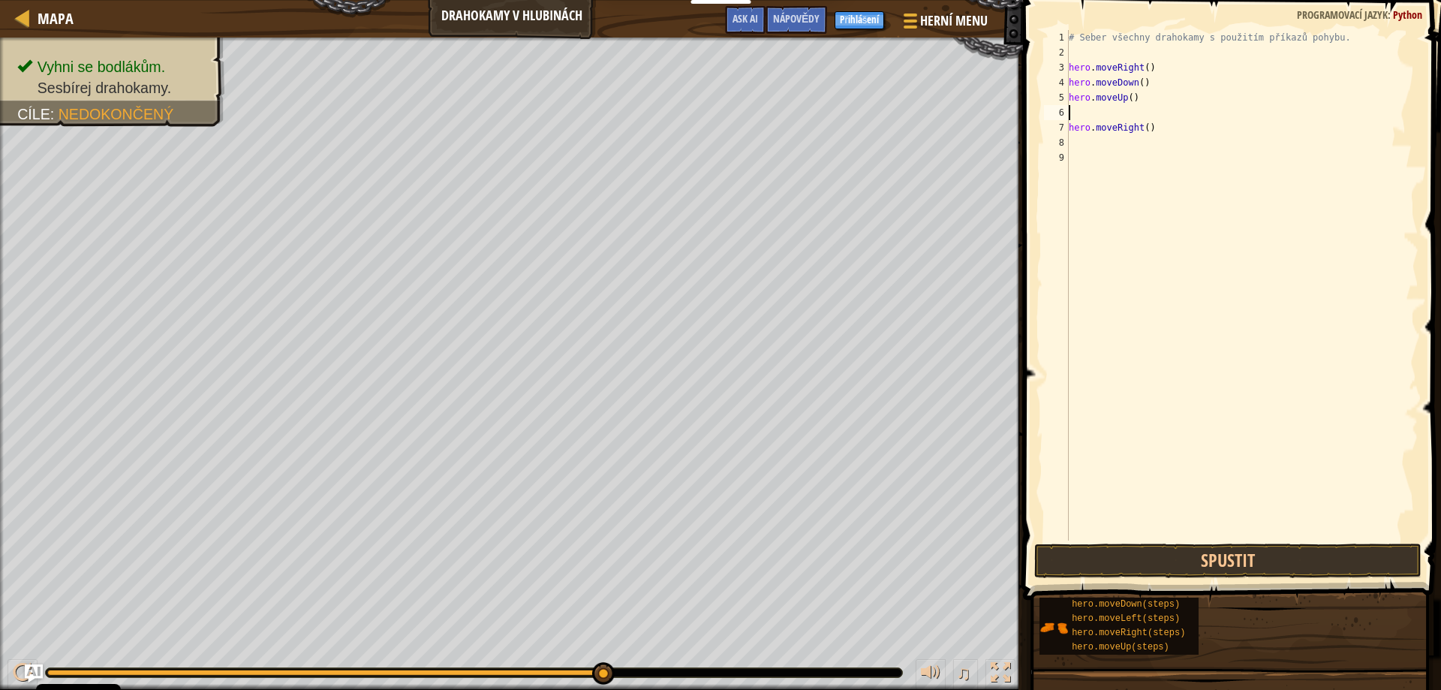
type textarea "he"
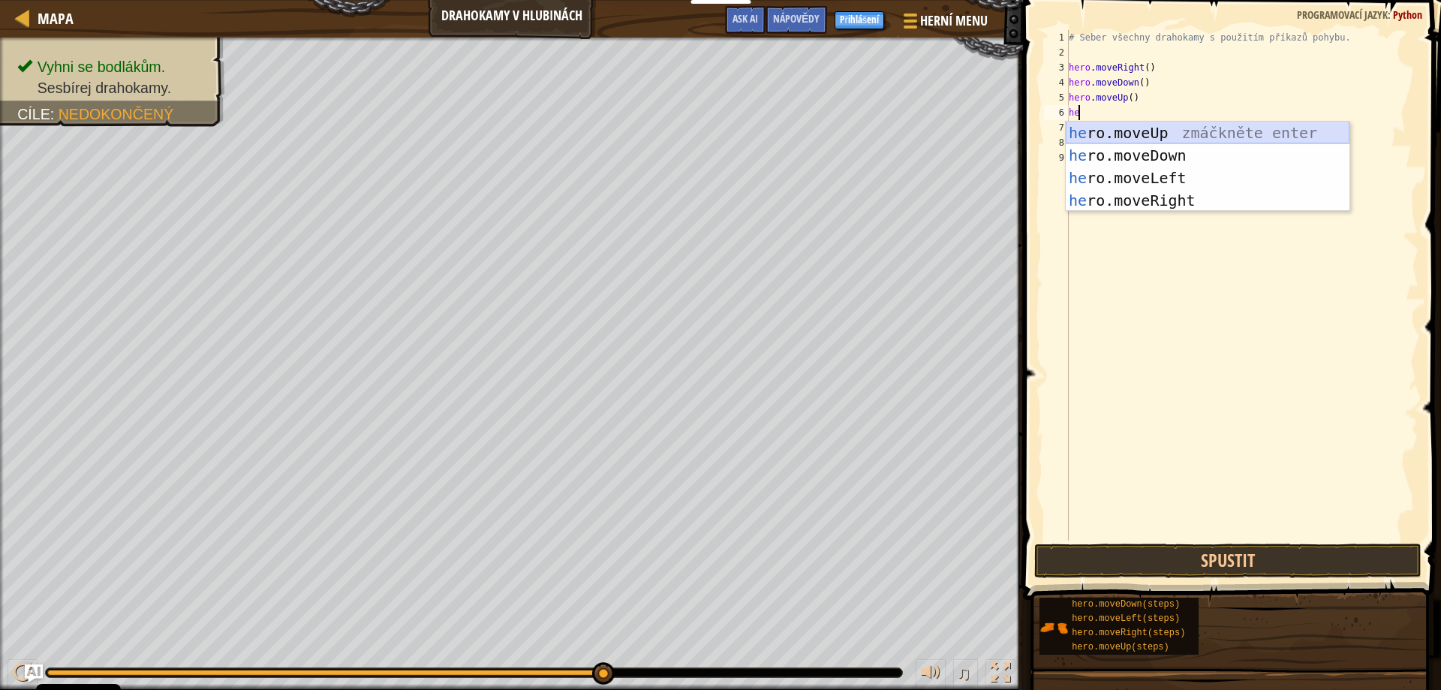
click at [1125, 134] on div "he ro.moveUp zmáčkněte enter he ro.moveDown zmáčkněte enter he ro.moveLeft zmáč…" at bounding box center [1208, 189] width 284 height 135
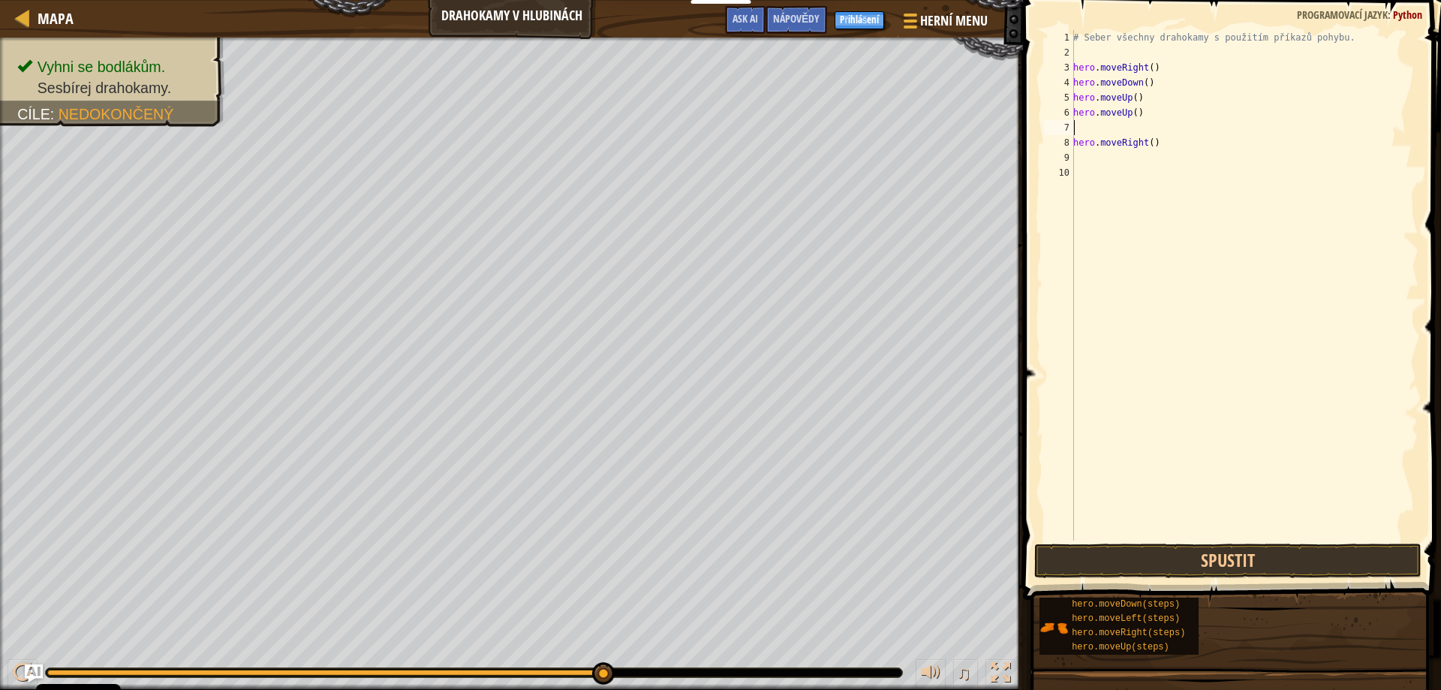
click at [1077, 163] on div "# Seber všechny drahokamy s použitím příkazů pohybu. hero . moveRight ( ) hero …" at bounding box center [1244, 300] width 348 height 540
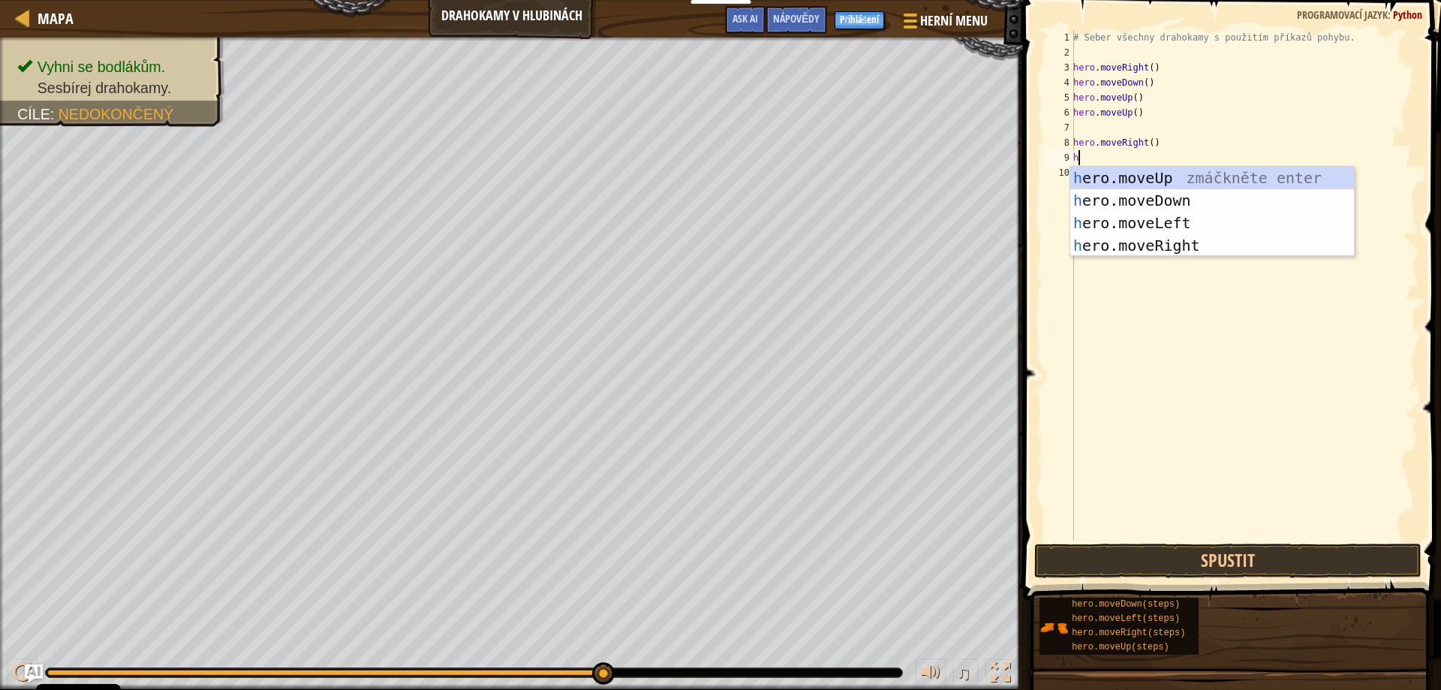
type textarea "he"
click at [1153, 245] on div "he ro.moveUp zmáčkněte enter he ro.moveDown zmáčkněte enter he ro.moveLeft zmáč…" at bounding box center [1212, 234] width 284 height 135
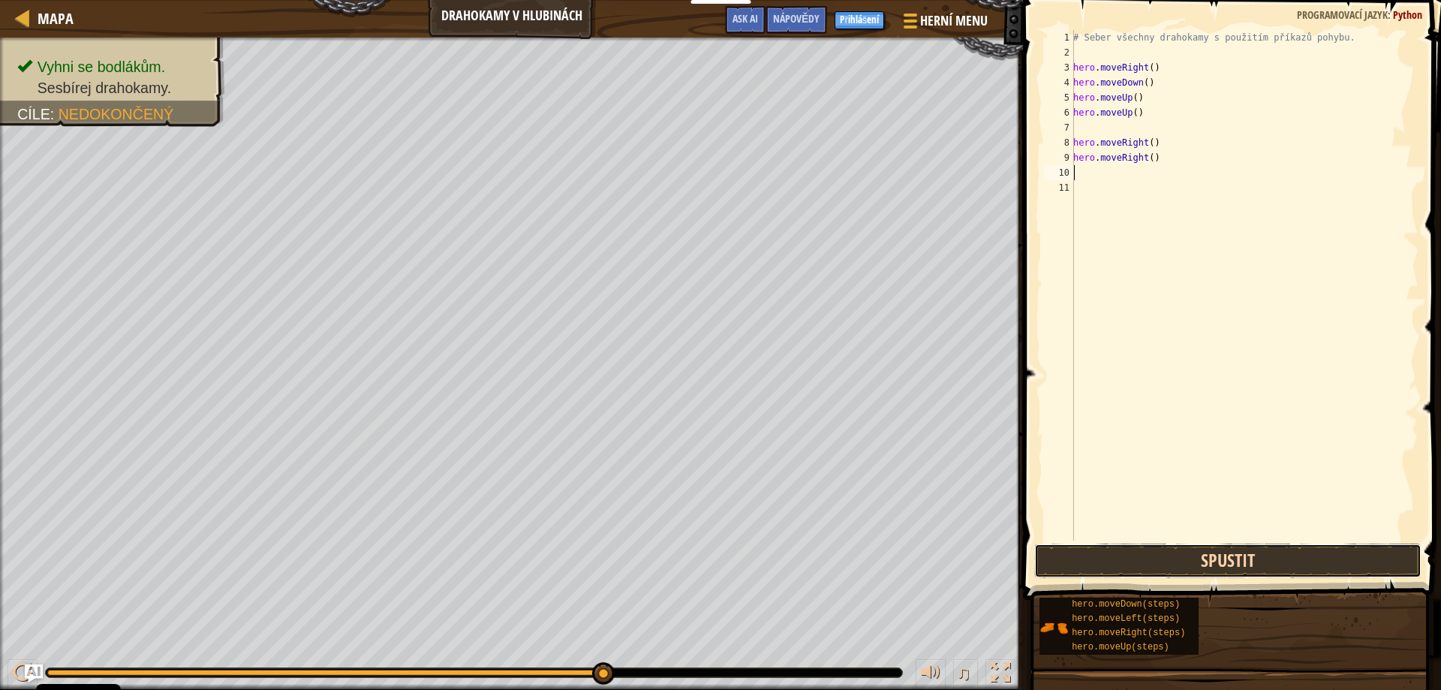
click at [1140, 563] on button "Spustit" at bounding box center [1228, 560] width 388 height 35
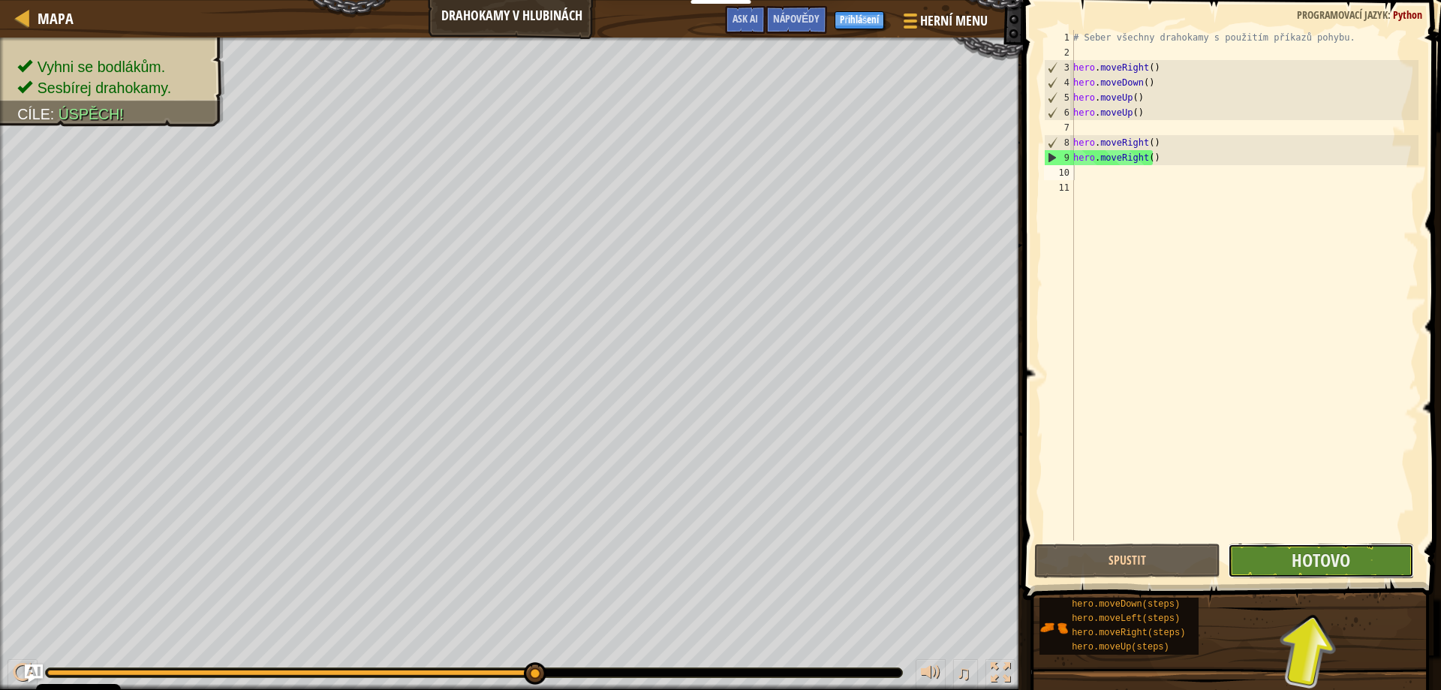
click at [1280, 563] on button "Hotovo" at bounding box center [1321, 560] width 186 height 35
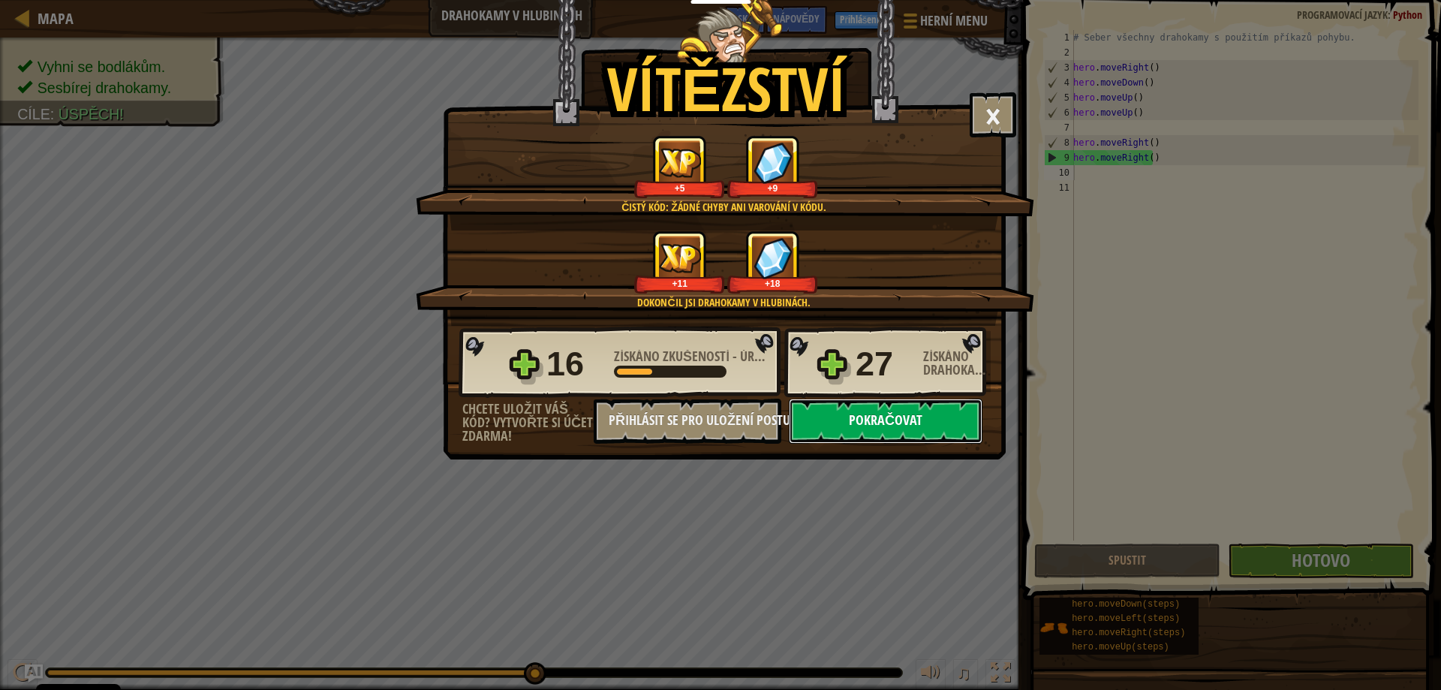
click at [901, 423] on button "Pokračovat" at bounding box center [886, 421] width 194 height 45
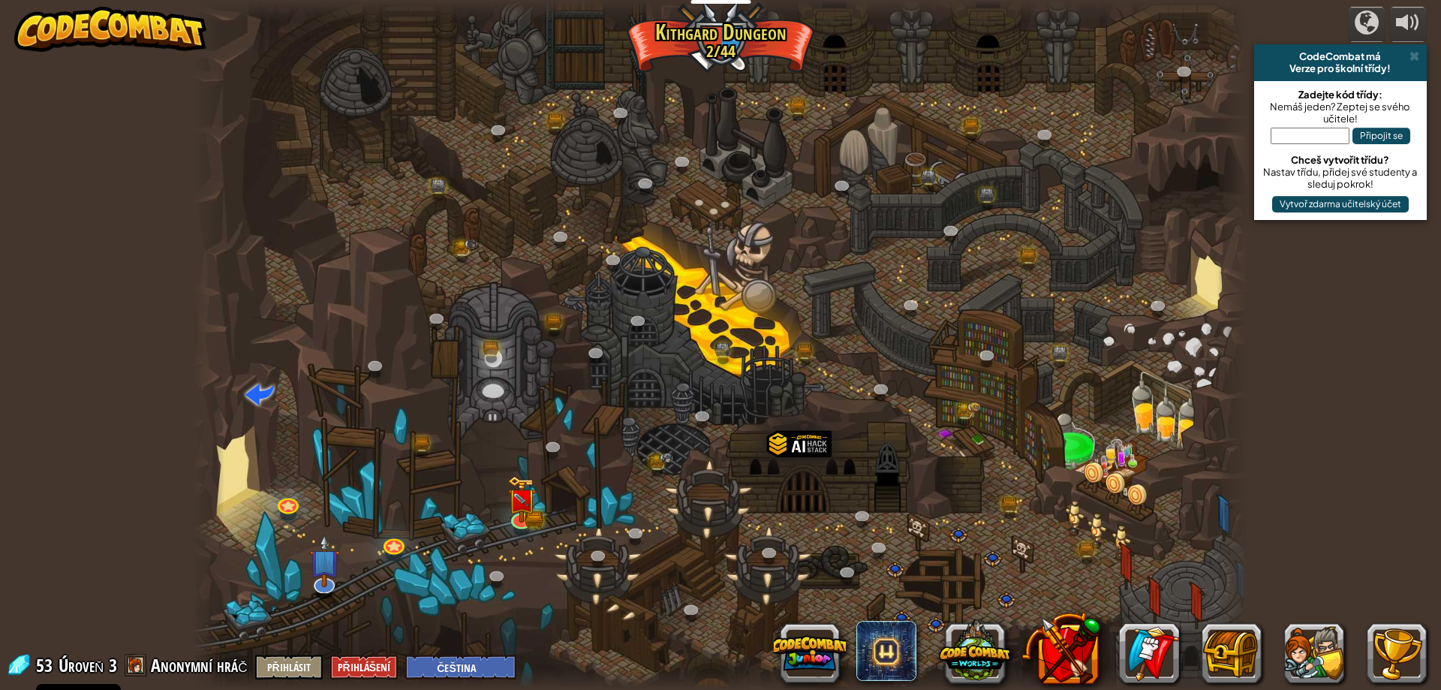
select select "cs"
click at [516, 507] on div at bounding box center [521, 517] width 21 height 21
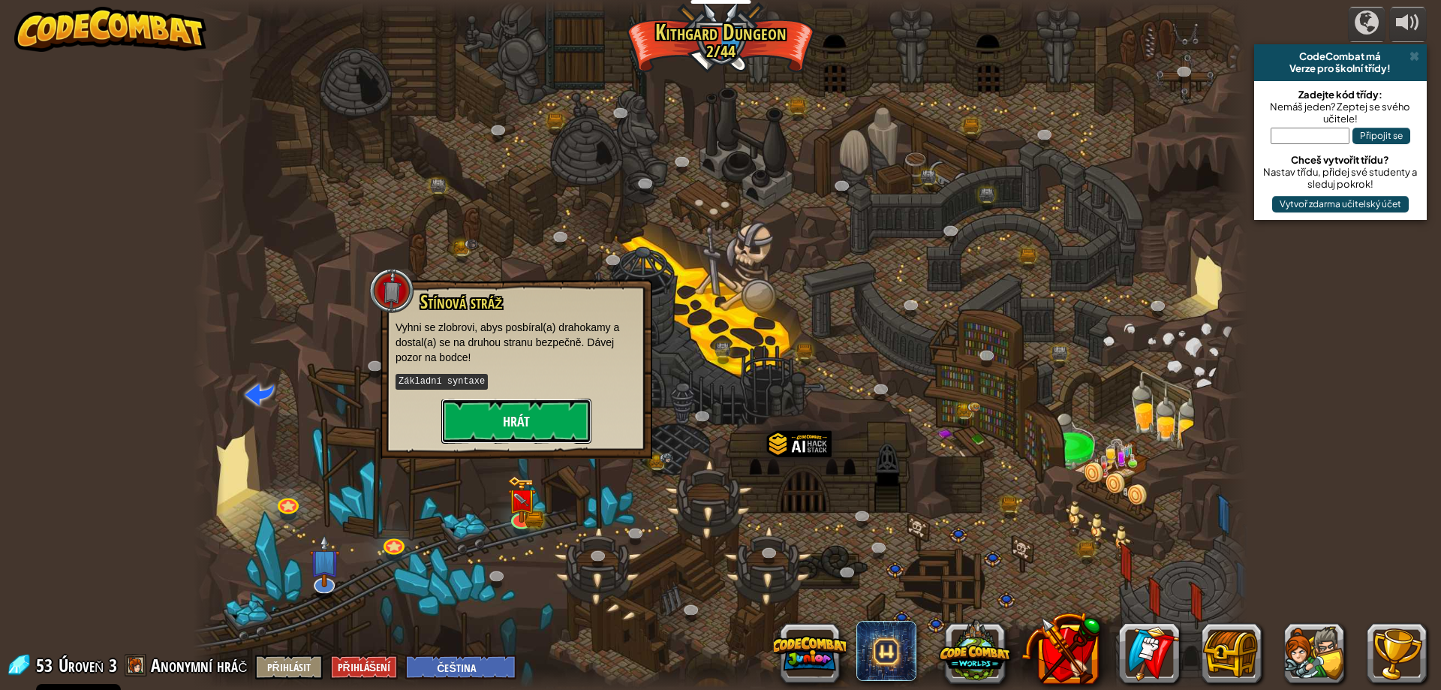
click at [547, 418] on button "Hrát" at bounding box center [516, 421] width 150 height 45
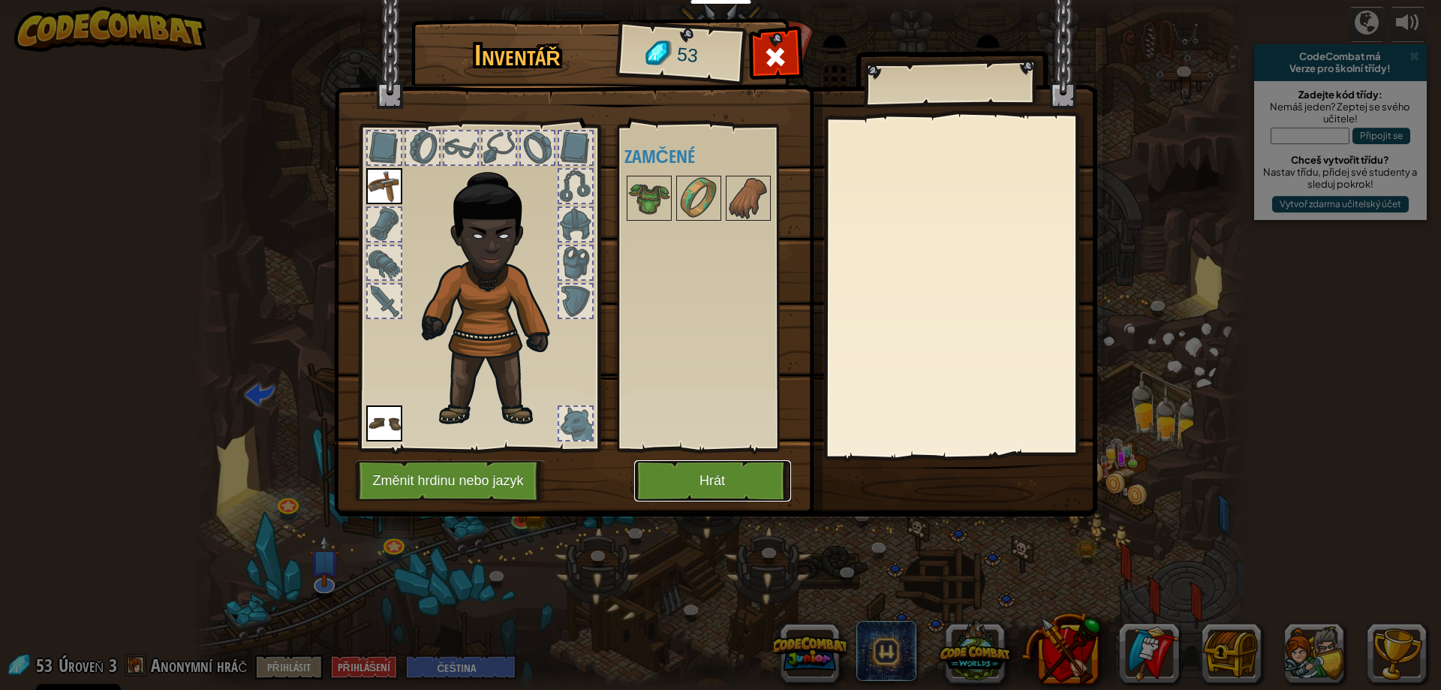
click at [706, 476] on button "Hrát" at bounding box center [712, 480] width 157 height 41
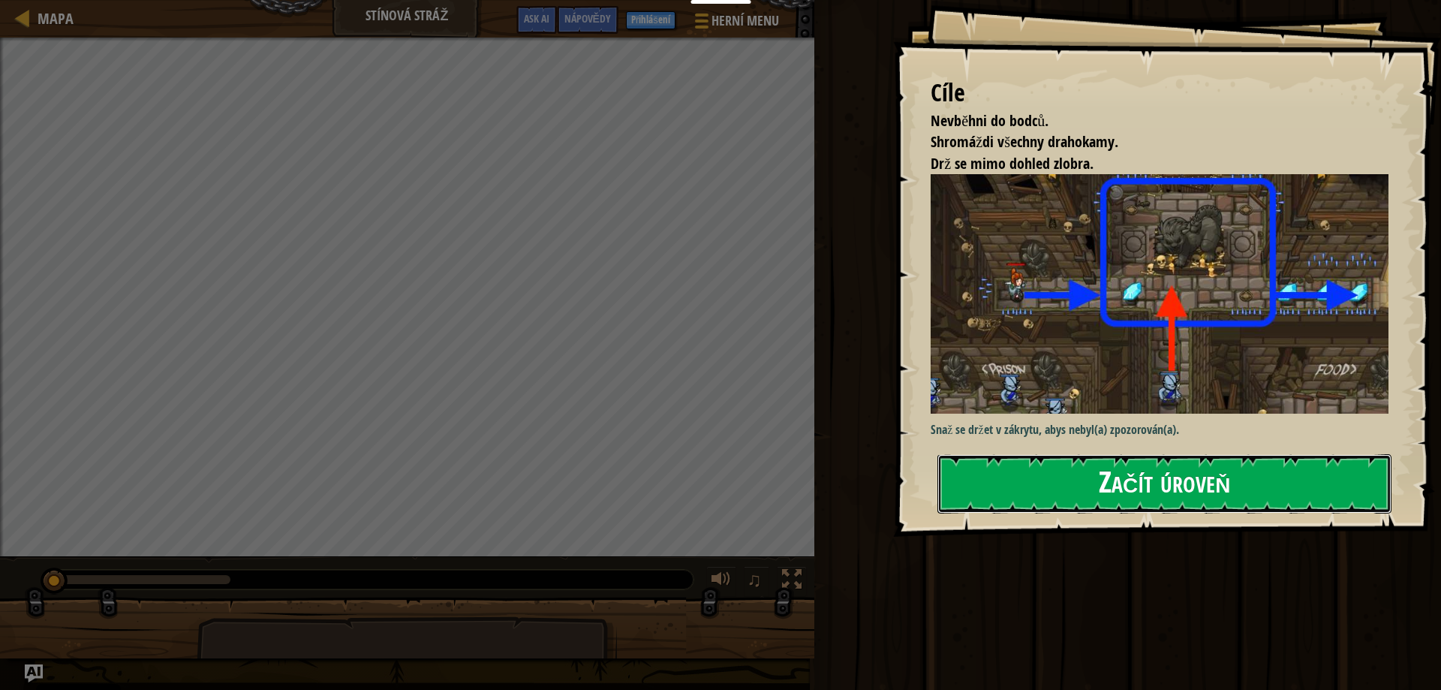
click at [1164, 487] on button "Začít úroveň" at bounding box center [1165, 483] width 454 height 59
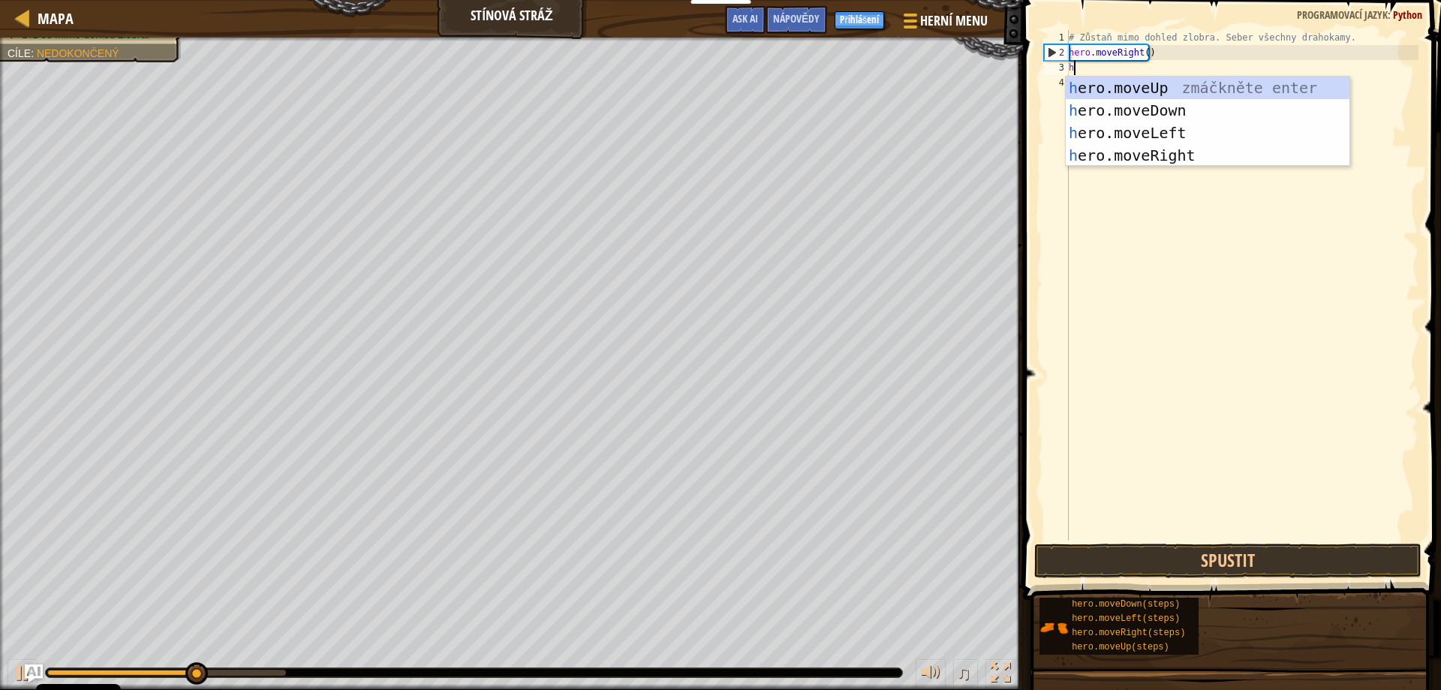
scroll to position [7, 0]
type textarea "he"
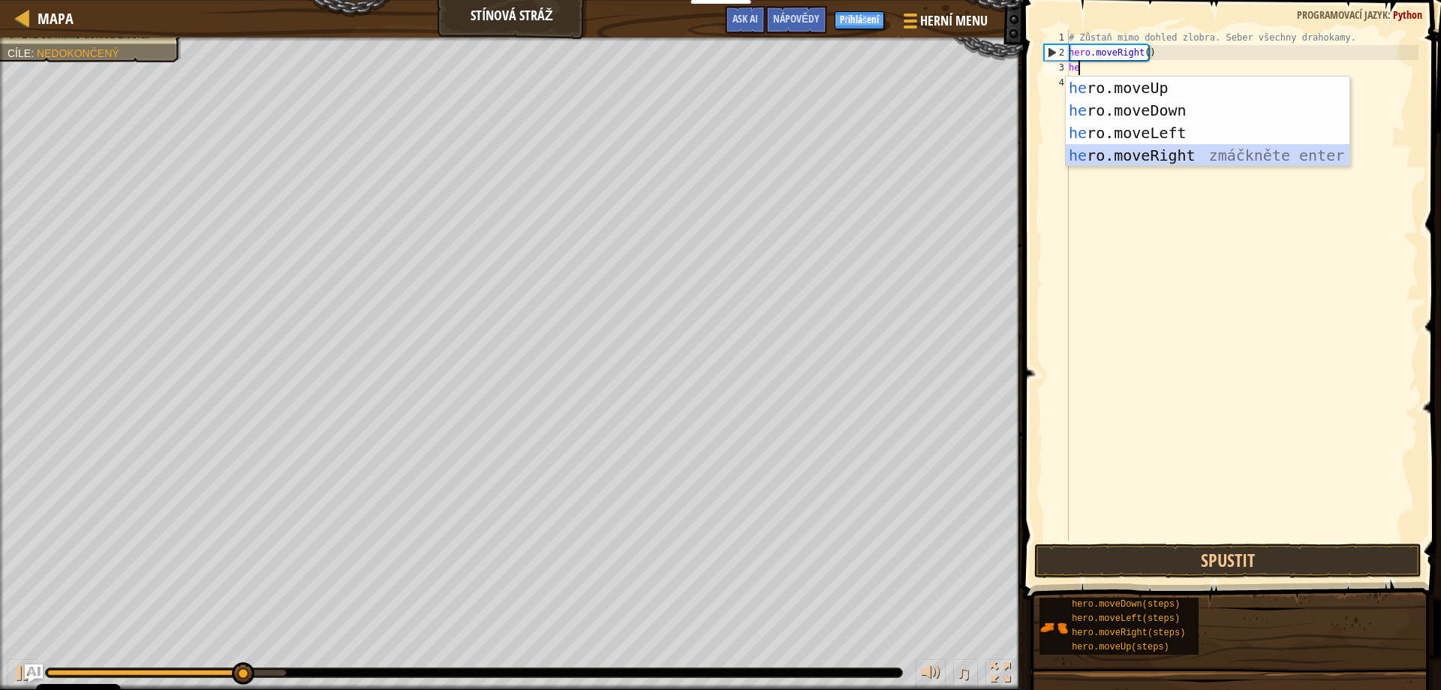
click at [1170, 148] on div "he ro.moveUp zmáčkněte enter he ro.moveDown zmáčkněte enter he ro.moveLeft zmáč…" at bounding box center [1208, 144] width 284 height 135
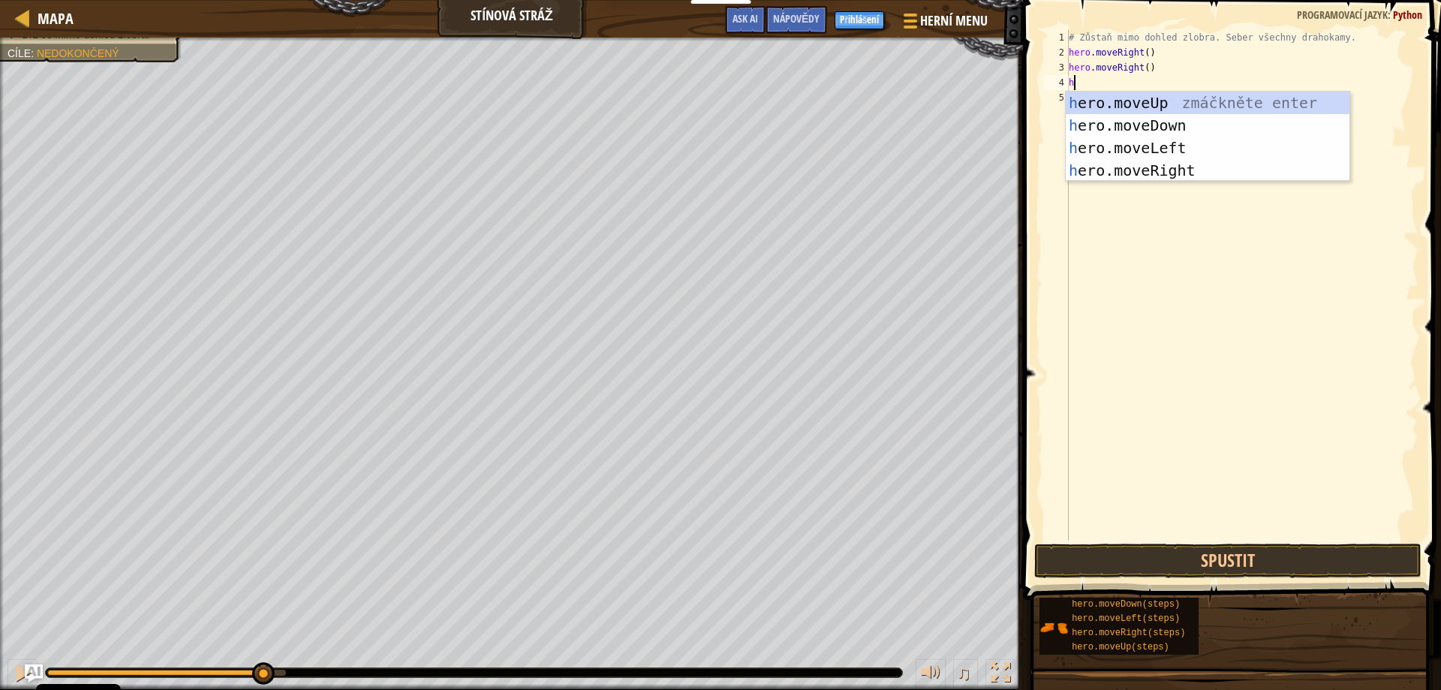
type textarea "he"
click at [1141, 98] on div "he ro.moveUp zmáčkněte enter he ro.moveDown zmáčkněte enter he ro.moveLeft zmáč…" at bounding box center [1208, 159] width 284 height 135
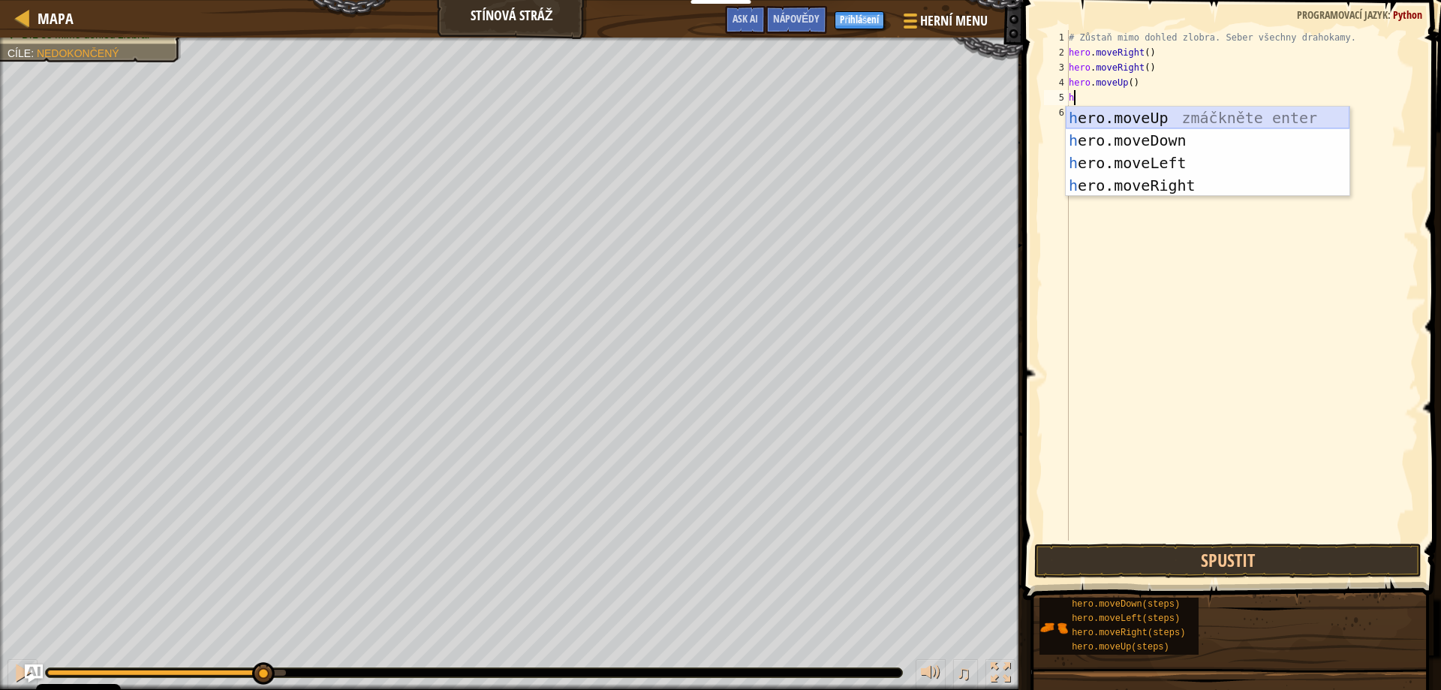
type textarea "he"
click at [1172, 159] on div "he ro.moveUp zmáčkněte enter he ro.moveDown zmáčkněte enter he ro.moveLeft zmáč…" at bounding box center [1208, 174] width 284 height 135
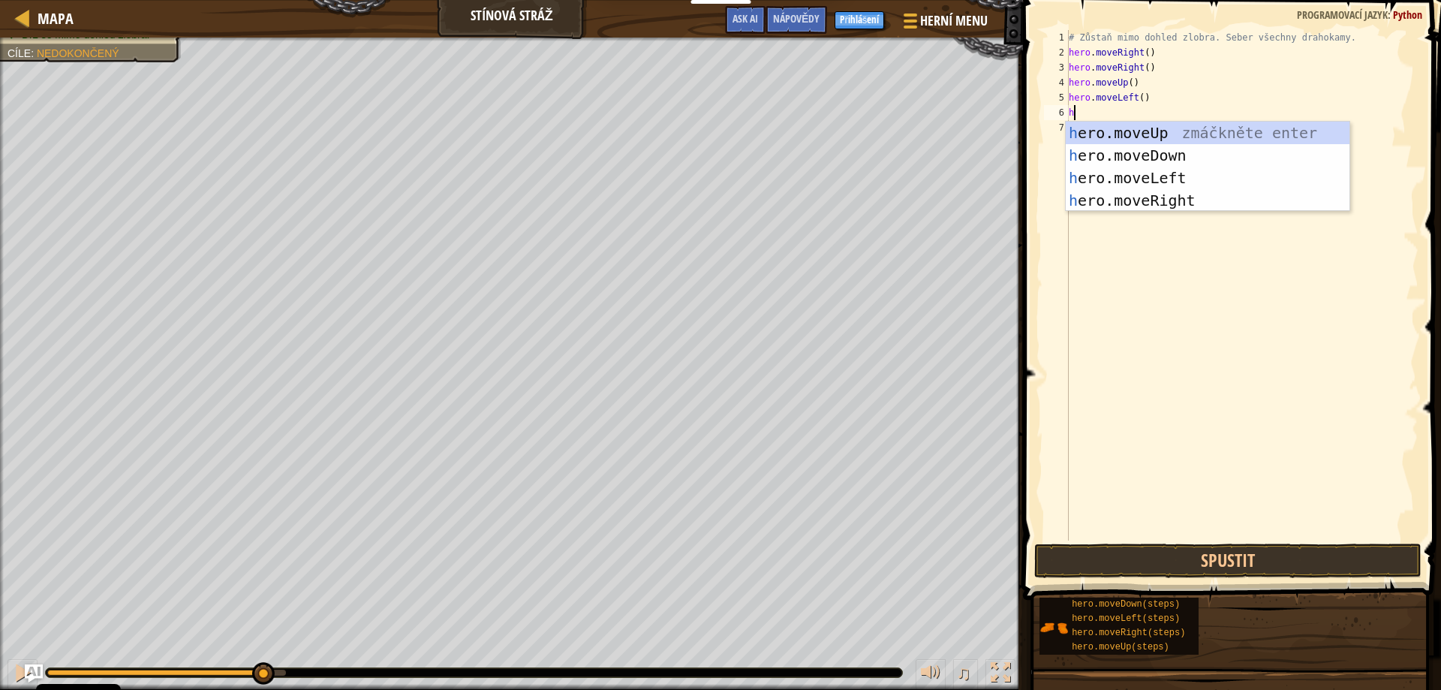
type textarea "he"
click at [1155, 159] on div "he ro.moveUp zmáčkněte enter he ro.moveDown zmáčkněte enter he ro.moveLeft zmáč…" at bounding box center [1208, 189] width 284 height 135
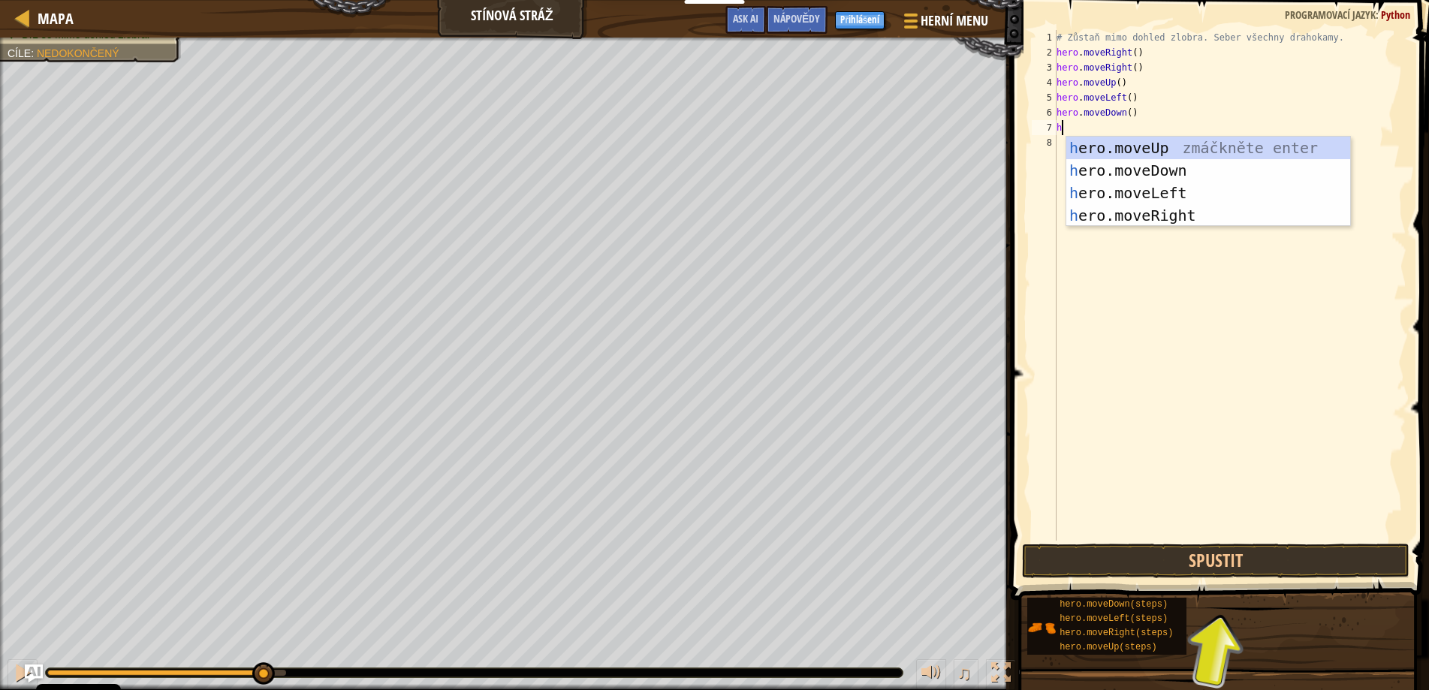
type textarea "he"
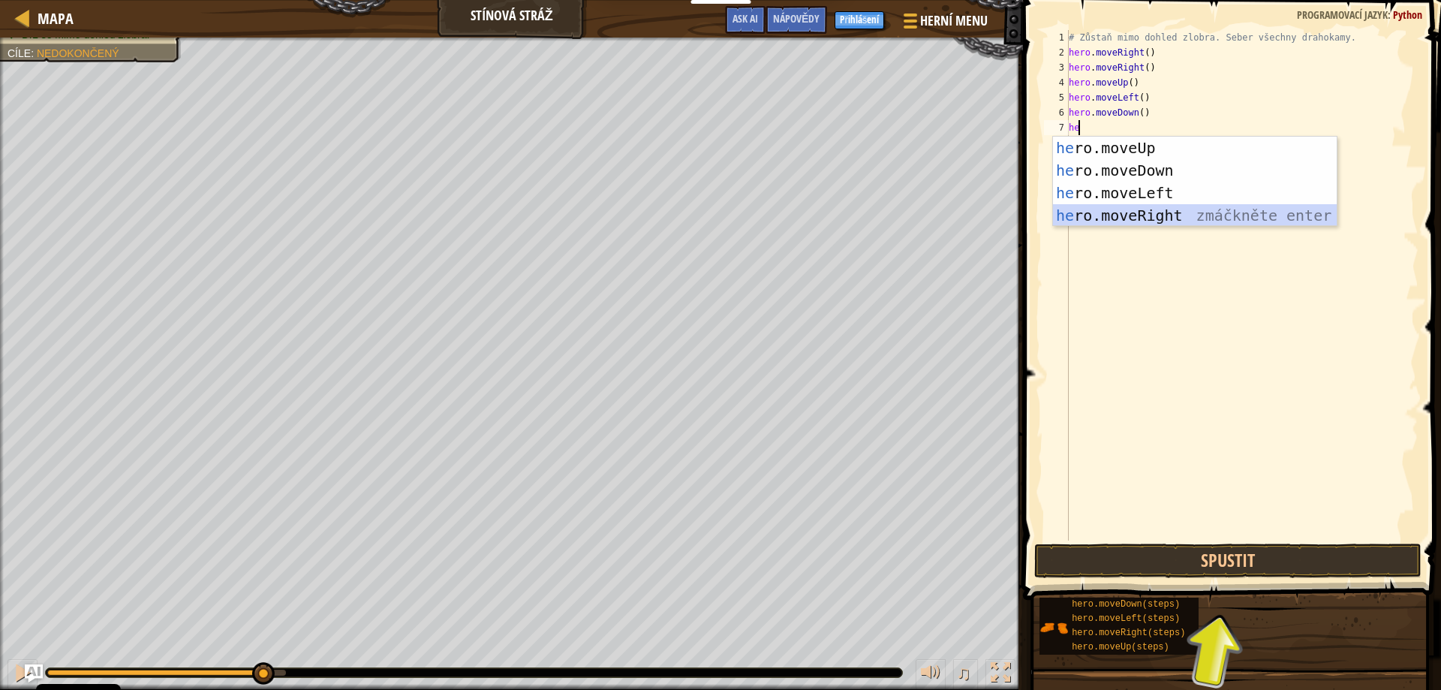
click at [1152, 213] on div "he ro.moveUp zmáčkněte enter he ro.moveDown zmáčkněte enter he ro.moveLeft zmáč…" at bounding box center [1195, 204] width 284 height 135
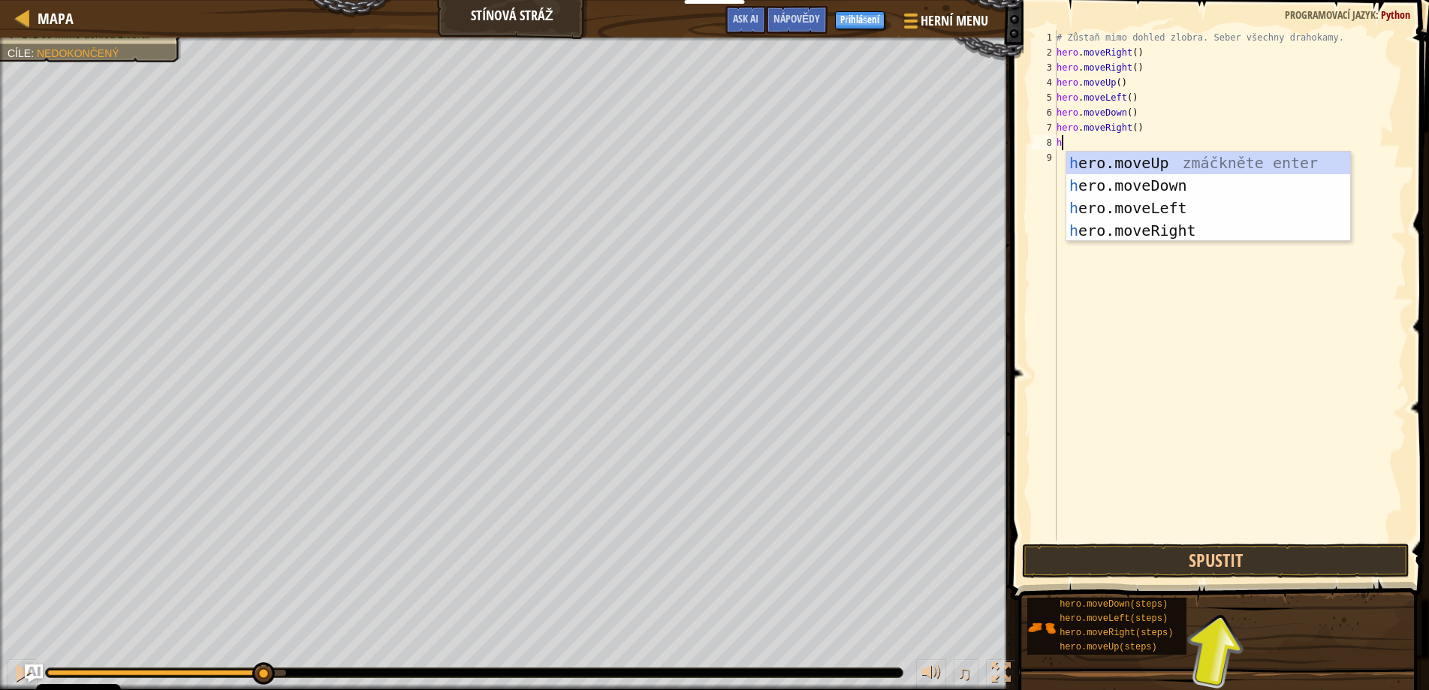
type textarea "he"
click at [1160, 227] on div "he ro.moveUp zmáčkněte enter he ro.moveDown zmáčkněte enter he ro.moveLeft zmáč…" at bounding box center [1195, 219] width 284 height 135
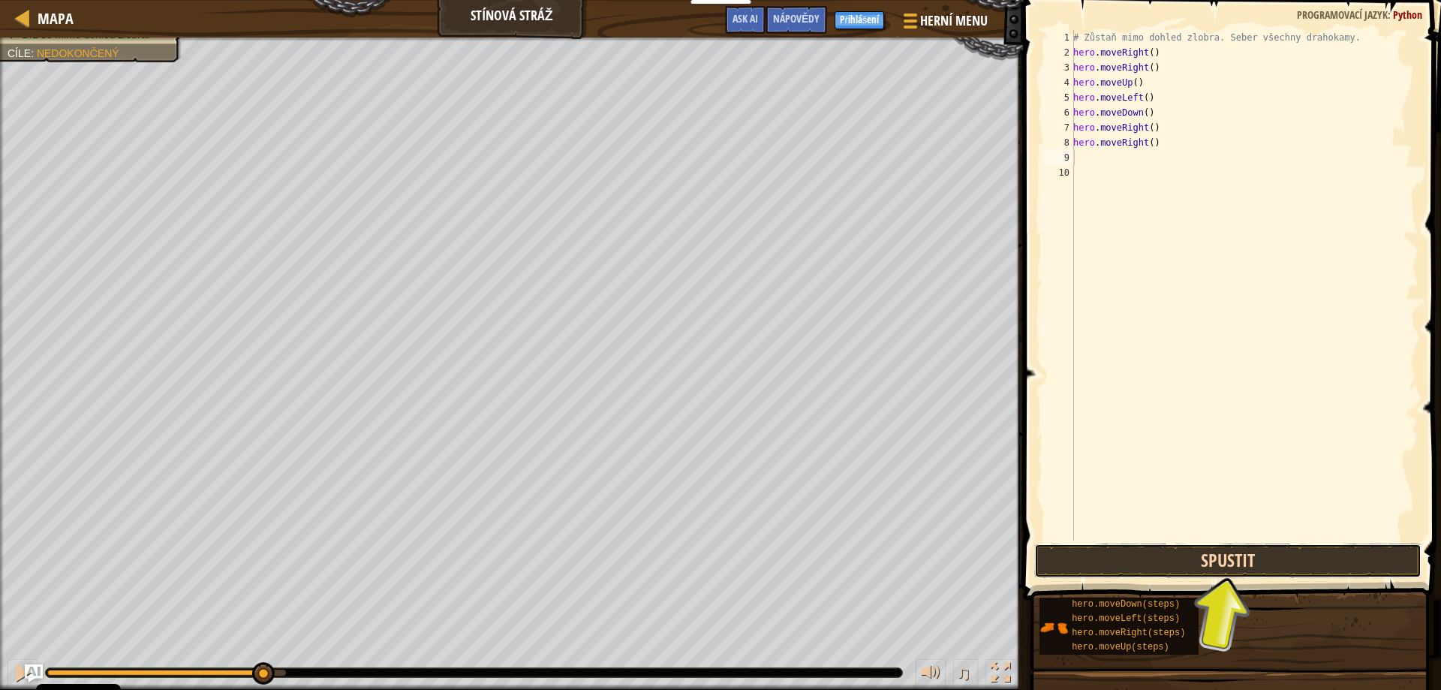
click at [1271, 557] on button "Spustit" at bounding box center [1228, 560] width 388 height 35
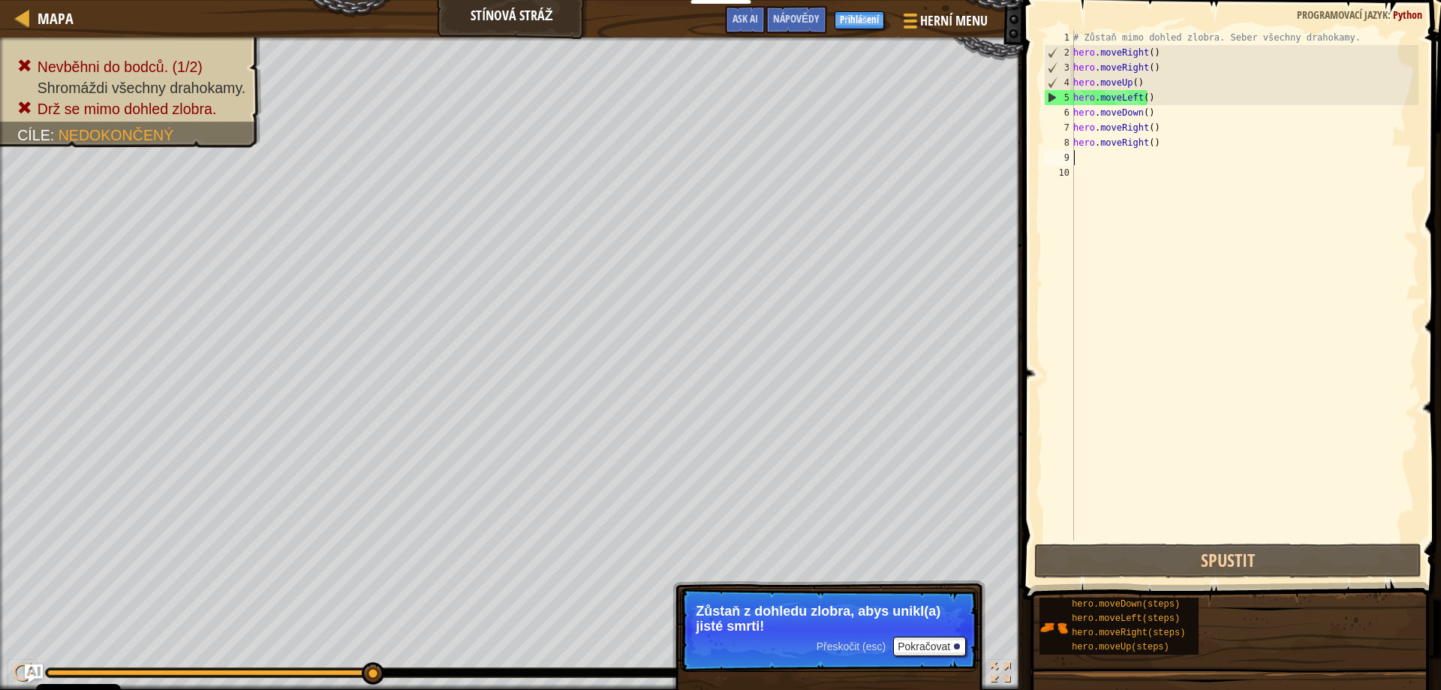
click at [1152, 149] on div "# Zůstaň mimo dohled zlobra. Seber všechny drahokamy. hero . moveRight ( ) hero…" at bounding box center [1244, 300] width 348 height 540
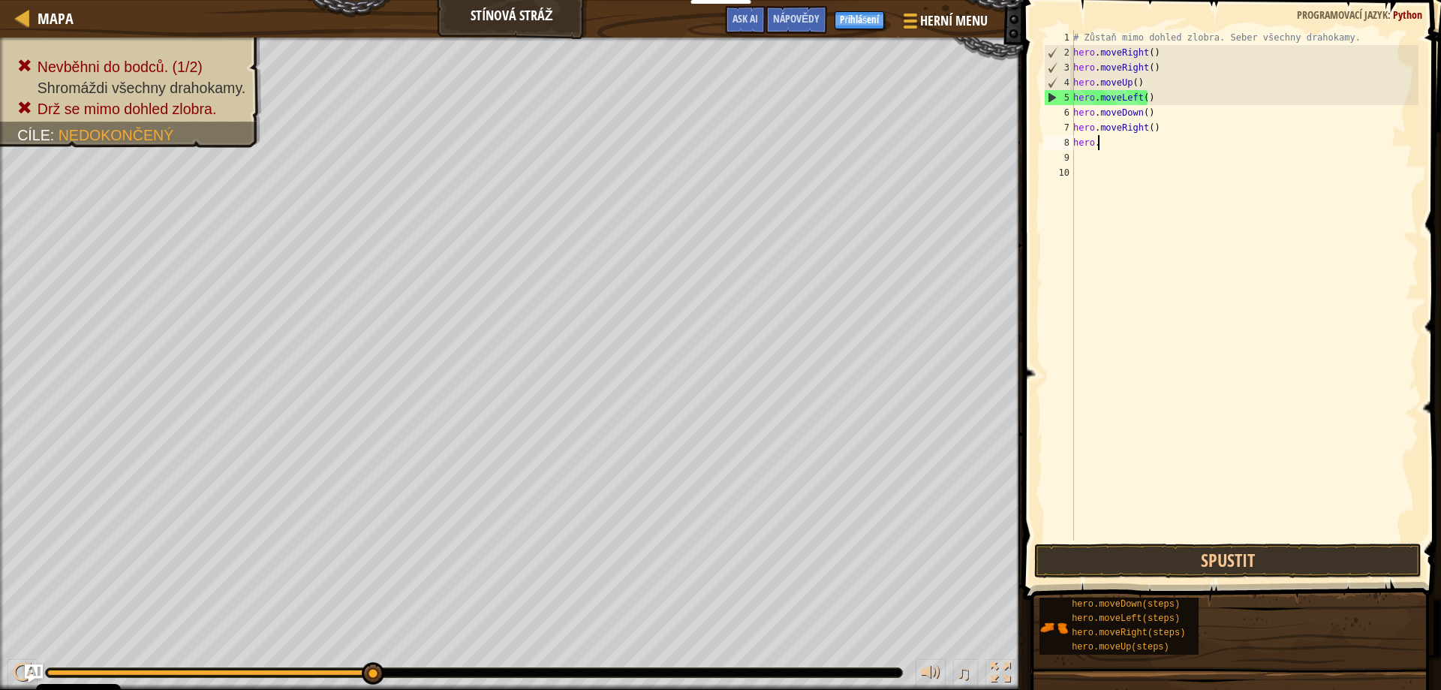
type textarea "h"
click at [1152, 130] on div "# Zůstaň mimo dohled zlobra. Seber všechny drahokamy. hero . moveRight ( ) hero…" at bounding box center [1244, 300] width 348 height 540
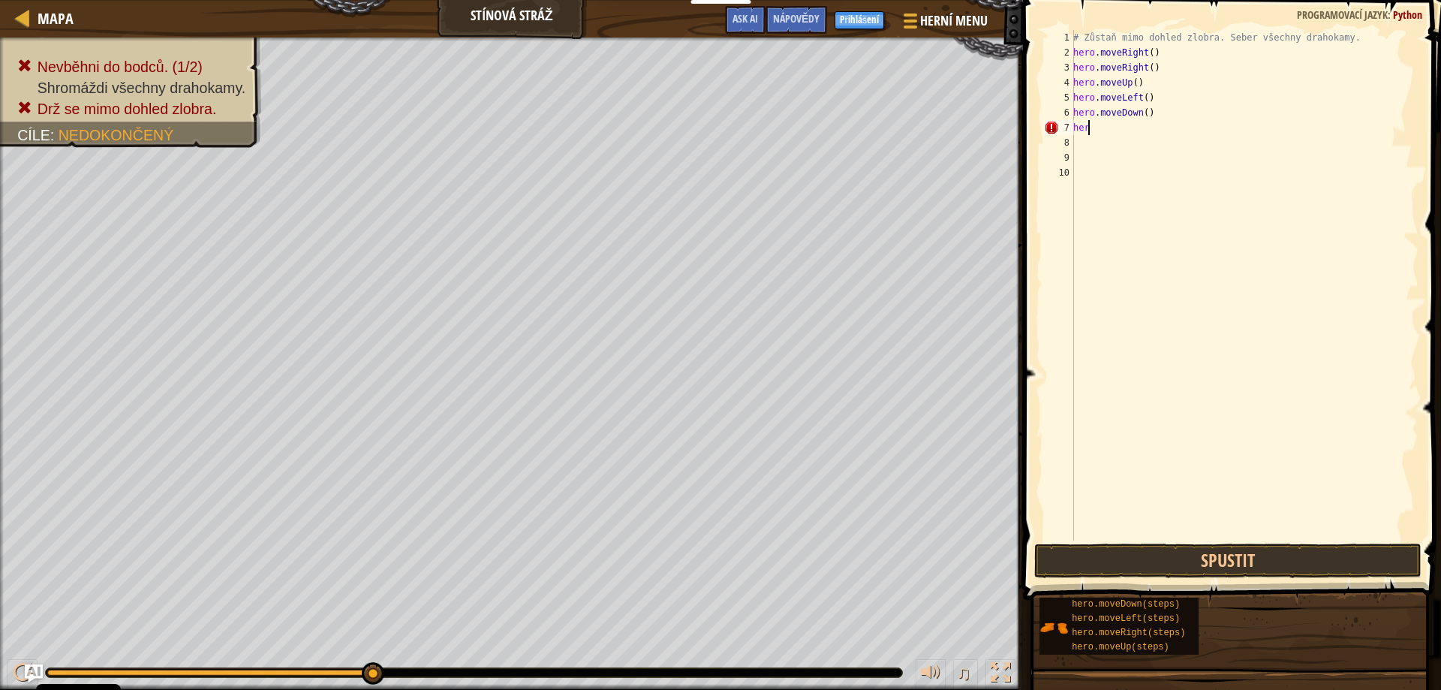
type textarea "h"
click at [1149, 108] on div "# Zůstaň mimo dohled zlobra. Seber všechny drahokamy. hero . moveRight ( ) hero…" at bounding box center [1244, 300] width 348 height 540
type textarea "h"
click at [1152, 100] on div "# Zůstaň mimo dohled zlobra. Seber všechny drahokamy. hero . moveRight ( ) hero…" at bounding box center [1244, 300] width 348 height 540
type textarea "h"
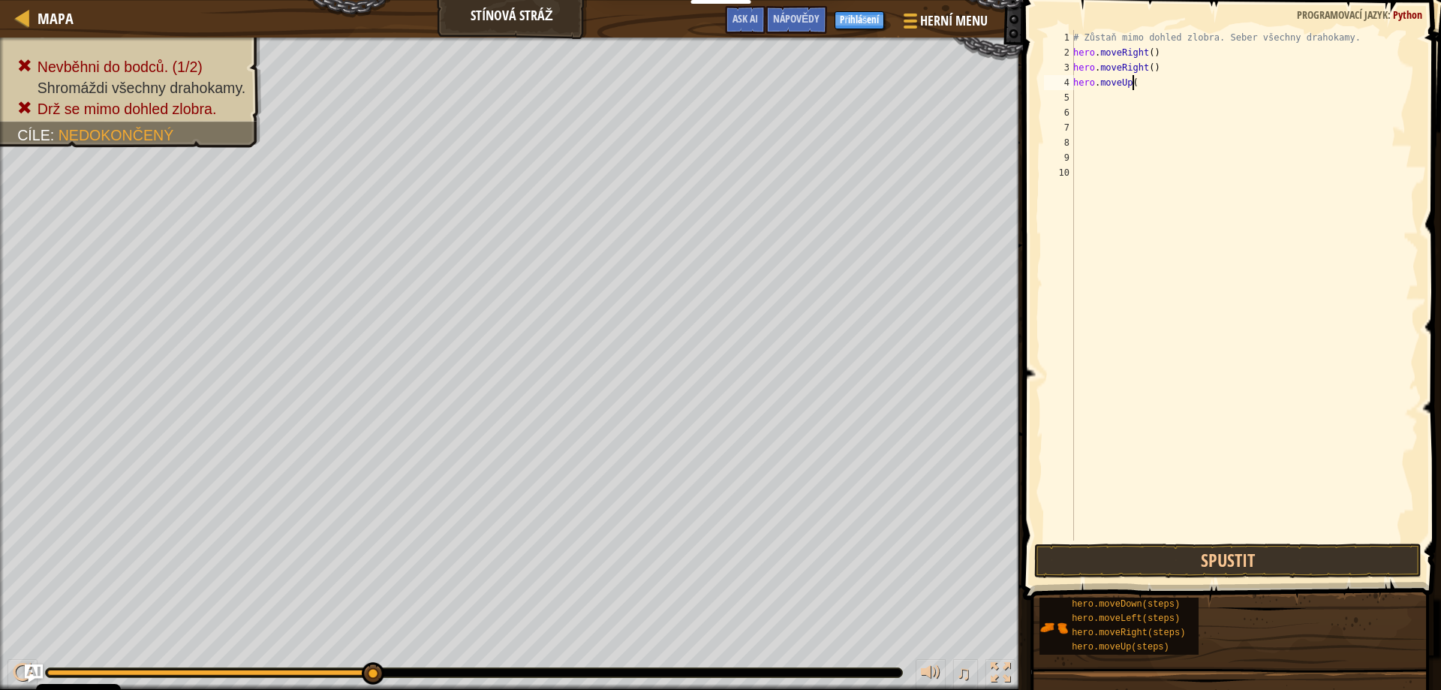
click at [1140, 87] on div "# Zůstaň mimo dohled zlobra. Seber všechny drahokamy. hero . moveRight ( ) hero…" at bounding box center [1244, 300] width 348 height 540
type textarea "h"
click at [1154, 66] on div "# Zůstaň mimo dohled zlobra. Seber všechny drahokamy. hero . moveRight ( ) hero…" at bounding box center [1244, 300] width 348 height 540
type textarea "h"
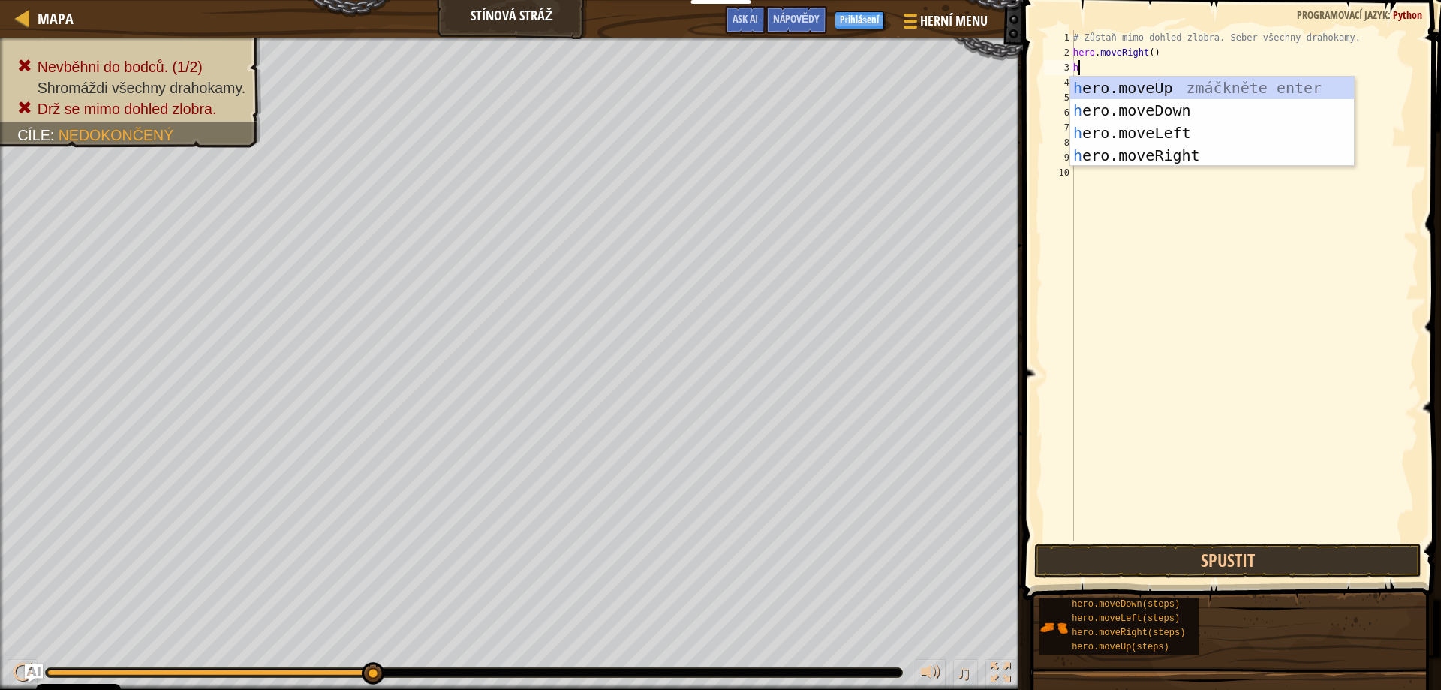
type textarea "he"
click at [1155, 84] on div "he ro.moveUp zmáčkněte enter he ro.moveDown zmáčkněte enter he ro.moveLeft zmáč…" at bounding box center [1212, 144] width 284 height 135
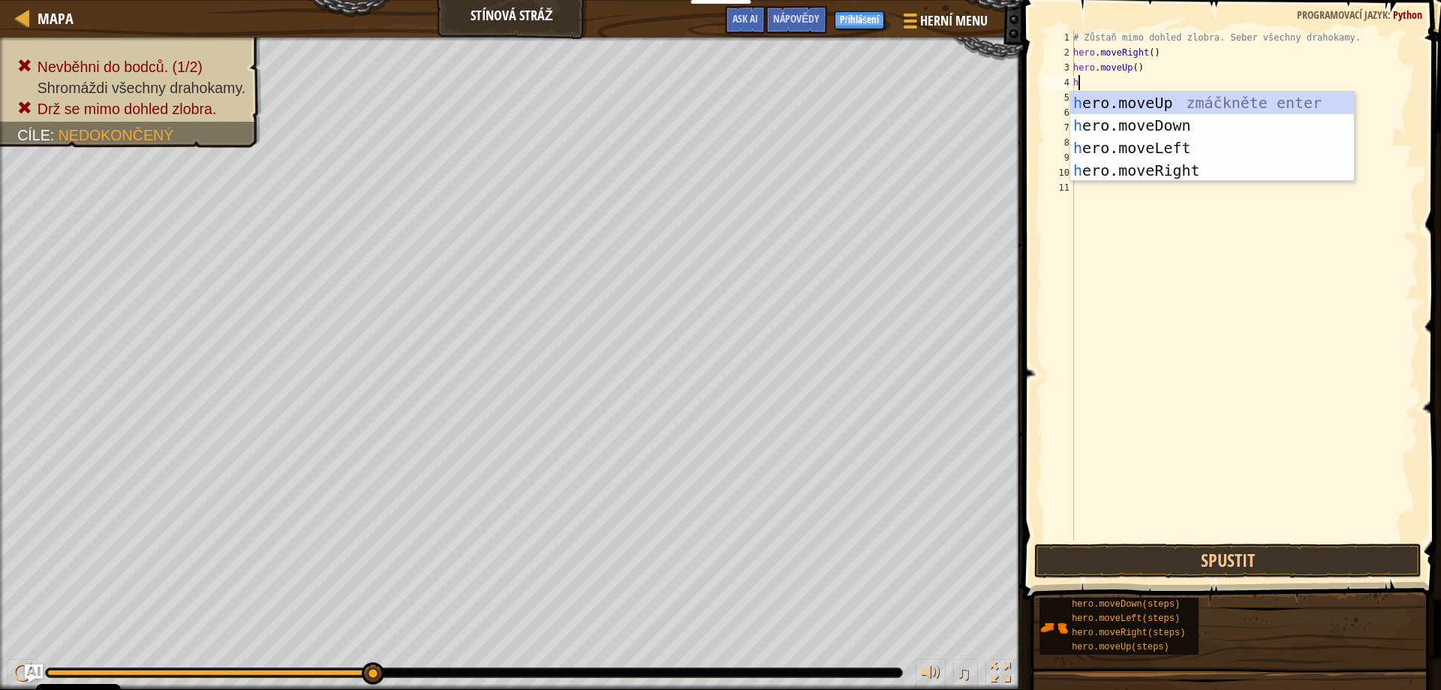
type textarea "he"
click at [1176, 167] on div "he ro.moveUp zmáčkněte enter he ro.moveDown zmáčkněte enter he ro.moveLeft zmáč…" at bounding box center [1212, 159] width 284 height 135
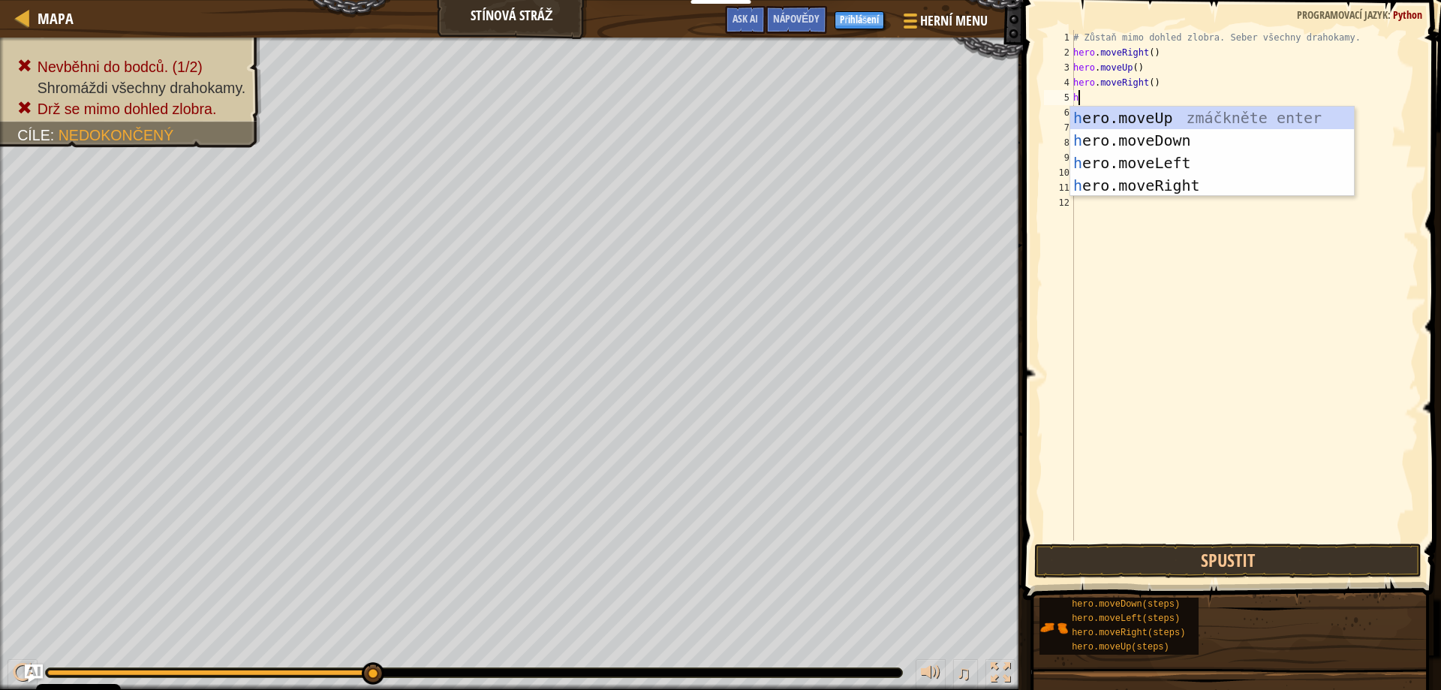
type textarea "he"
click at [1168, 143] on div "he ro.moveUp zmáčkněte enter he ro.moveDown zmáčkněte enter he ro.moveLeft zmáč…" at bounding box center [1212, 174] width 284 height 135
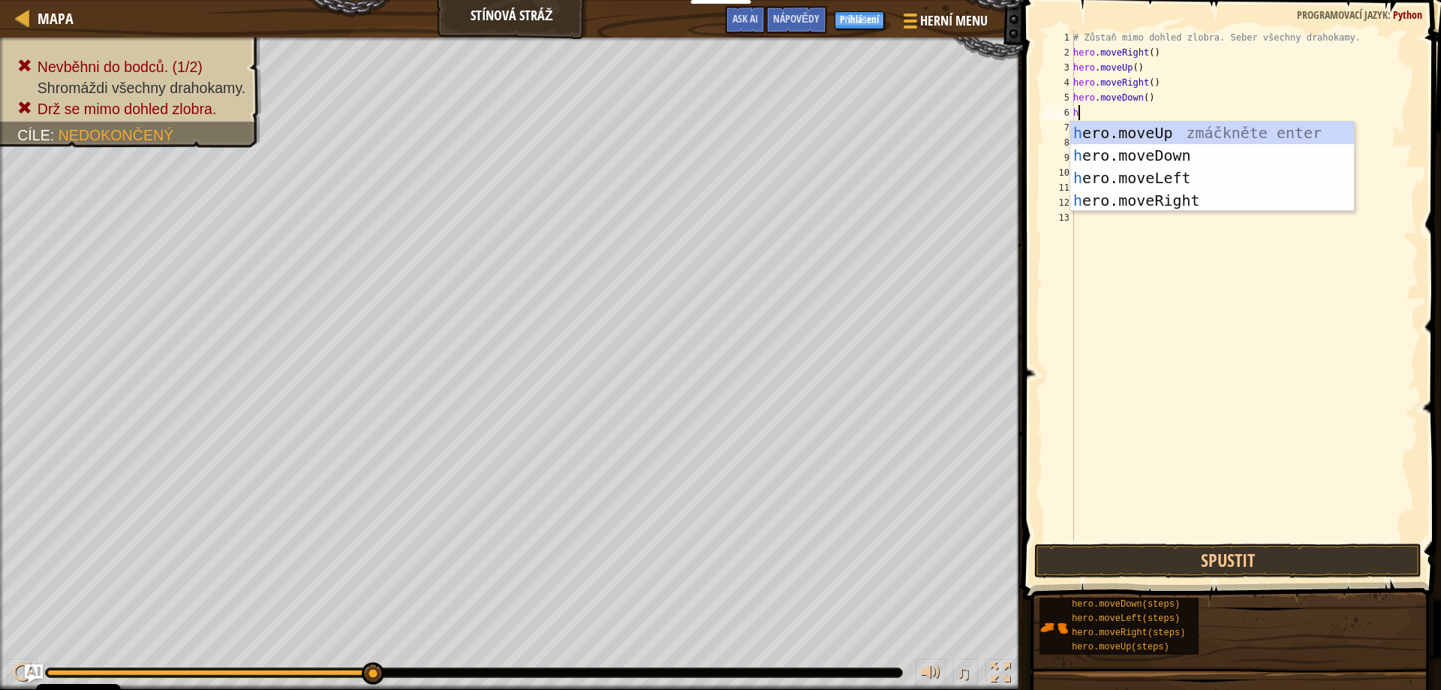
type textarea "he"
click at [1175, 200] on div "he ro.moveUp zmáčkněte enter he ro.moveDown zmáčkněte enter he ro.moveLeft zmáč…" at bounding box center [1212, 189] width 284 height 135
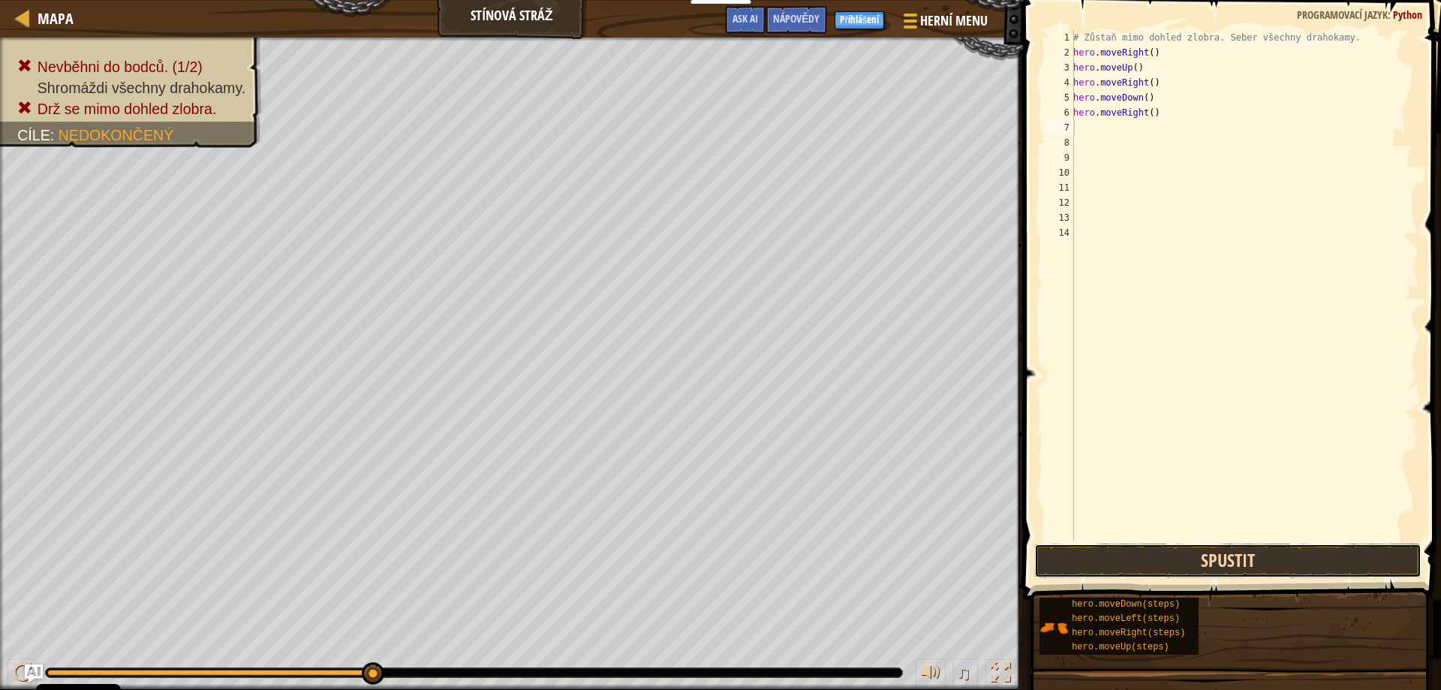
click at [1197, 544] on button "Spustit" at bounding box center [1228, 560] width 388 height 35
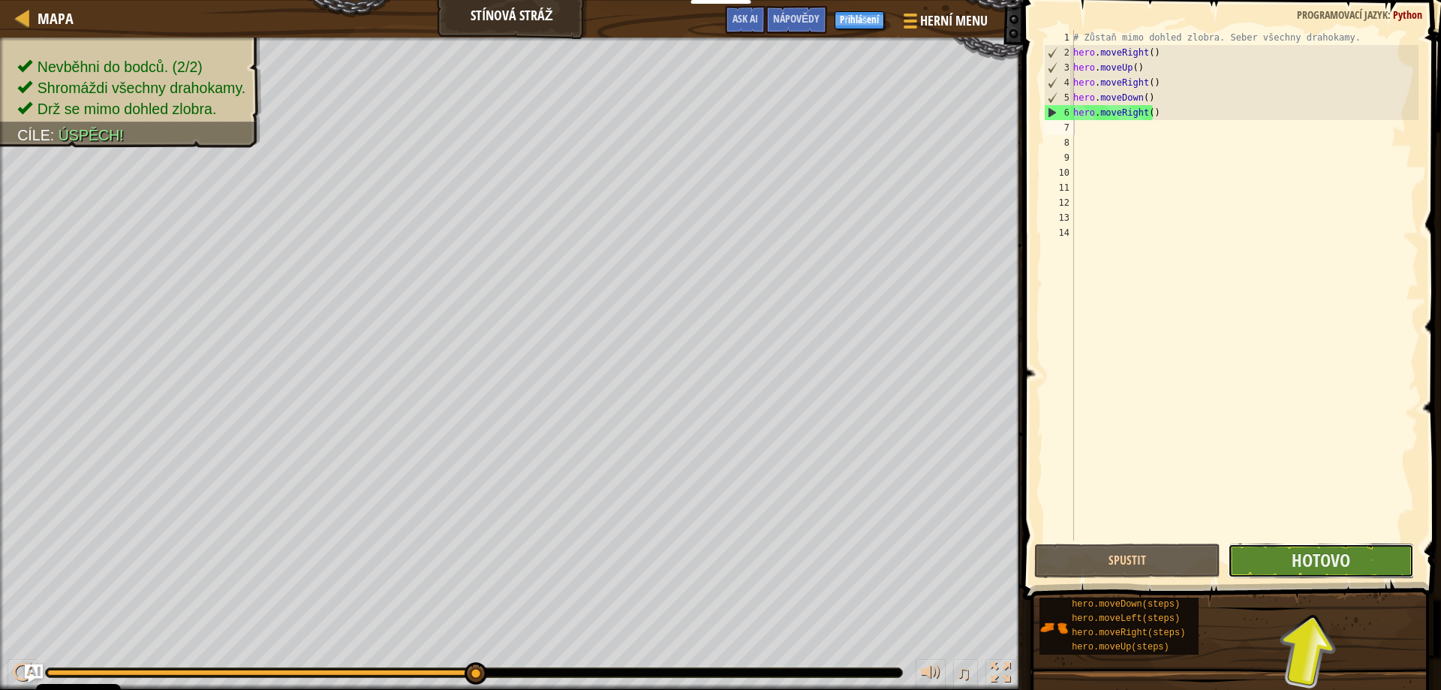
click at [1271, 571] on button "Hotovo" at bounding box center [1321, 560] width 186 height 35
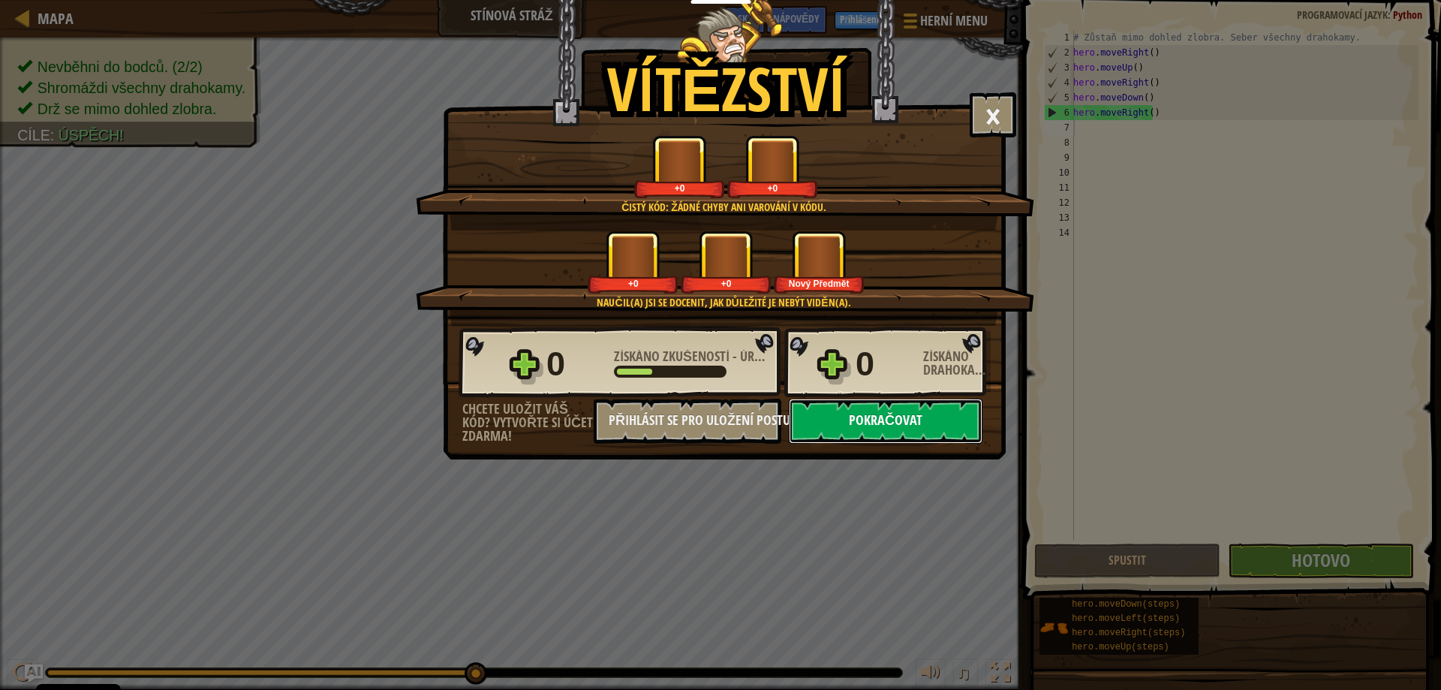
click at [857, 432] on button "Pokračovat" at bounding box center [886, 421] width 194 height 45
select select "cs"
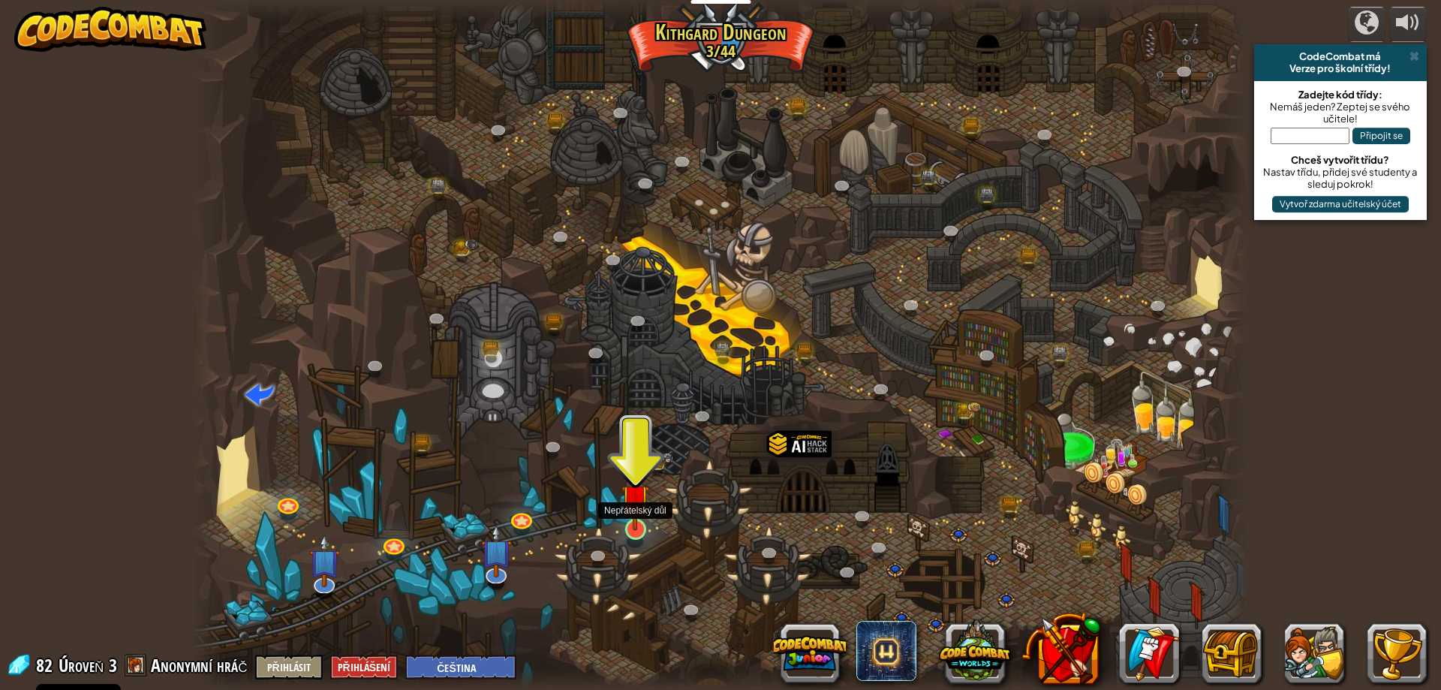
click at [636, 520] on img at bounding box center [636, 498] width 29 height 65
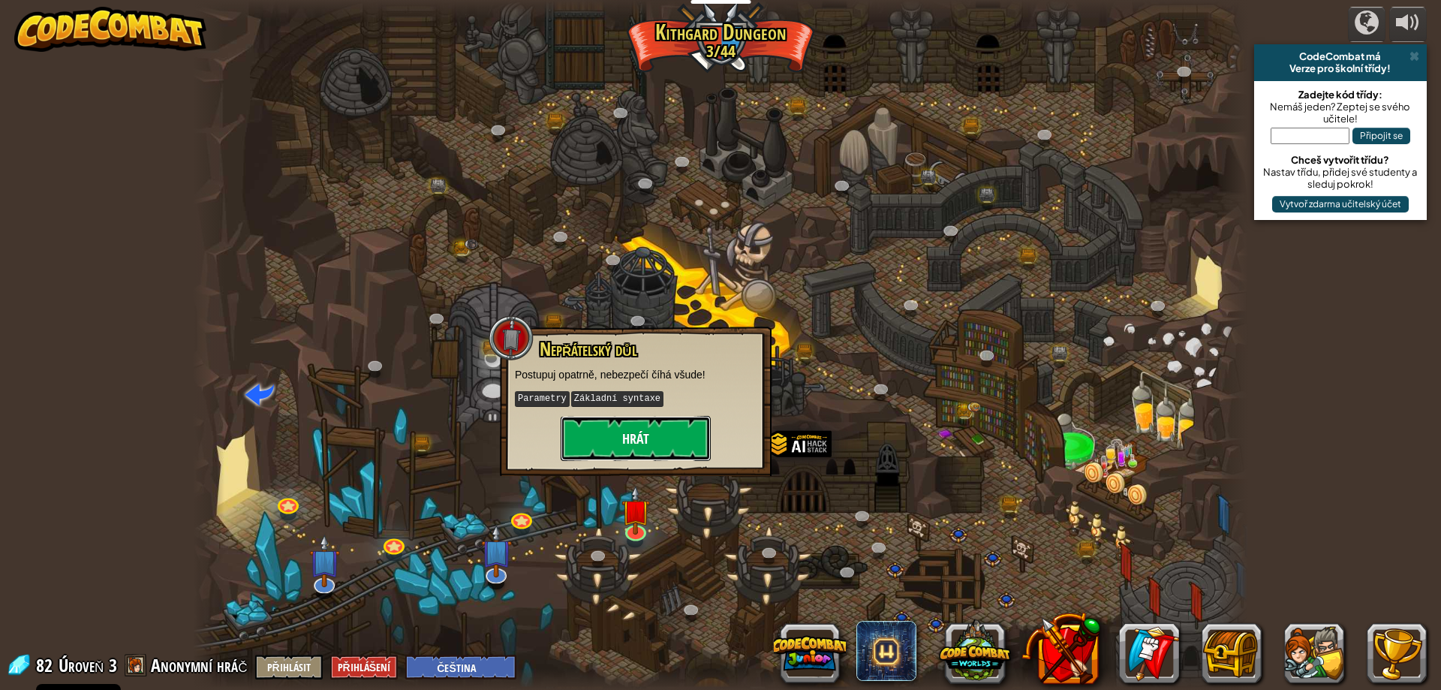
click at [679, 440] on button "Hrát" at bounding box center [636, 438] width 150 height 45
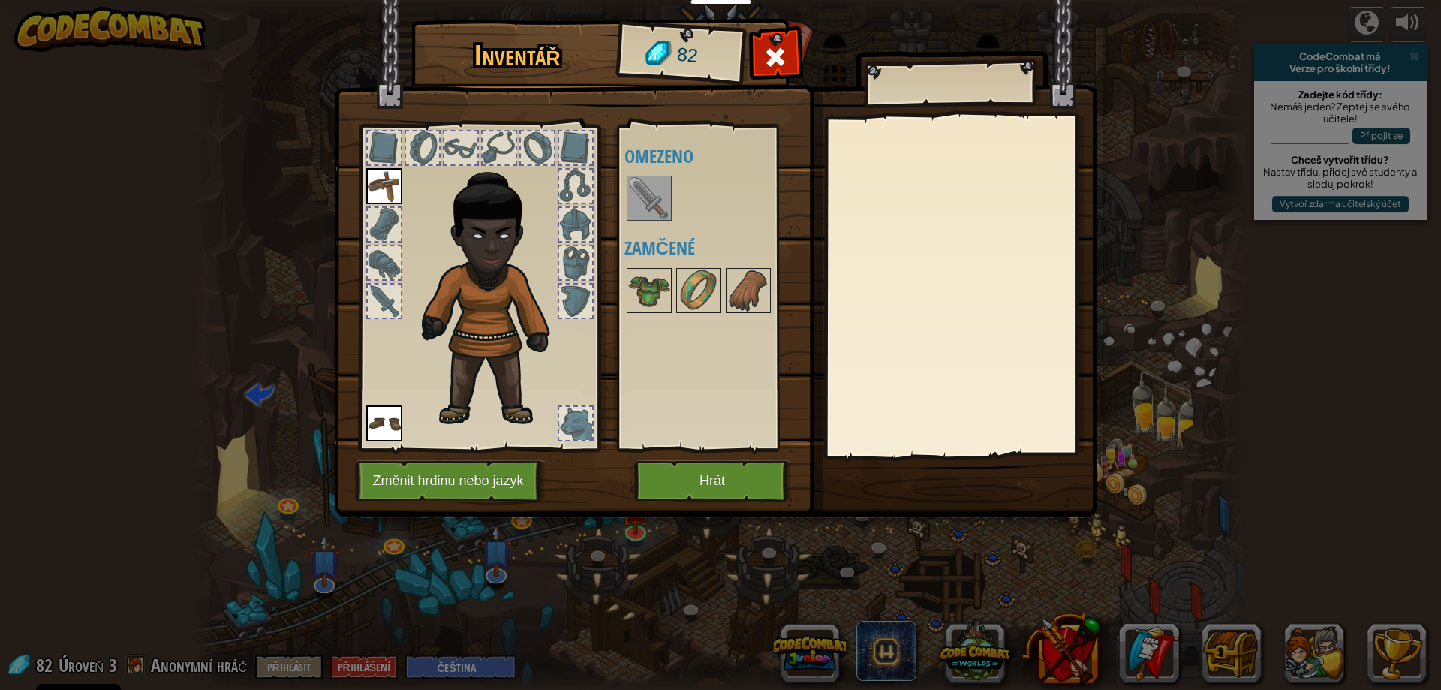
click at [652, 188] on img at bounding box center [649, 198] width 42 height 42
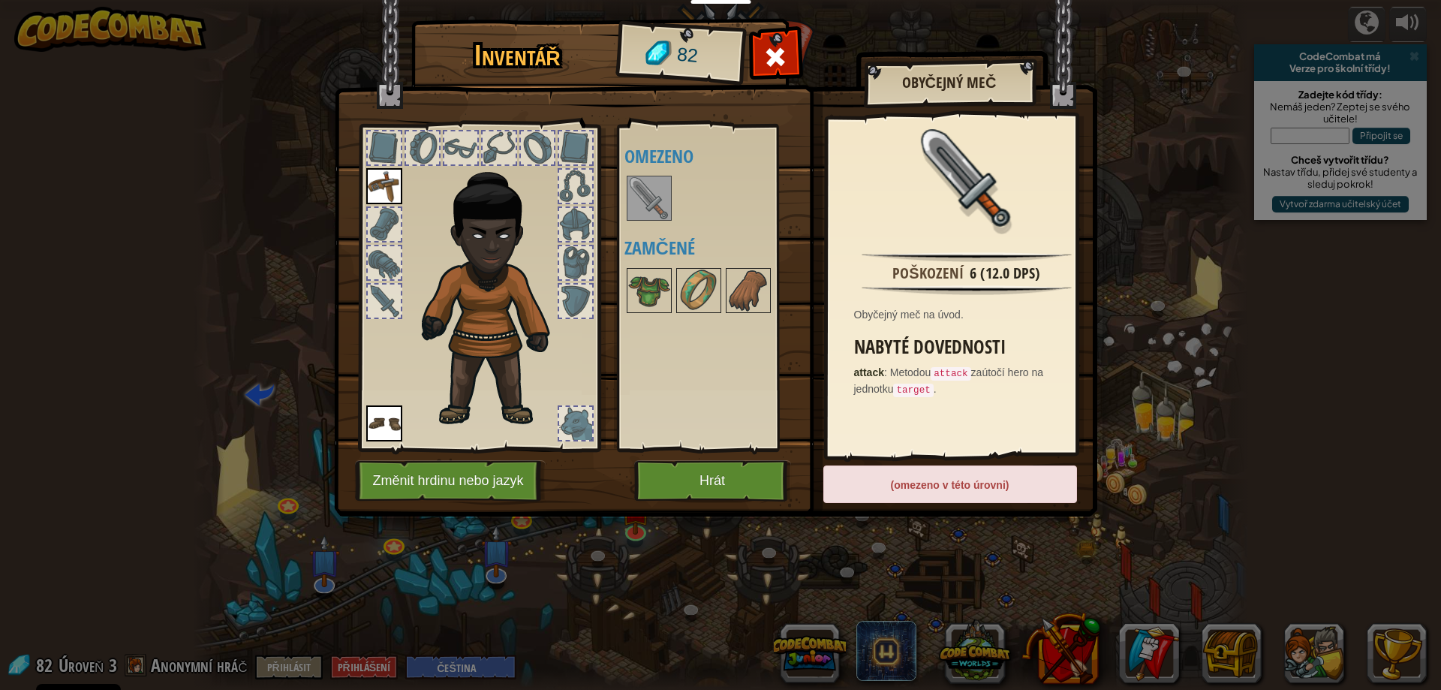
drag, startPoint x: 648, startPoint y: 183, endPoint x: 639, endPoint y: 197, distance: 16.2
click at [639, 197] on img at bounding box center [649, 198] width 42 height 42
click at [714, 462] on button "Hrát" at bounding box center [712, 480] width 157 height 41
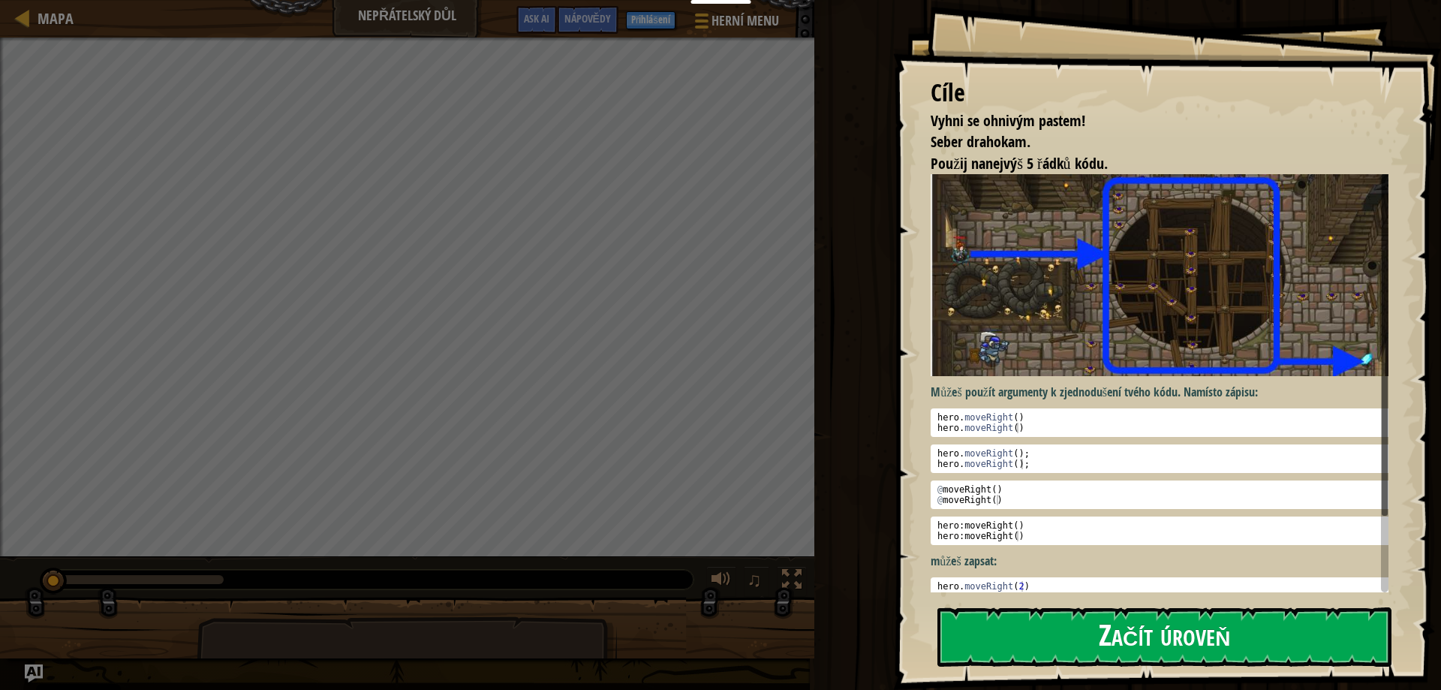
click at [1143, 607] on button "Začít úroveň" at bounding box center [1165, 636] width 454 height 59
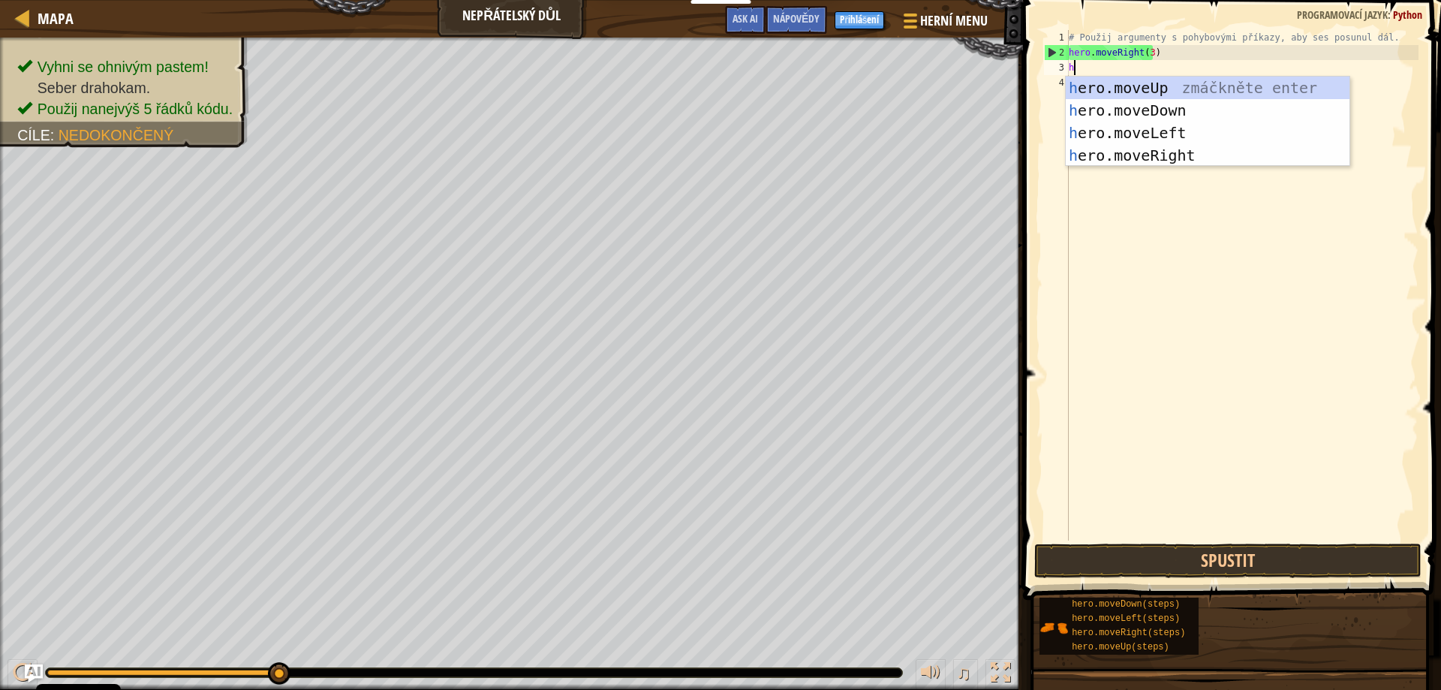
scroll to position [7, 0]
type textarea "he"
click at [1155, 81] on div "he ro.moveUp zmáčkněte enter he ro.moveDown zmáčkněte enter he ro.moveLeft zmáč…" at bounding box center [1208, 144] width 284 height 135
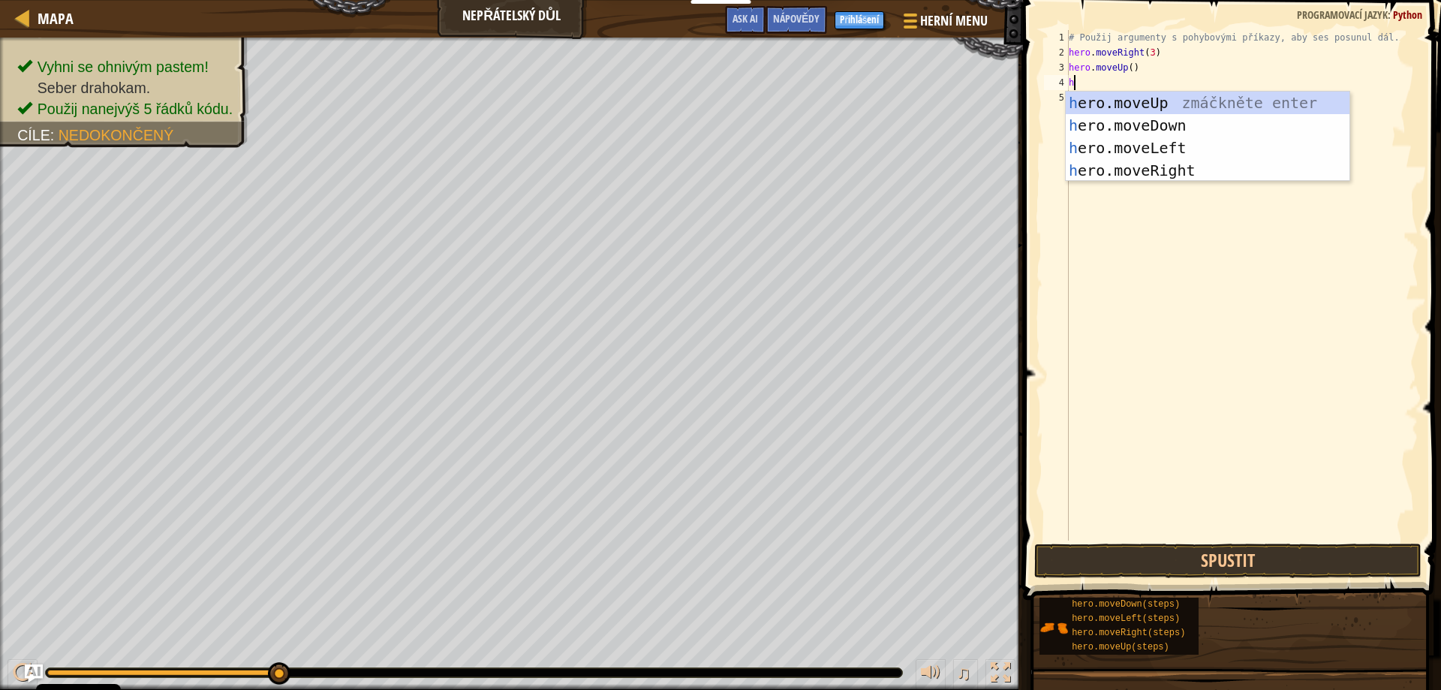
type textarea "he"
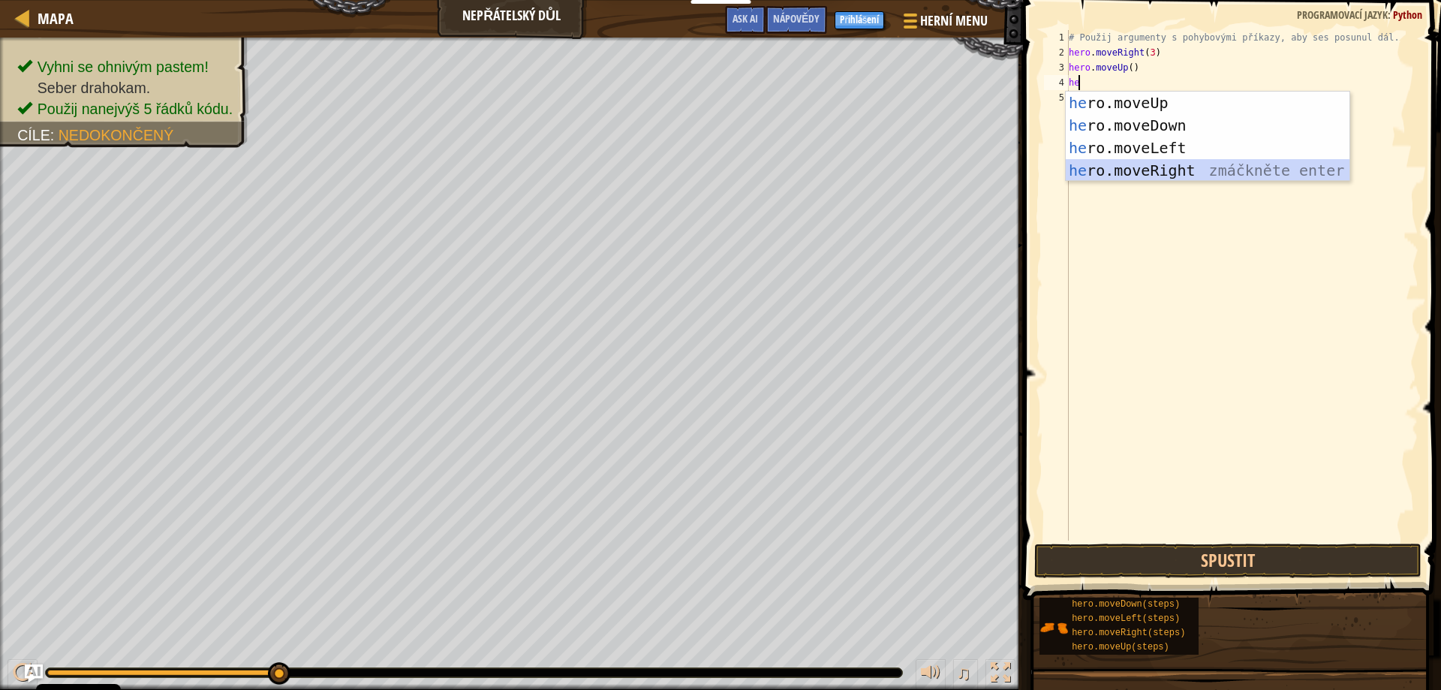
click at [1163, 167] on div "he ro.moveUp zmáčkněte enter he ro.moveDown zmáčkněte enter he ro.moveLeft zmáč…" at bounding box center [1208, 159] width 284 height 135
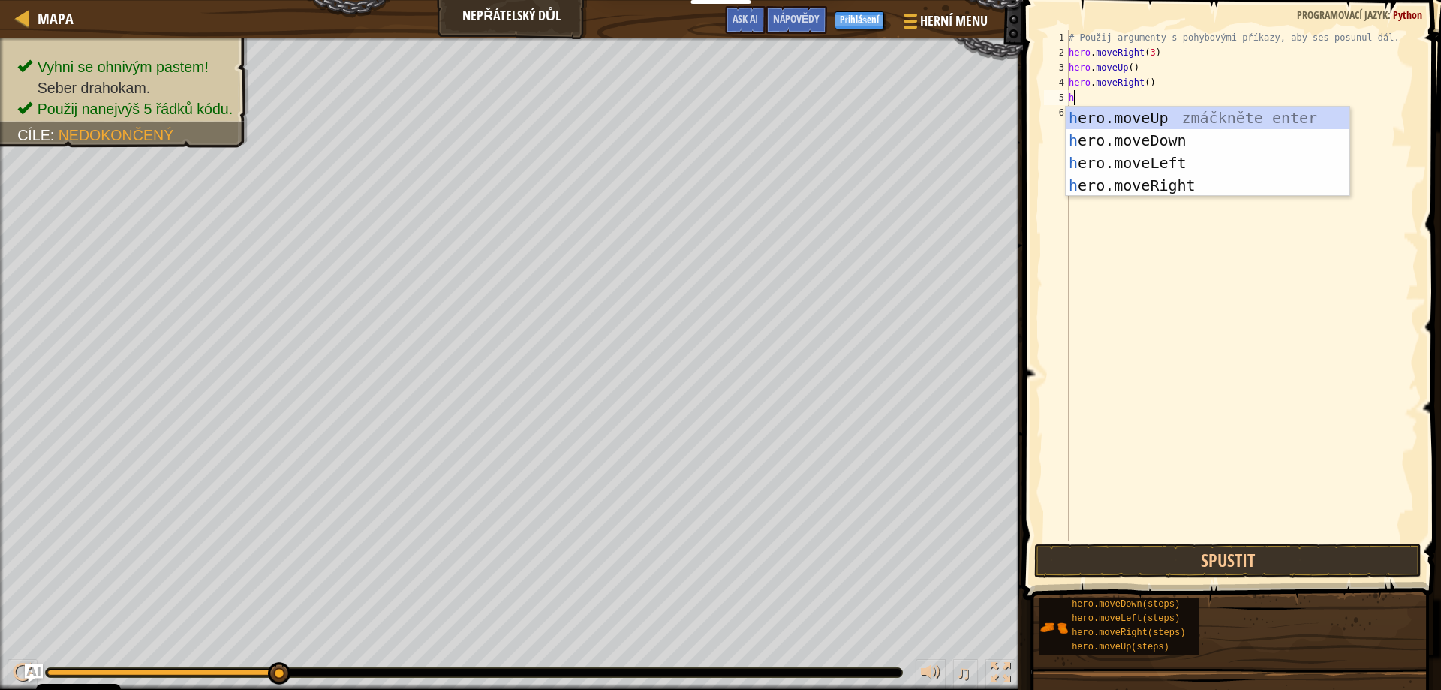
type textarea "he"
click at [1171, 142] on div "he ro.moveUp zmáčkněte enter he ro.moveDown zmáčkněte enter he ro.moveLeft zmáč…" at bounding box center [1208, 174] width 284 height 135
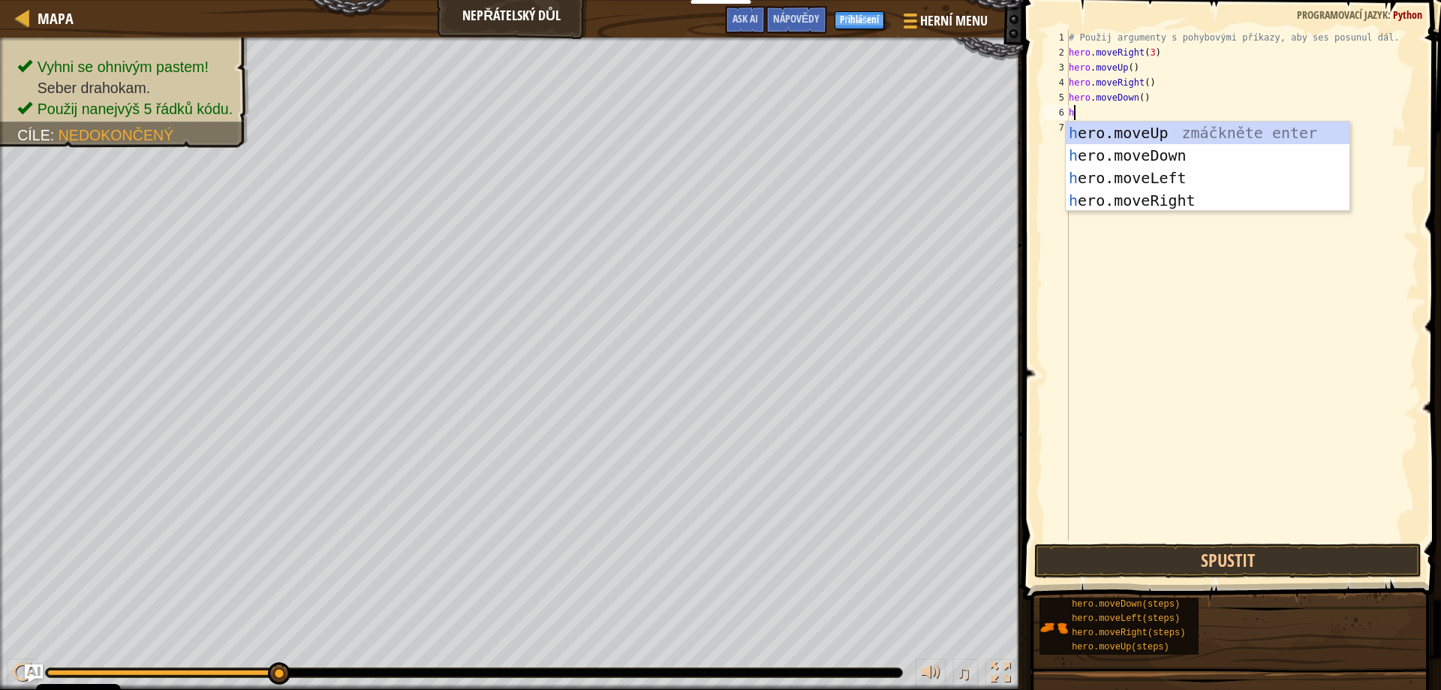
type textarea "he"
click at [1171, 150] on div "he ro.moveUp zmáčkněte enter he ro.moveDown zmáčkněte enter he ro.moveLeft zmáč…" at bounding box center [1208, 189] width 284 height 135
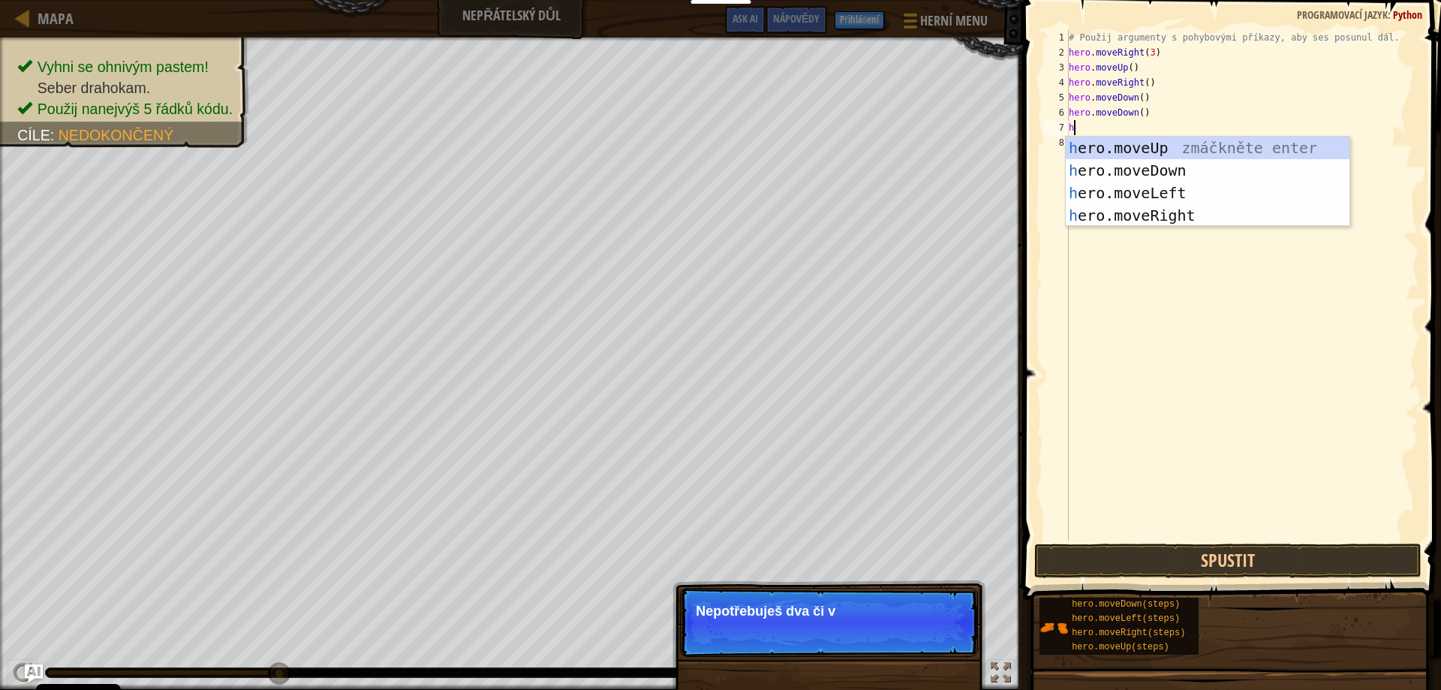
type textarea "he"
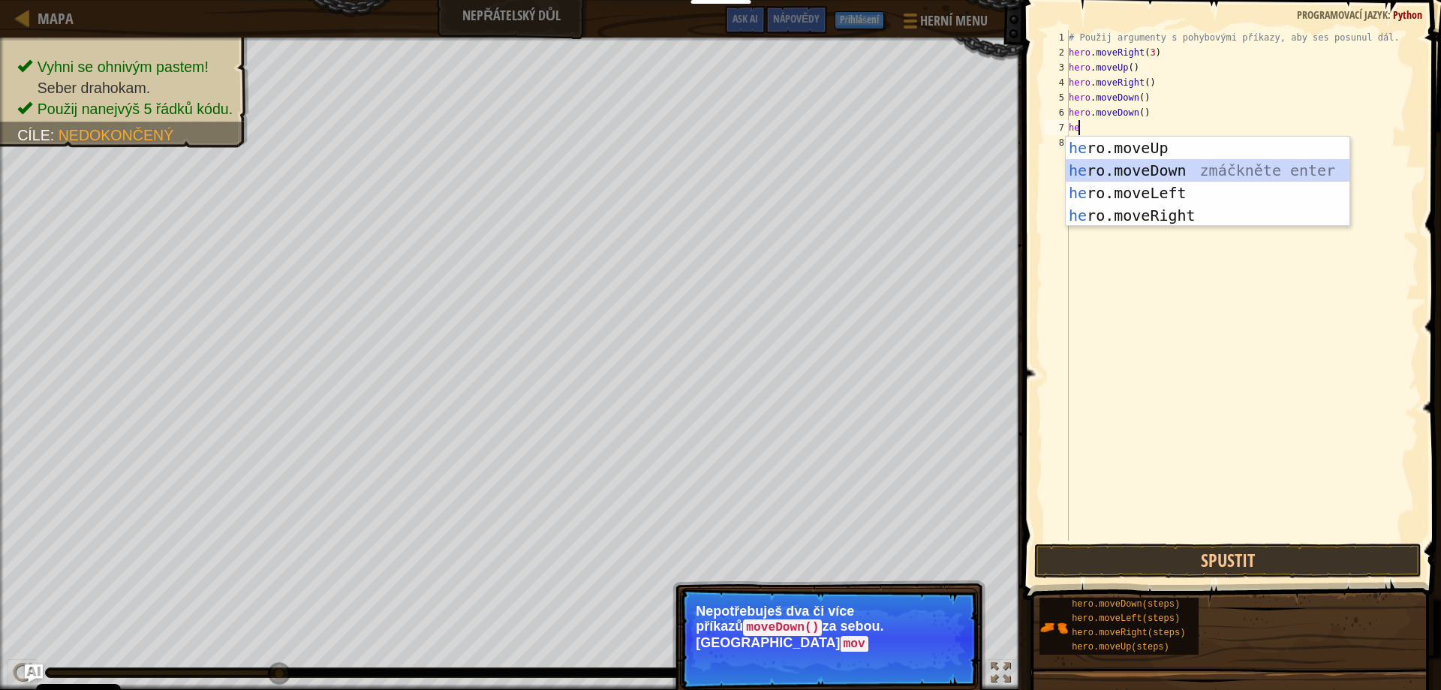
click at [1171, 168] on div "he ro.moveUp zmáčkněte enter he ro.moveDown zmáčkněte enter he ro.moveLeft zmáč…" at bounding box center [1208, 204] width 284 height 135
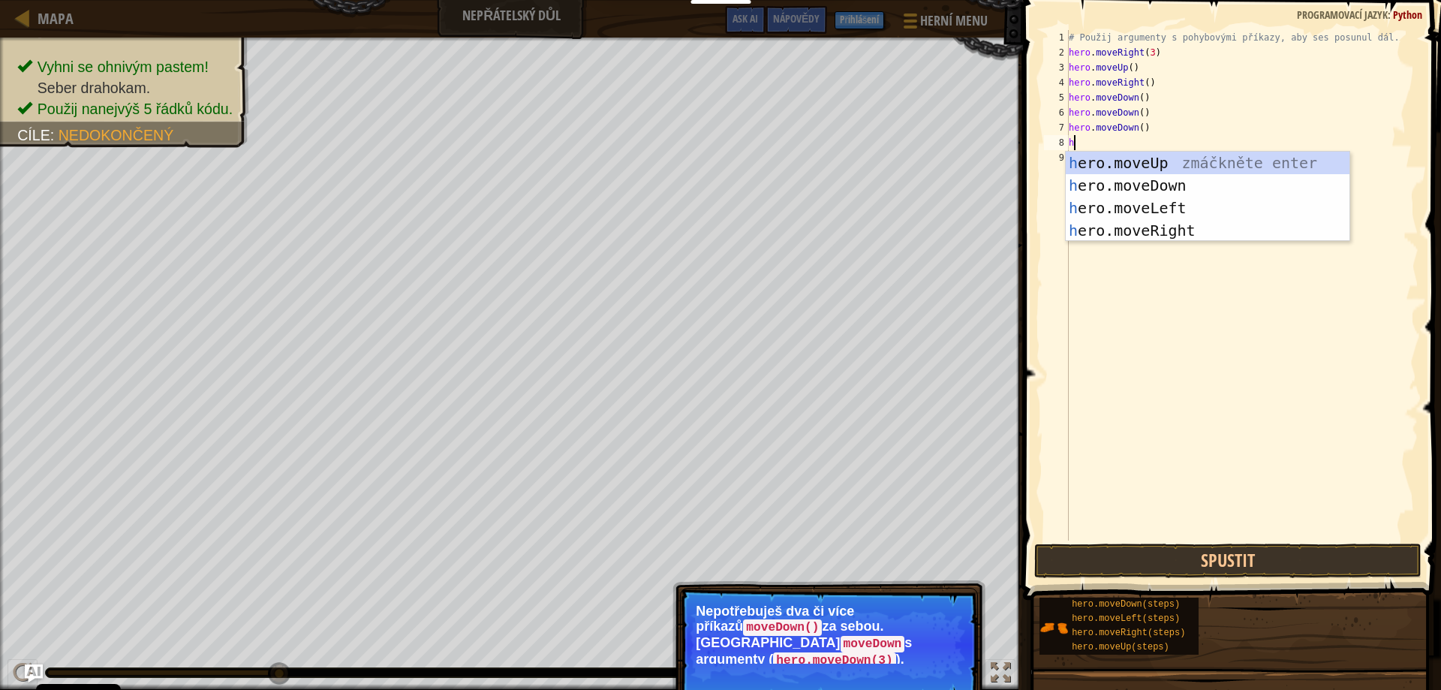
type textarea "he"
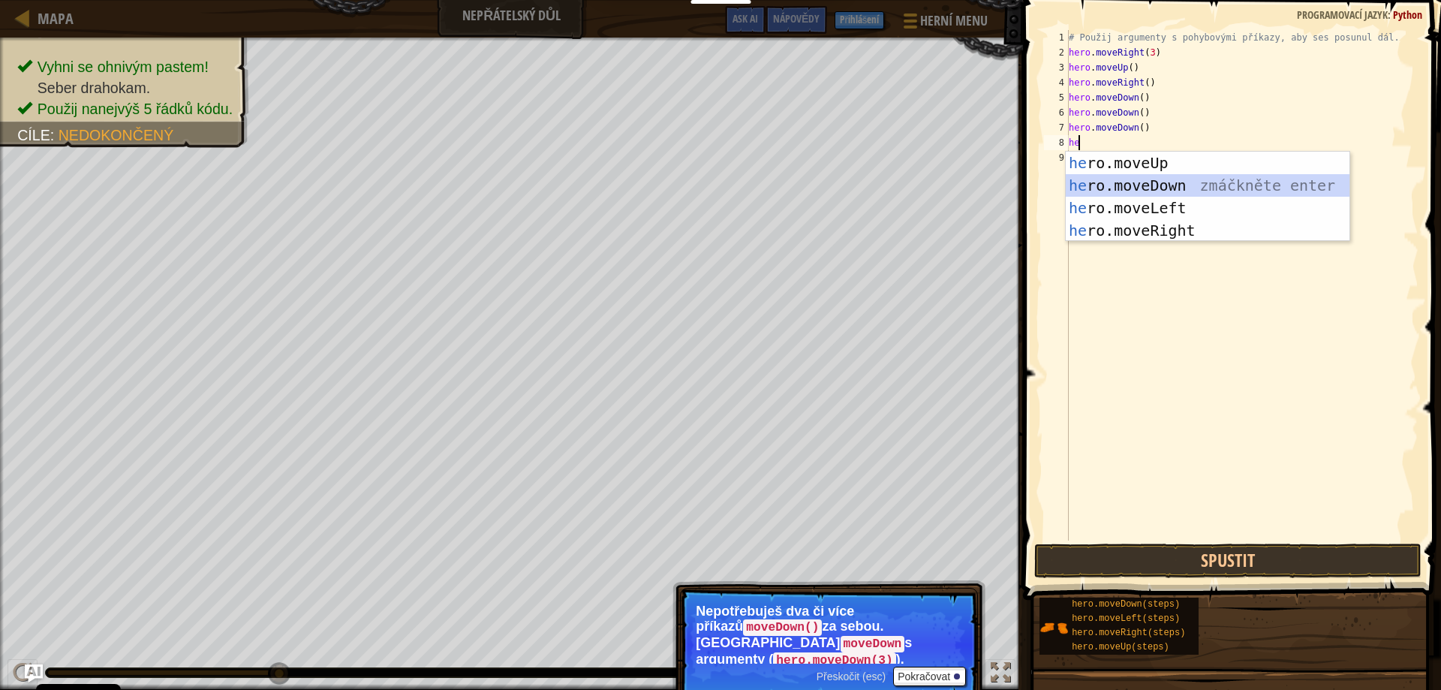
click at [1161, 176] on div "he ro.moveUp zmáčkněte enter he ro.moveDown zmáčkněte enter he ro.moveLeft zmáč…" at bounding box center [1208, 219] width 284 height 135
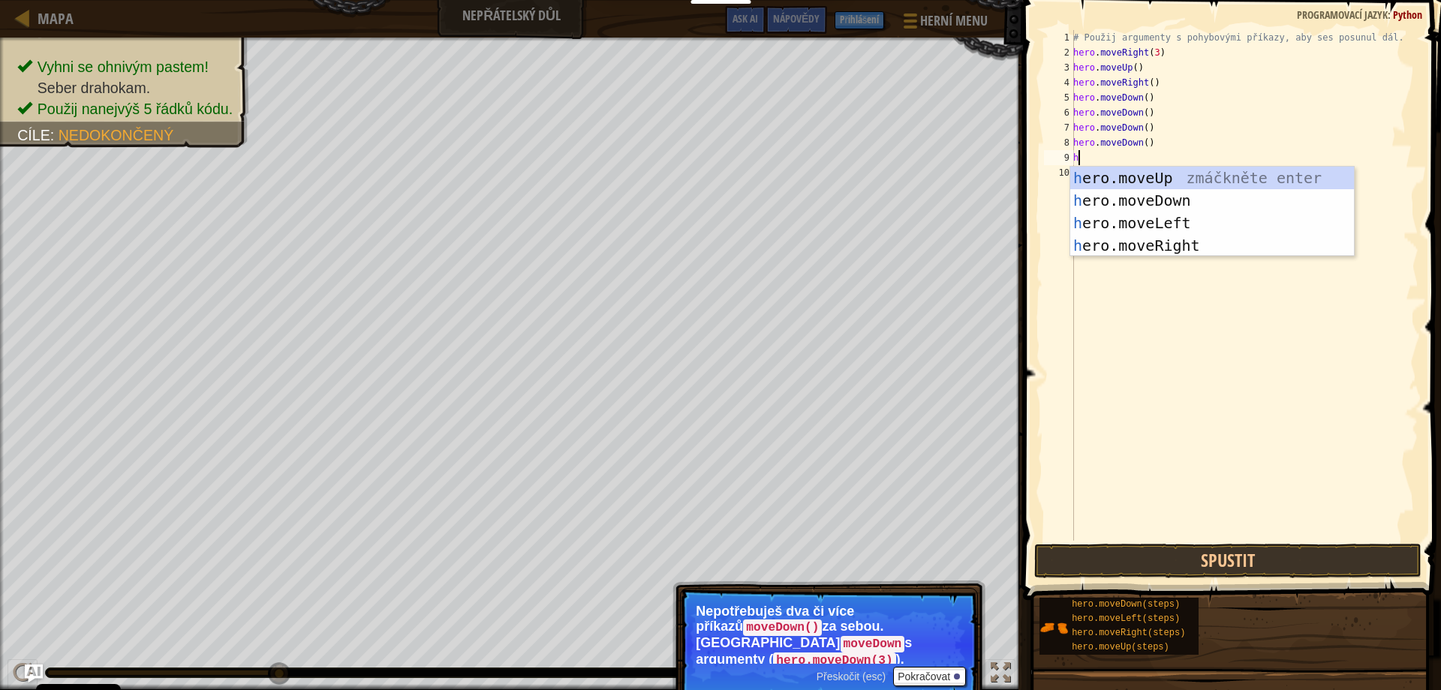
type textarea "he"
click at [1168, 239] on div "he ro.moveUp zmáčkněte enter he ro.moveDown zmáčkněte enter he ro.moveLeft zmáč…" at bounding box center [1212, 234] width 284 height 135
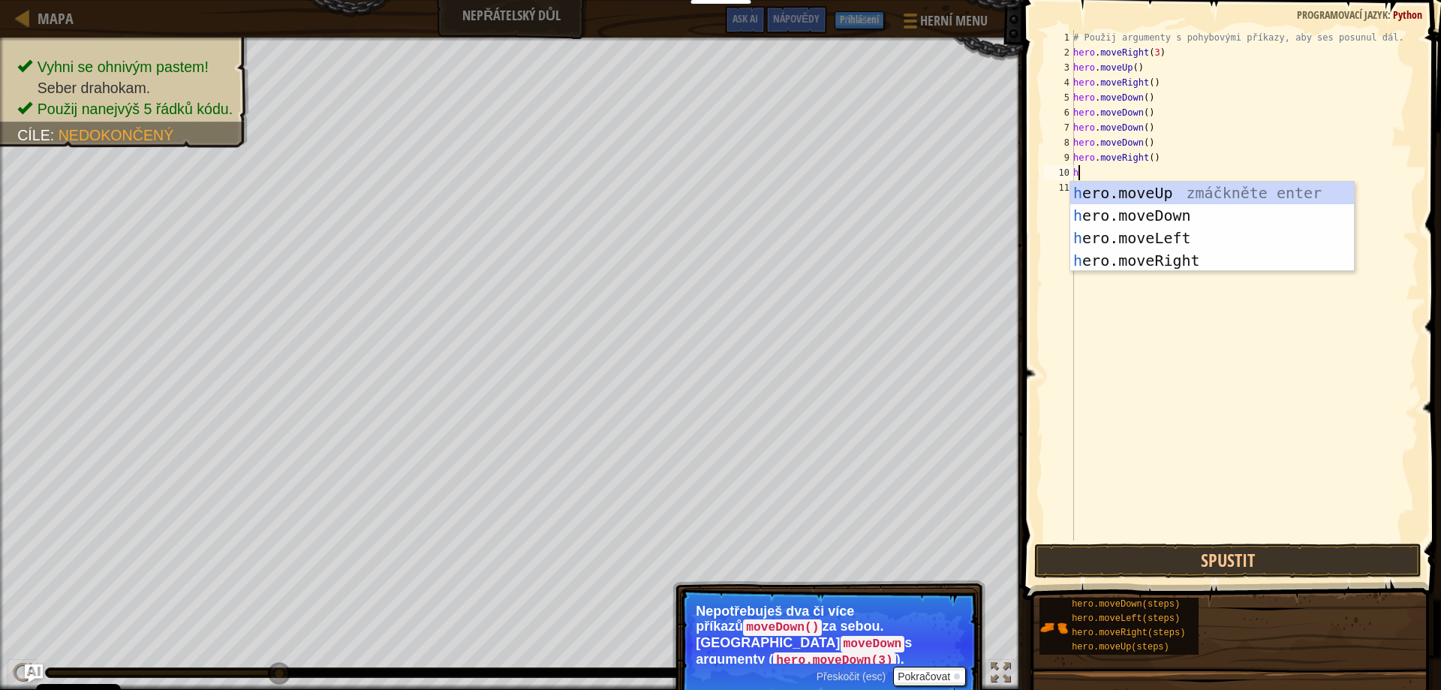
type textarea "he"
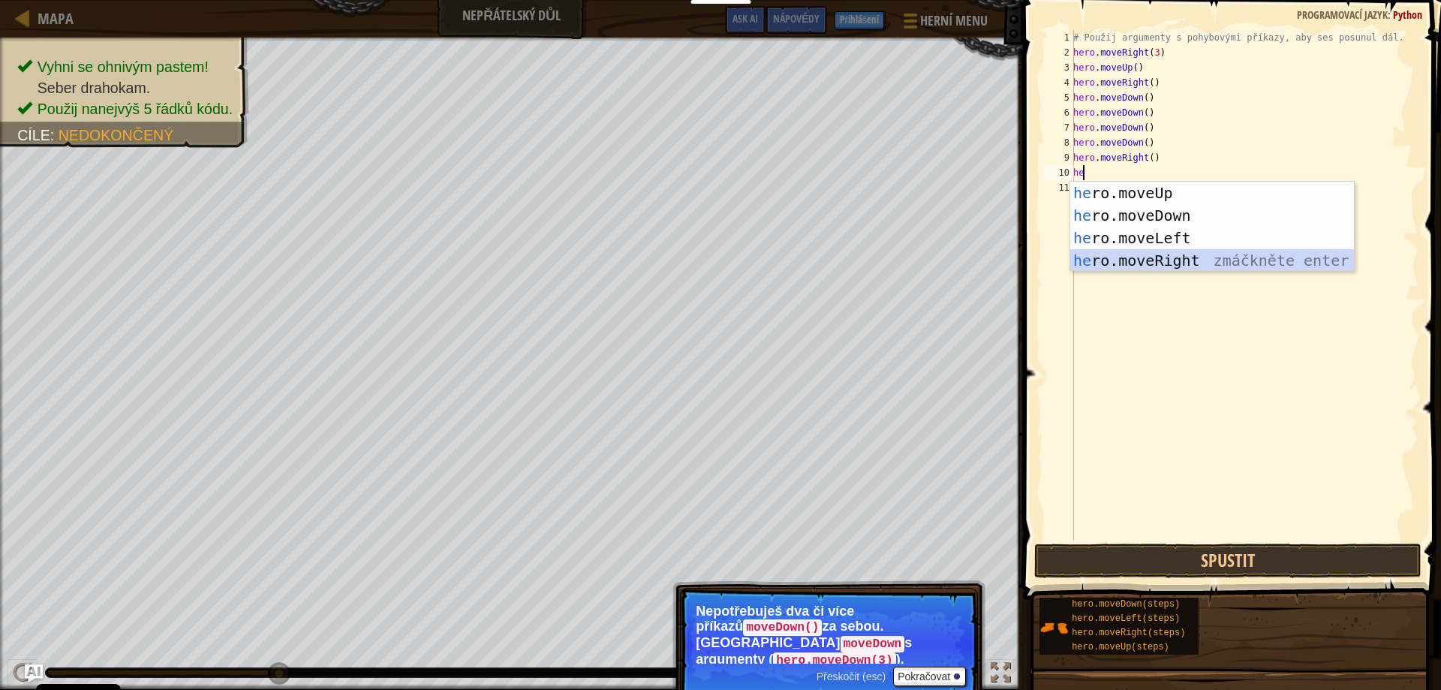
click at [1164, 261] on div "he ro.moveUp zmáčkněte enter he ro.moveDown zmáčkněte enter he ro.moveLeft zmáč…" at bounding box center [1212, 249] width 284 height 135
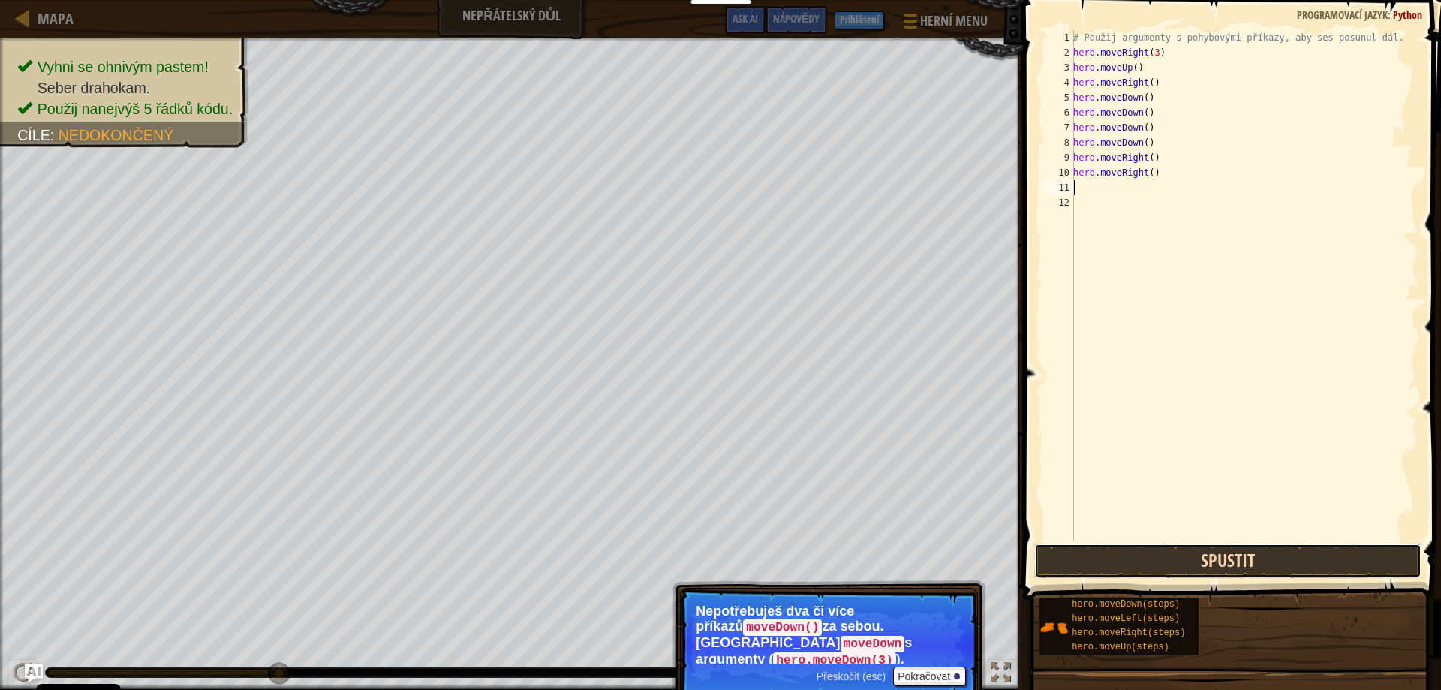
click at [1238, 551] on button "Spustit" at bounding box center [1228, 560] width 388 height 35
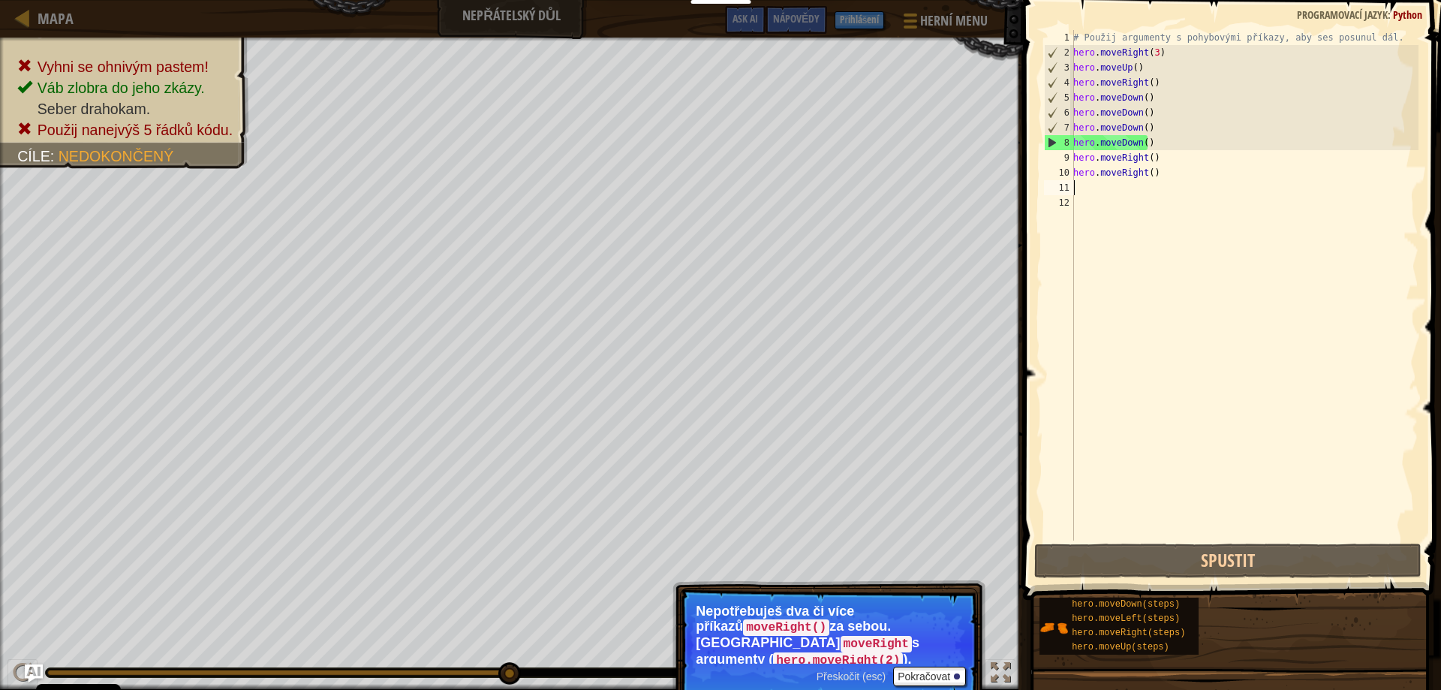
click at [1153, 149] on div "# Použij argumenty s pohybovými příkazy, aby ses posunul dál. hero . moveRight …" at bounding box center [1244, 300] width 348 height 540
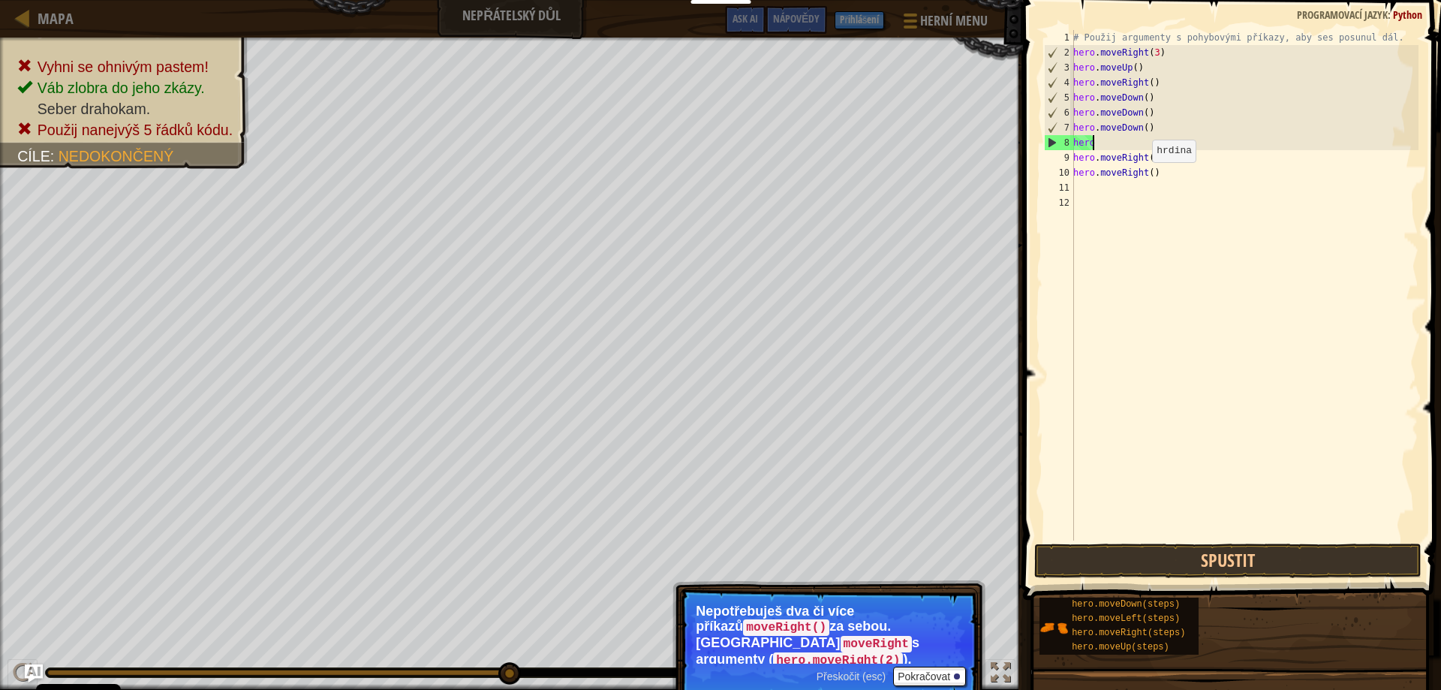
type textarea "h"
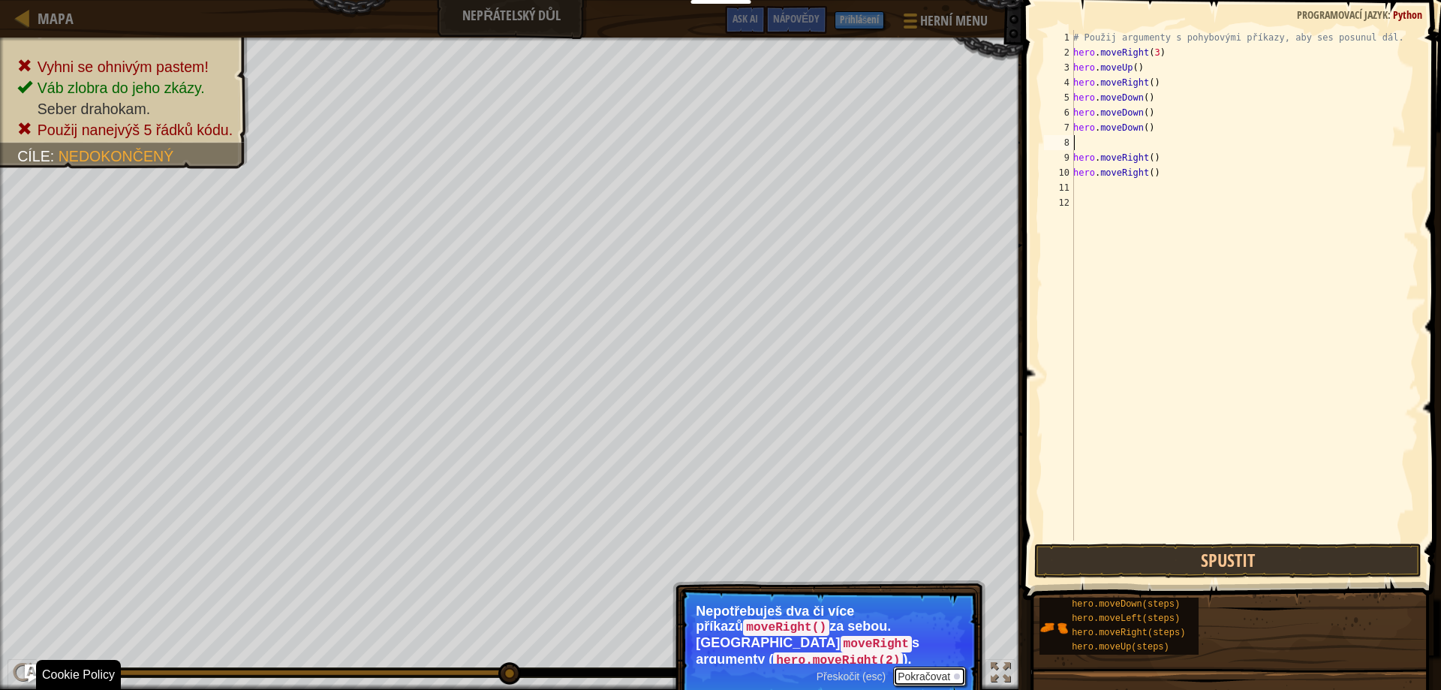
click at [920, 667] on button "Pokračovat" at bounding box center [929, 677] width 73 height 20
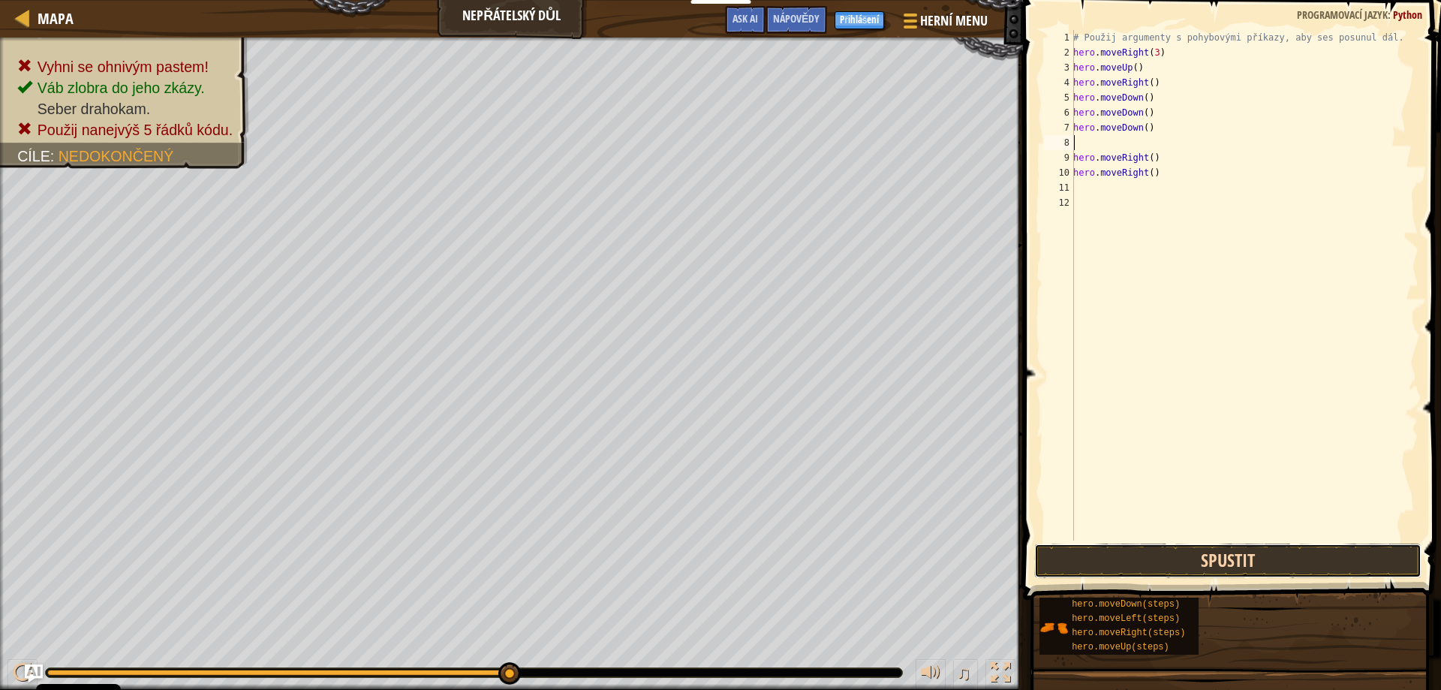
click at [1200, 556] on button "Spustit" at bounding box center [1228, 560] width 388 height 35
